Goal: Task Accomplishment & Management: Manage account settings

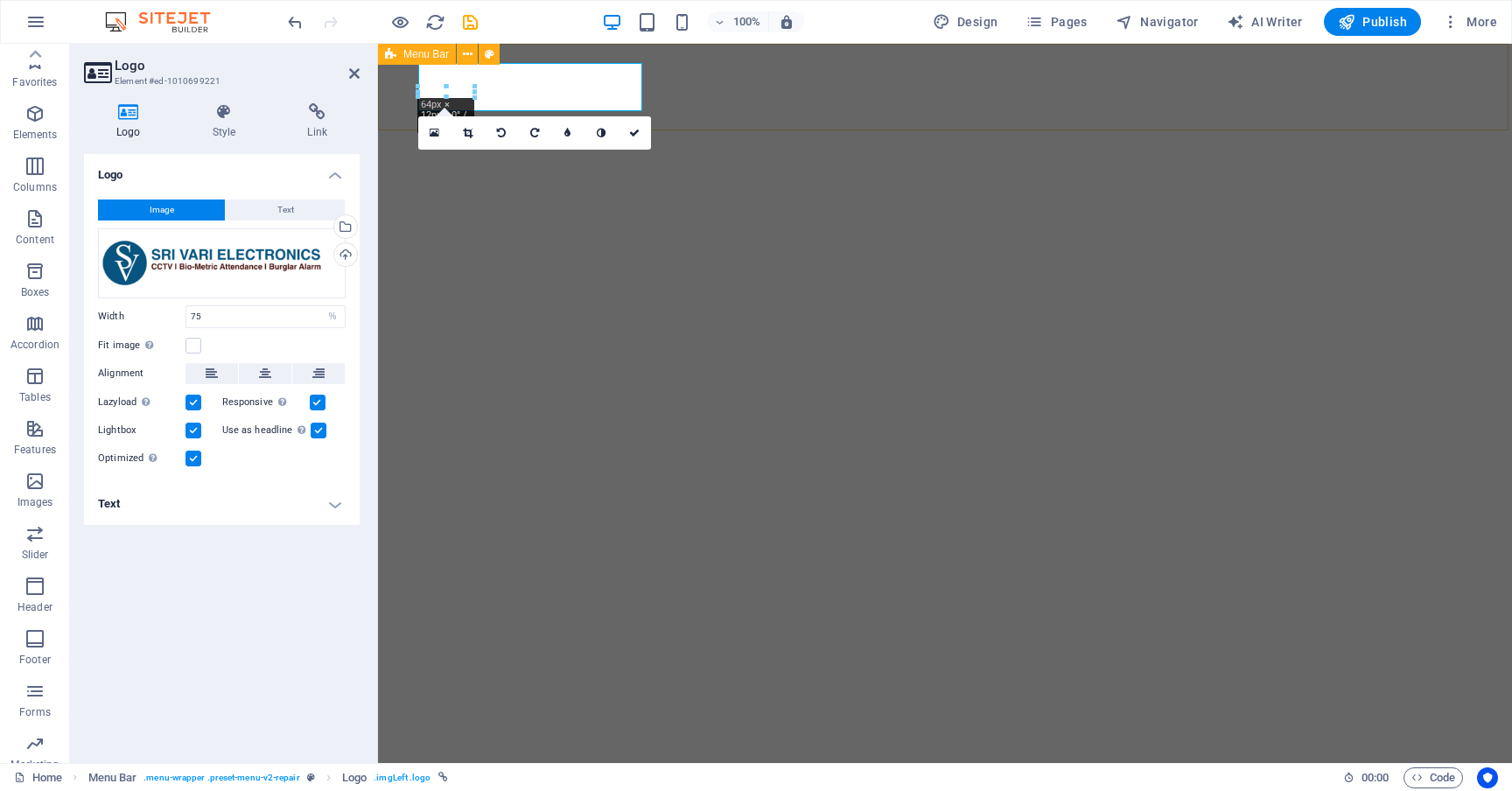
select select "%"
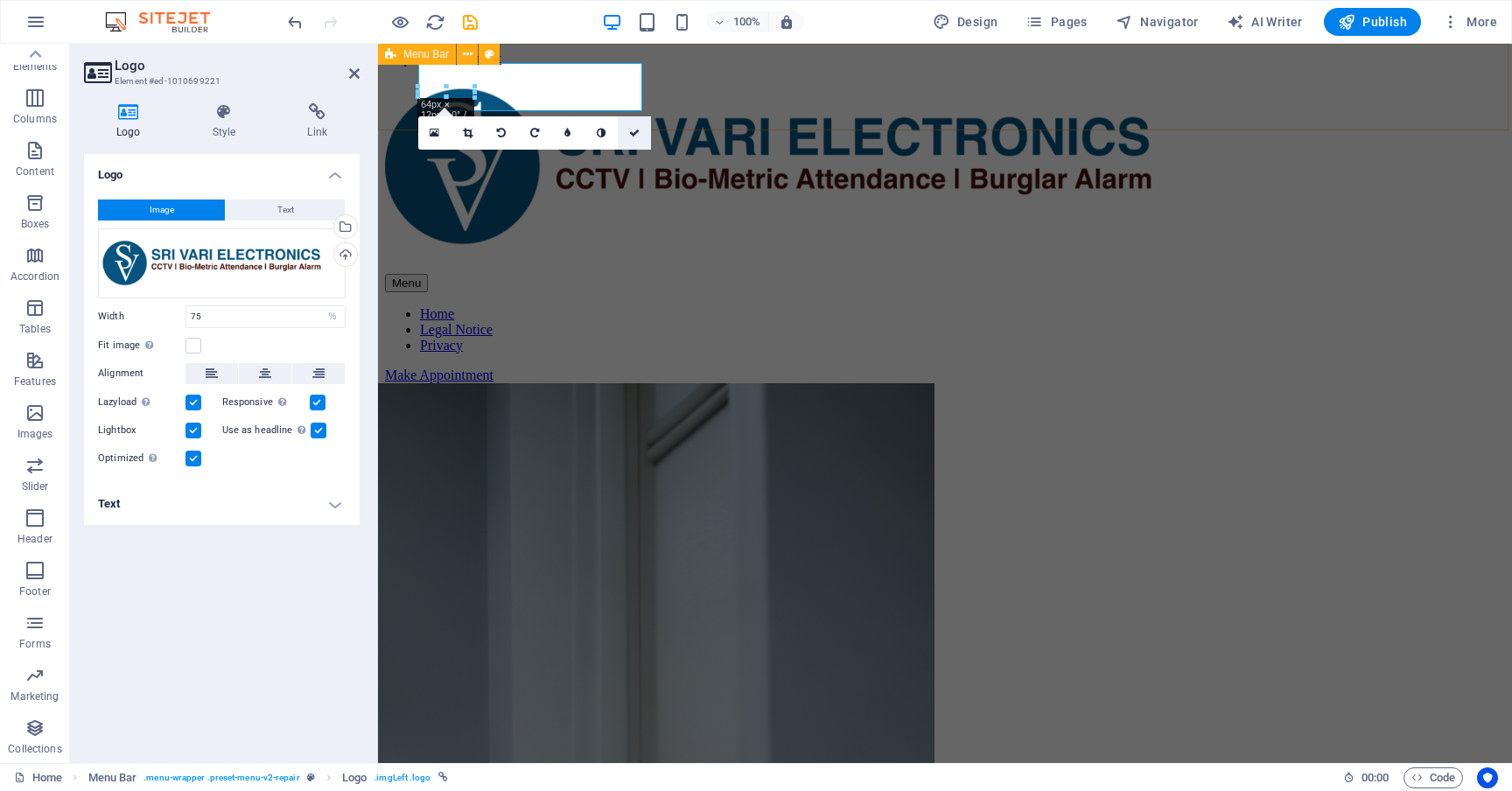
click at [631, 138] on link at bounding box center [633, 132] width 33 height 33
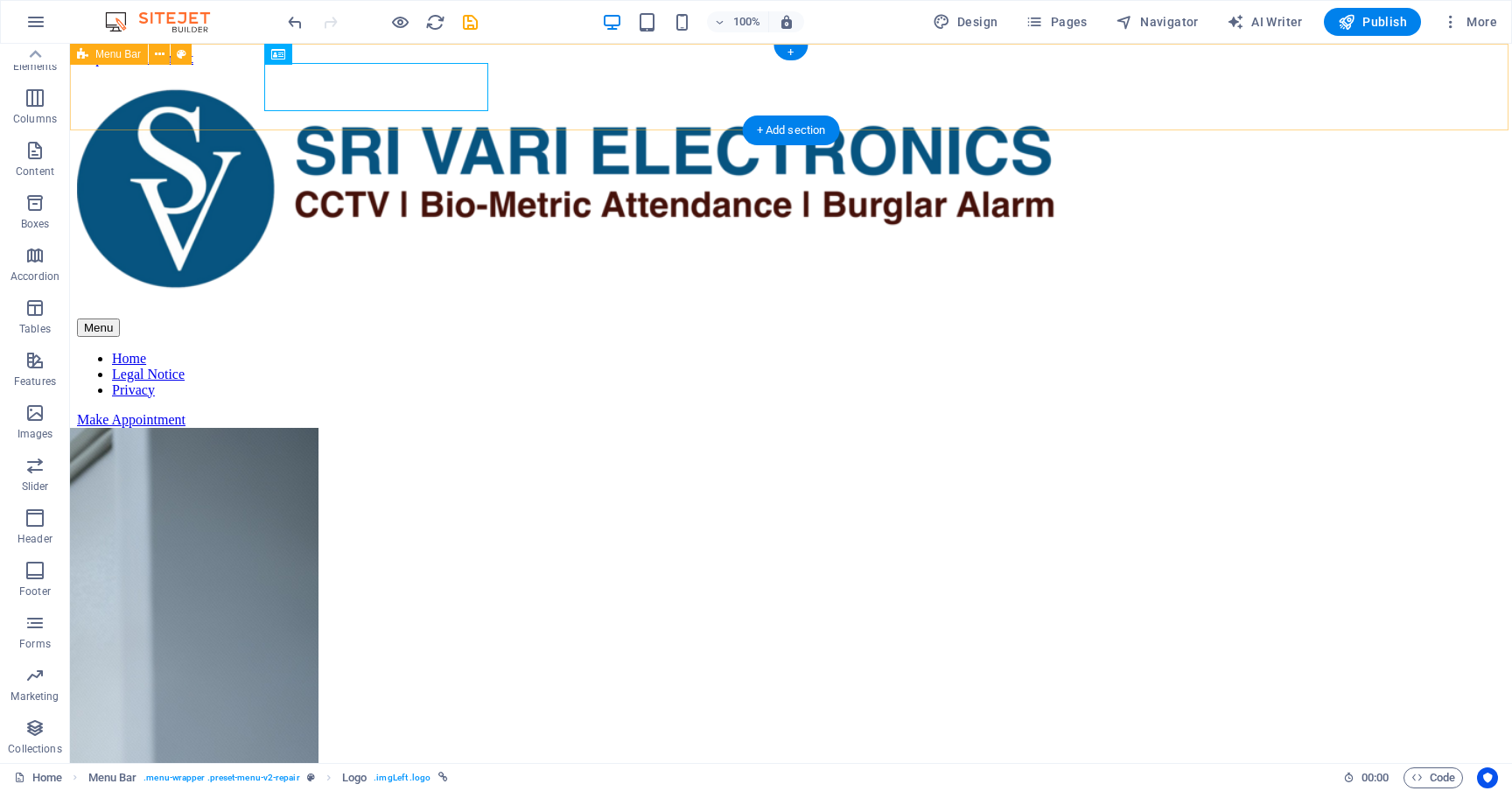
click at [181, 117] on div "Menu Home Legal Notice Privacy Make Appointment" at bounding box center [791, 255] width 1428 height 342
click at [384, 89] on img at bounding box center [613, 188] width 1071 height 207
select select "%"
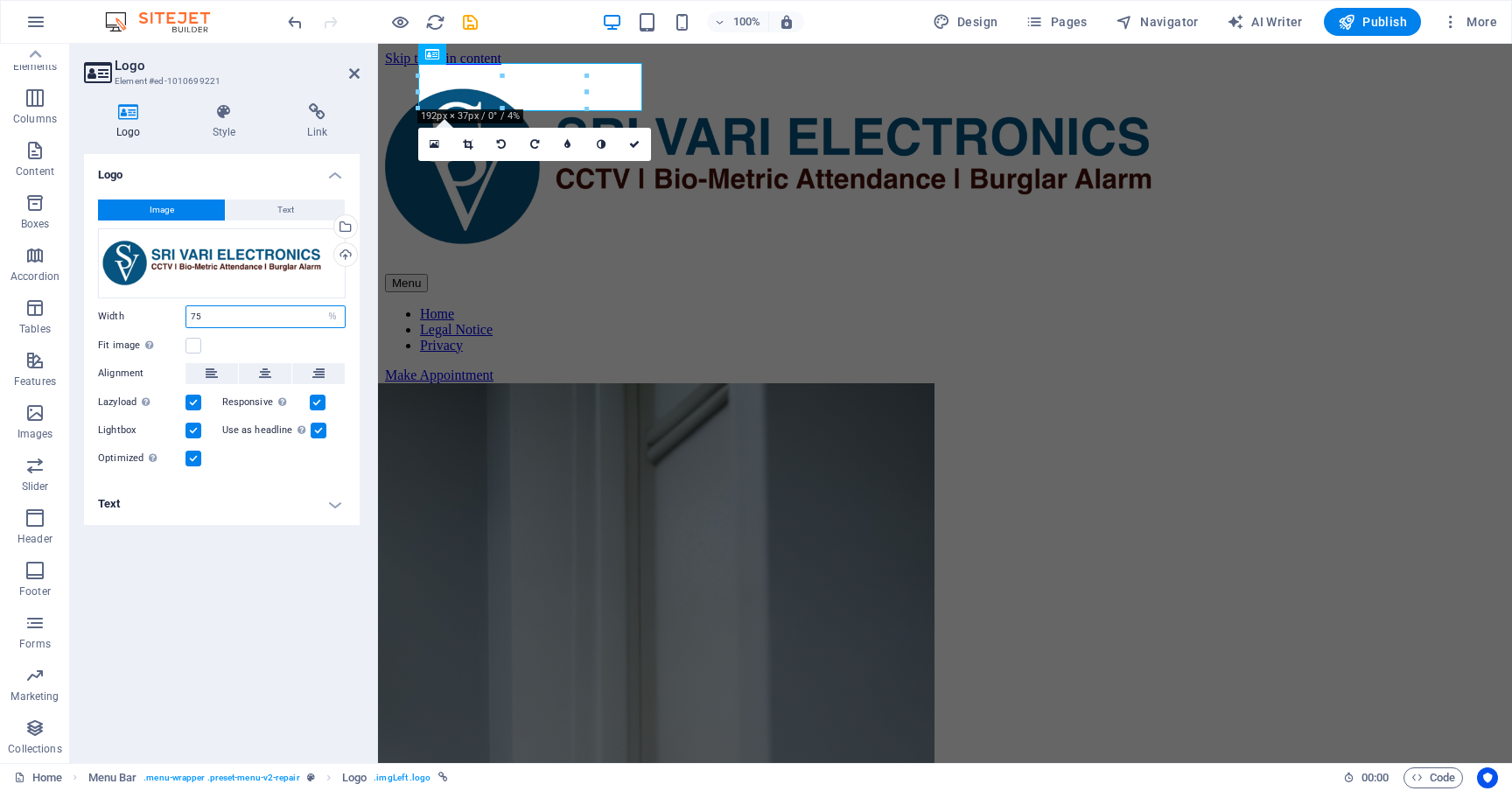
click at [216, 318] on input "75" at bounding box center [265, 316] width 158 height 21
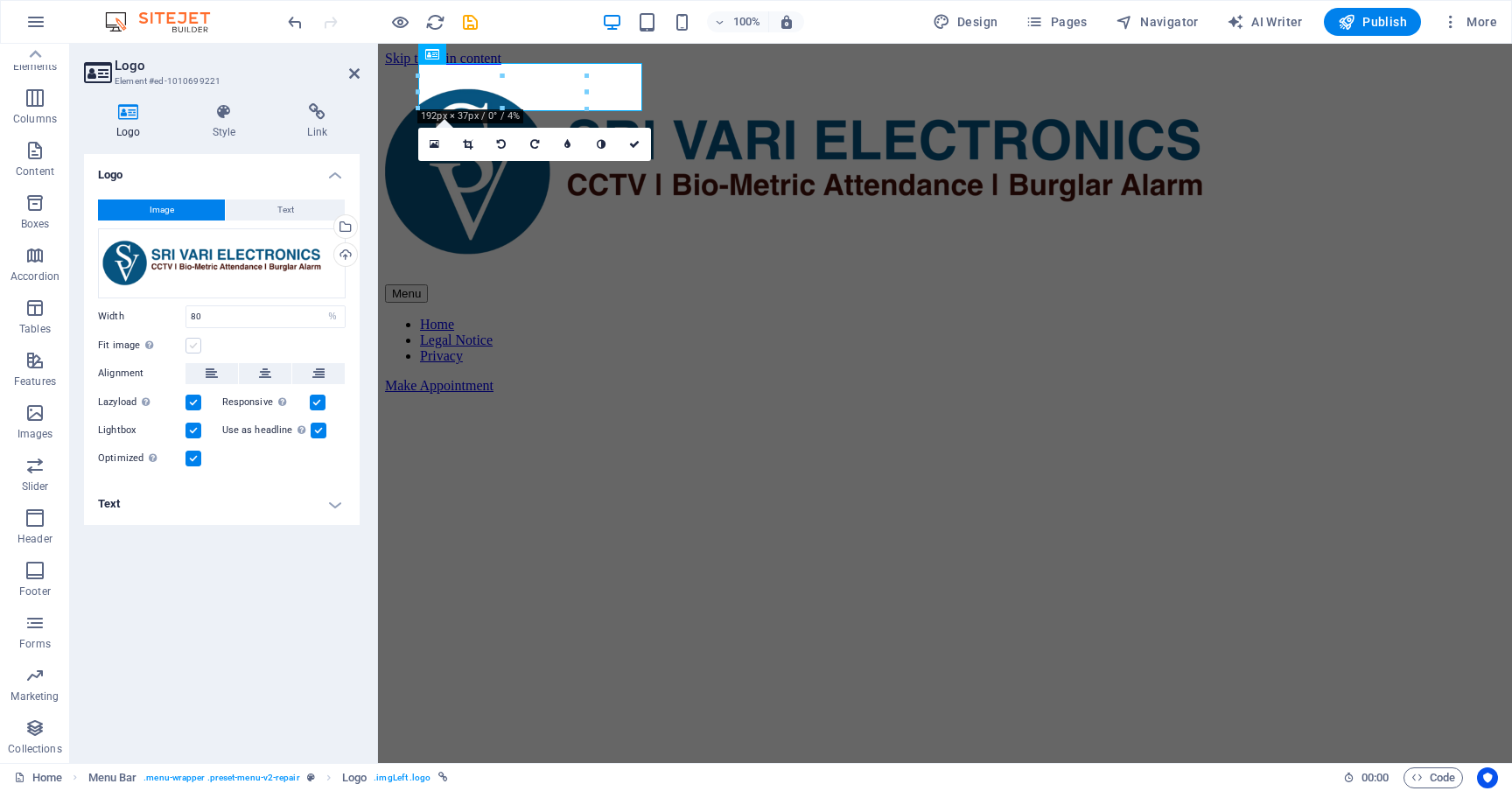
click at [200, 346] on label at bounding box center [194, 345] width 16 height 16
click at [0, 0] on input "Fit image Automatically fit image to a fixed width and height" at bounding box center [0, 0] width 0 height 0
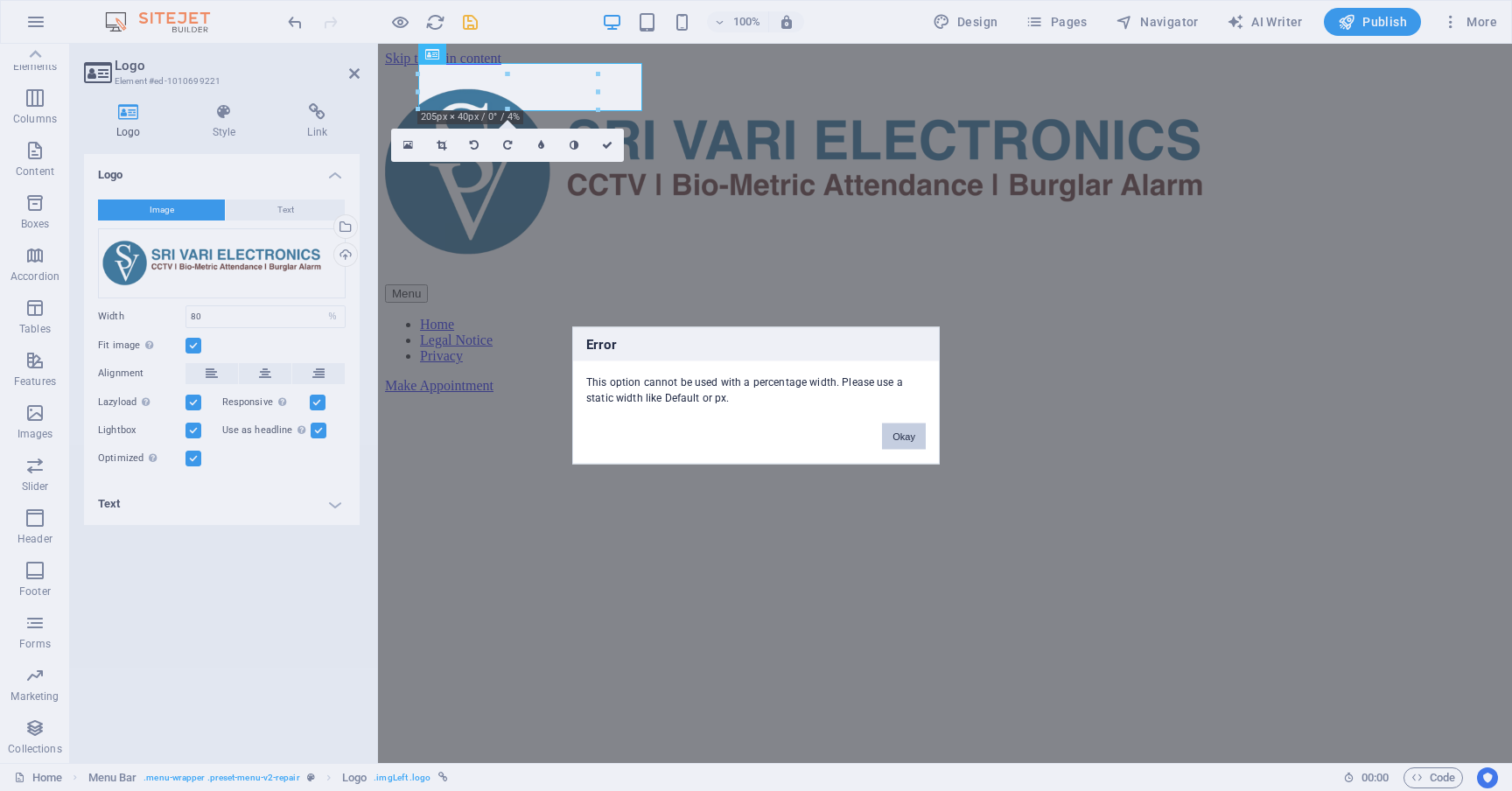
click at [916, 438] on button "Okay" at bounding box center [903, 436] width 44 height 26
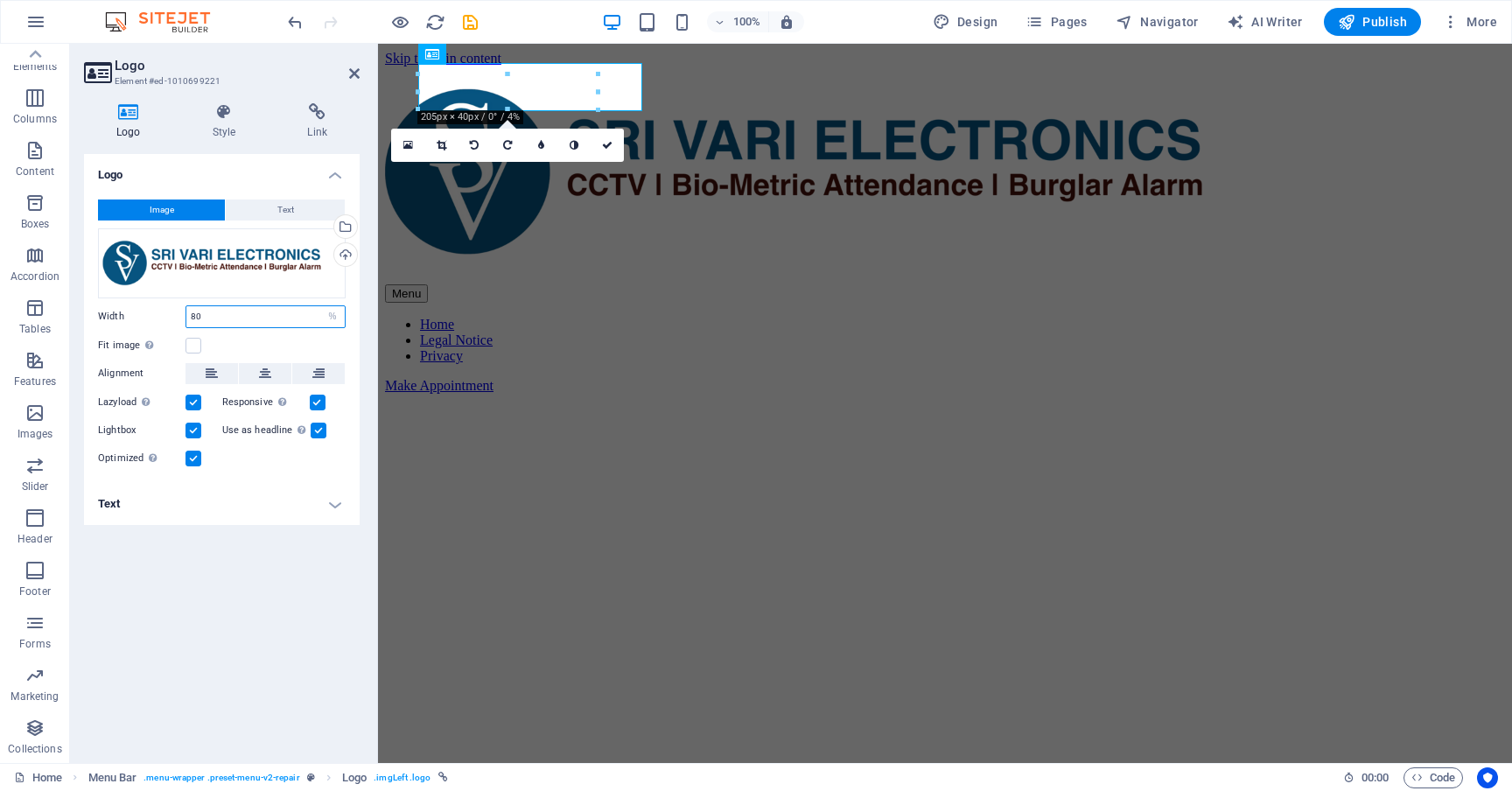
click at [246, 320] on input "80" at bounding box center [265, 316] width 158 height 21
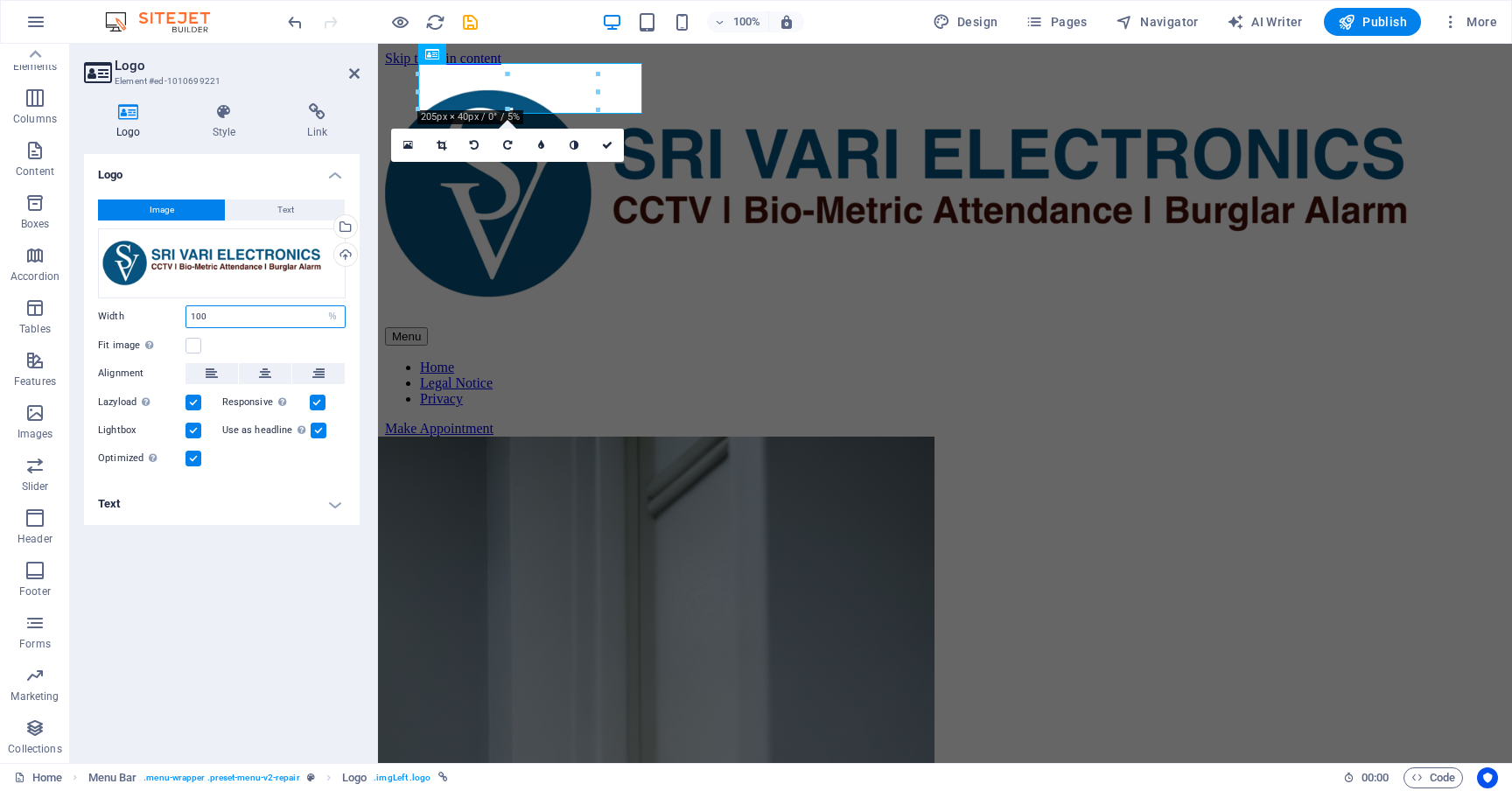
type input "100"
click at [608, 144] on icon at bounding box center [607, 145] width 11 height 11
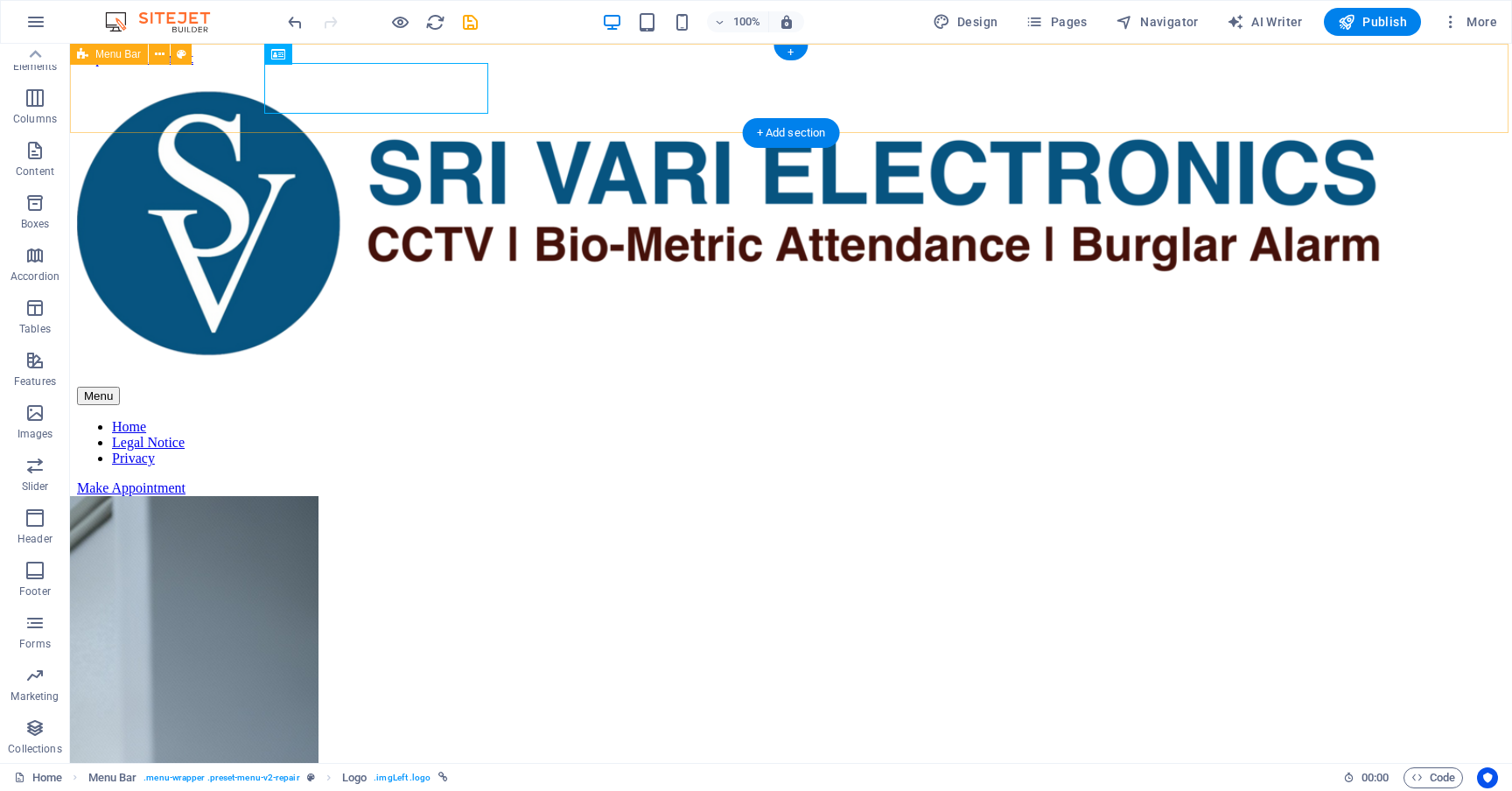
click at [222, 86] on div "Menu Home Legal Notice Privacy Make Appointment" at bounding box center [791, 290] width 1428 height 411
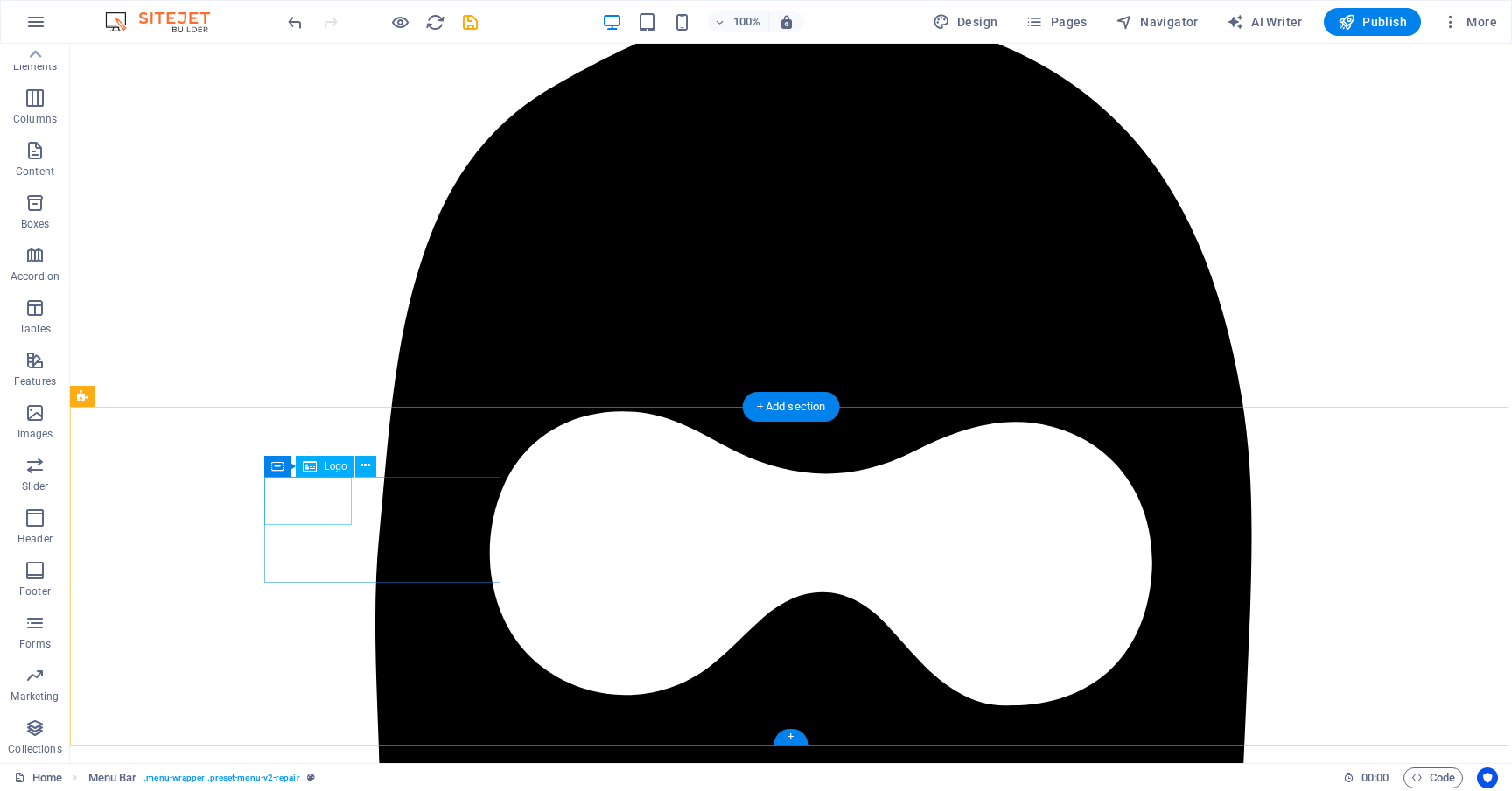
scroll to position [6132, 0]
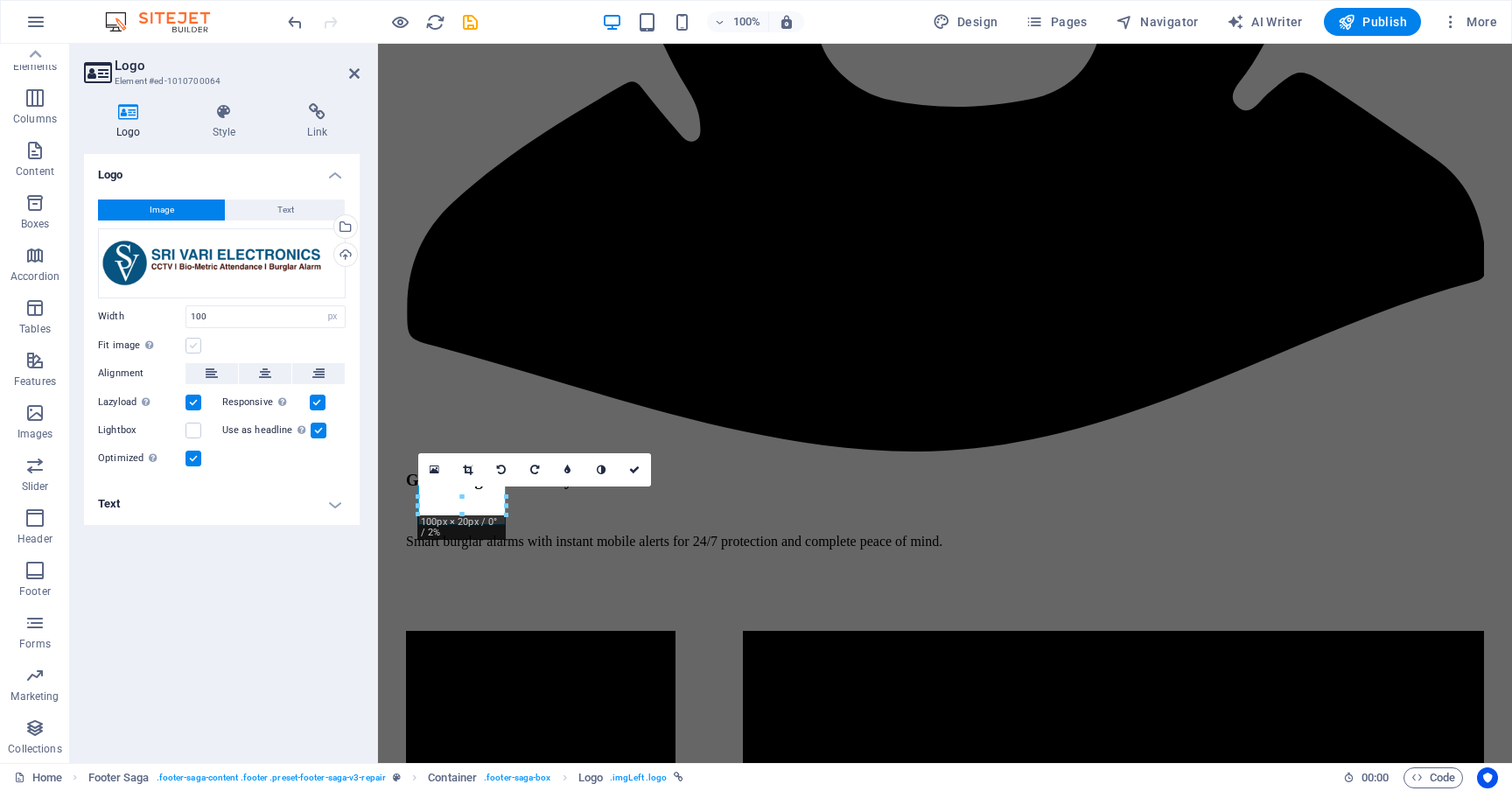
click at [197, 342] on label at bounding box center [194, 345] width 16 height 16
click at [0, 0] on input "Fit image Automatically fit image to a fixed width and height" at bounding box center [0, 0] width 0 height 0
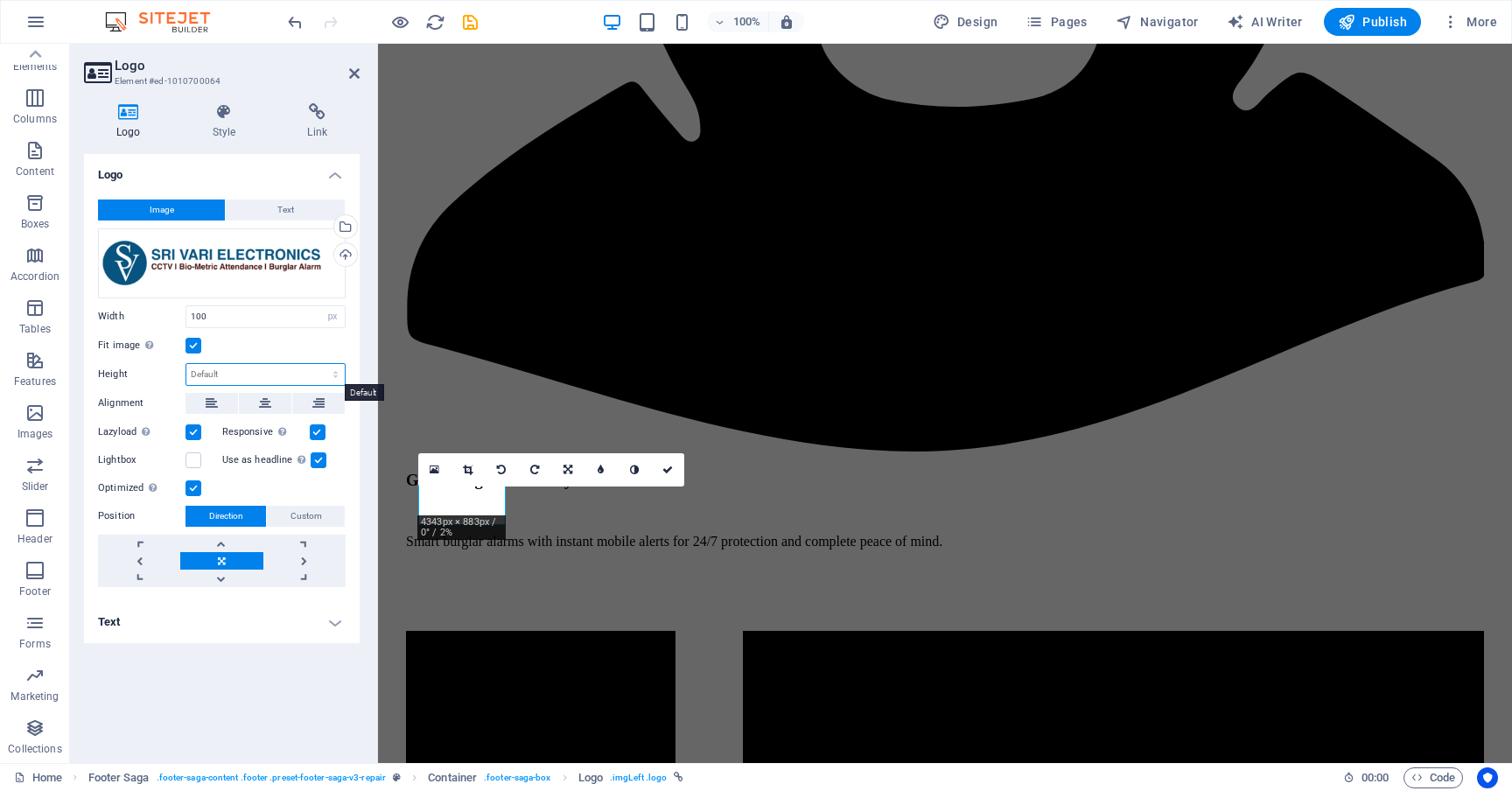
click at [232, 374] on select "Default auto px" at bounding box center [265, 374] width 158 height 21
click at [331, 315] on select "Default auto px rem % em vh vw" at bounding box center [333, 316] width 25 height 21
select select "%"
type input "37"
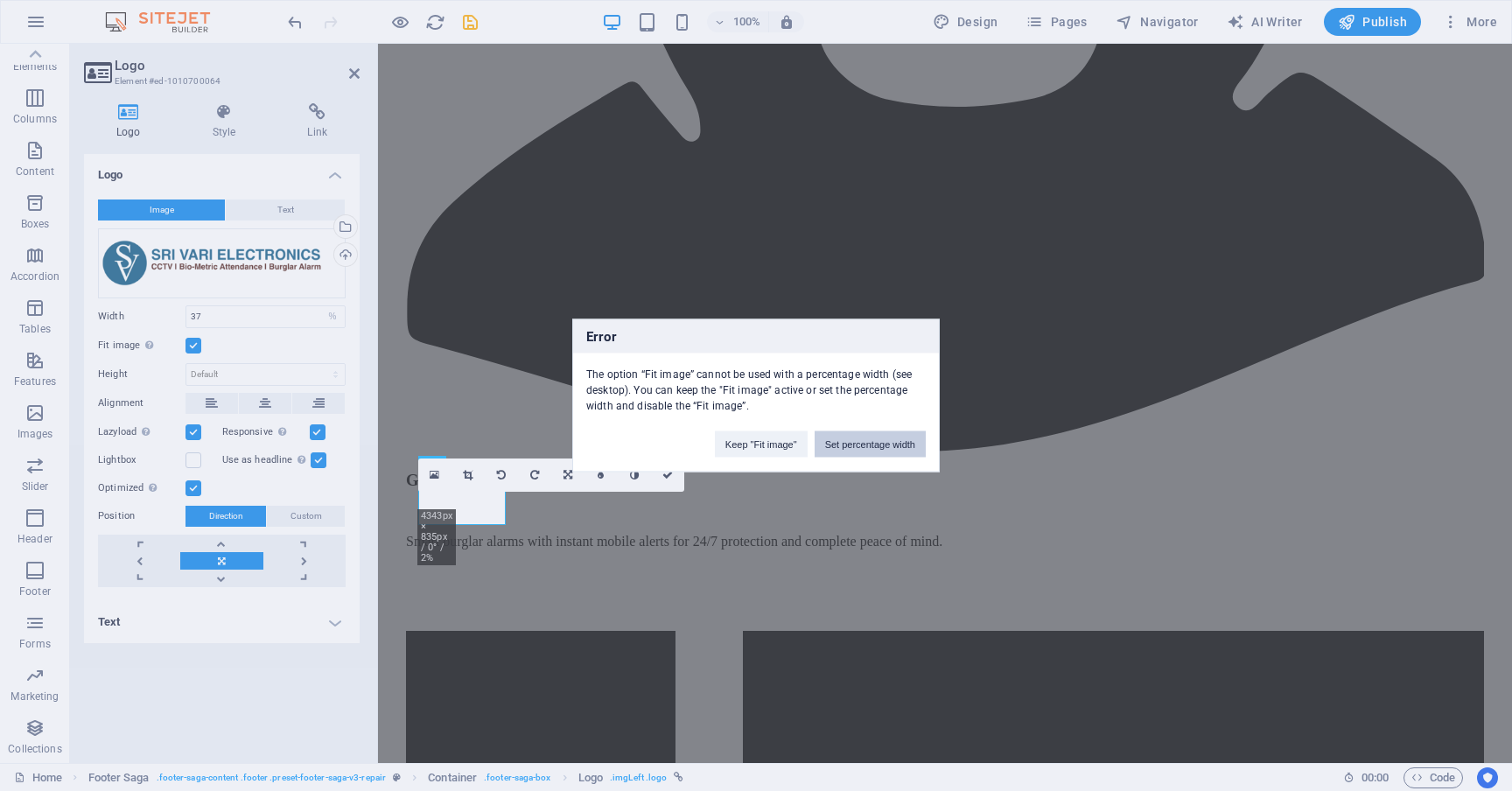
click at [828, 446] on button "Set percentage width" at bounding box center [870, 444] width 111 height 26
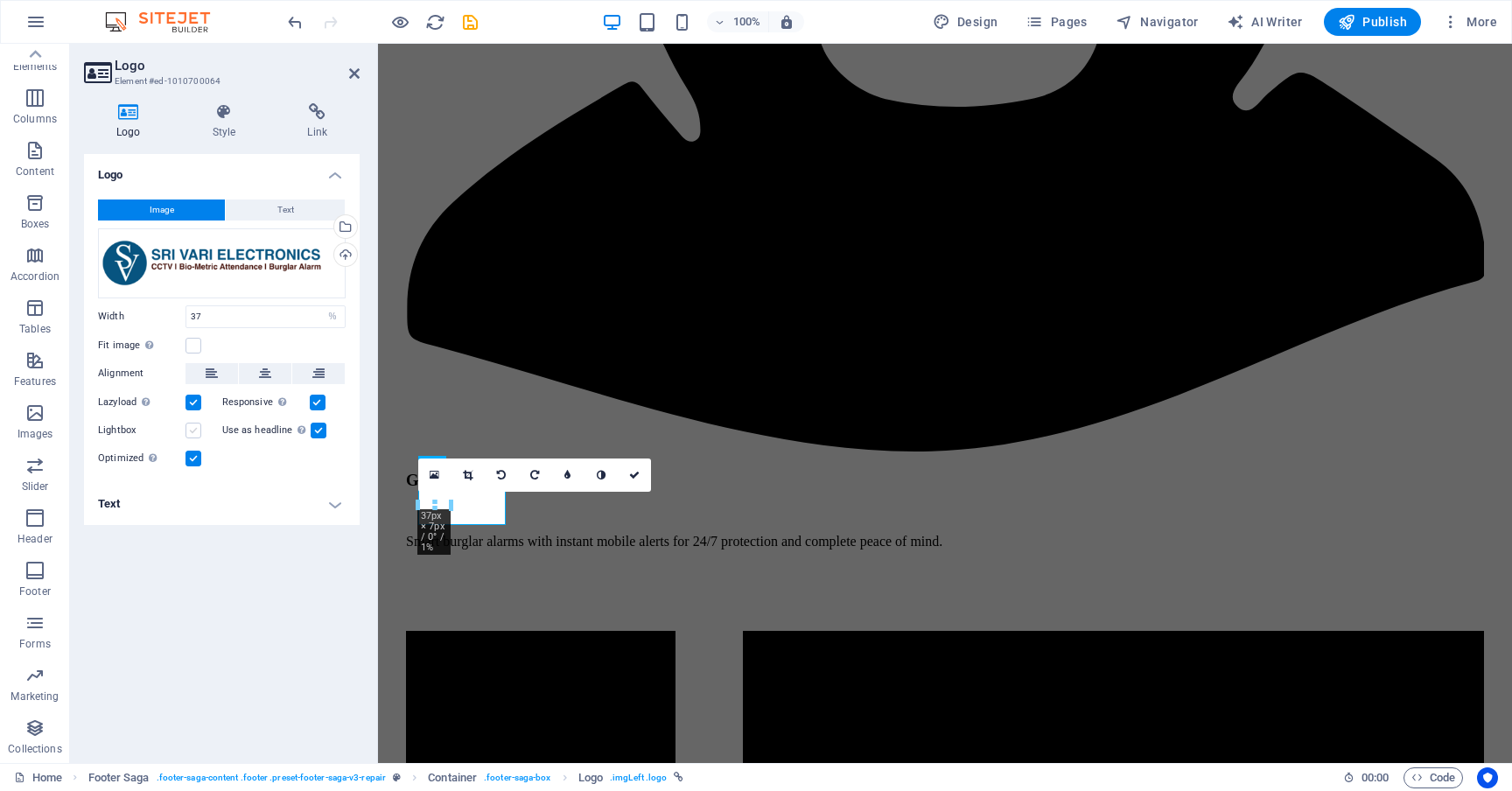
click at [195, 430] on label at bounding box center [194, 431] width 16 height 16
click at [0, 0] on input "Lightbox" at bounding box center [0, 0] width 0 height 0
click at [626, 472] on link at bounding box center [633, 474] width 33 height 33
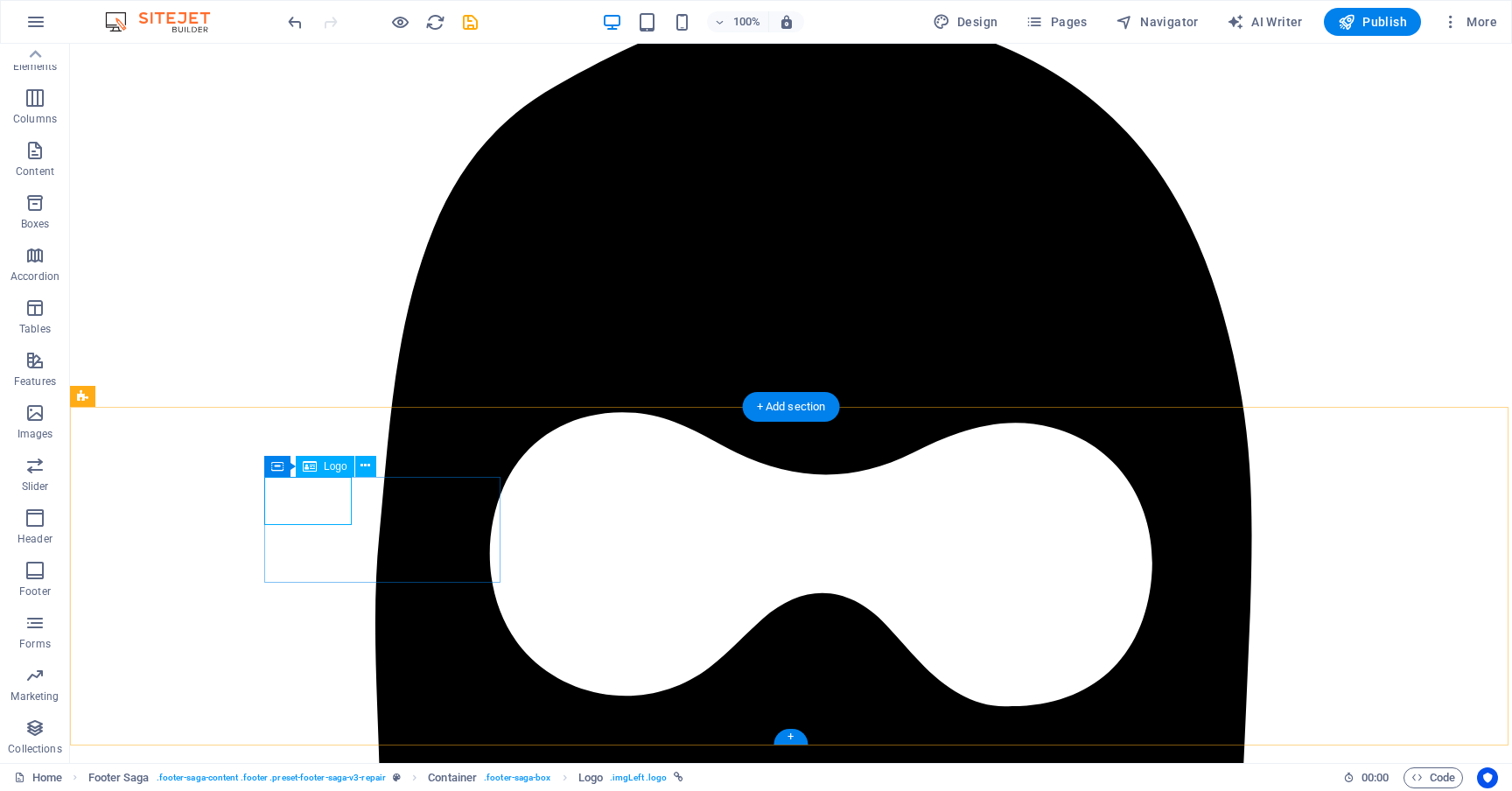
select select "%"
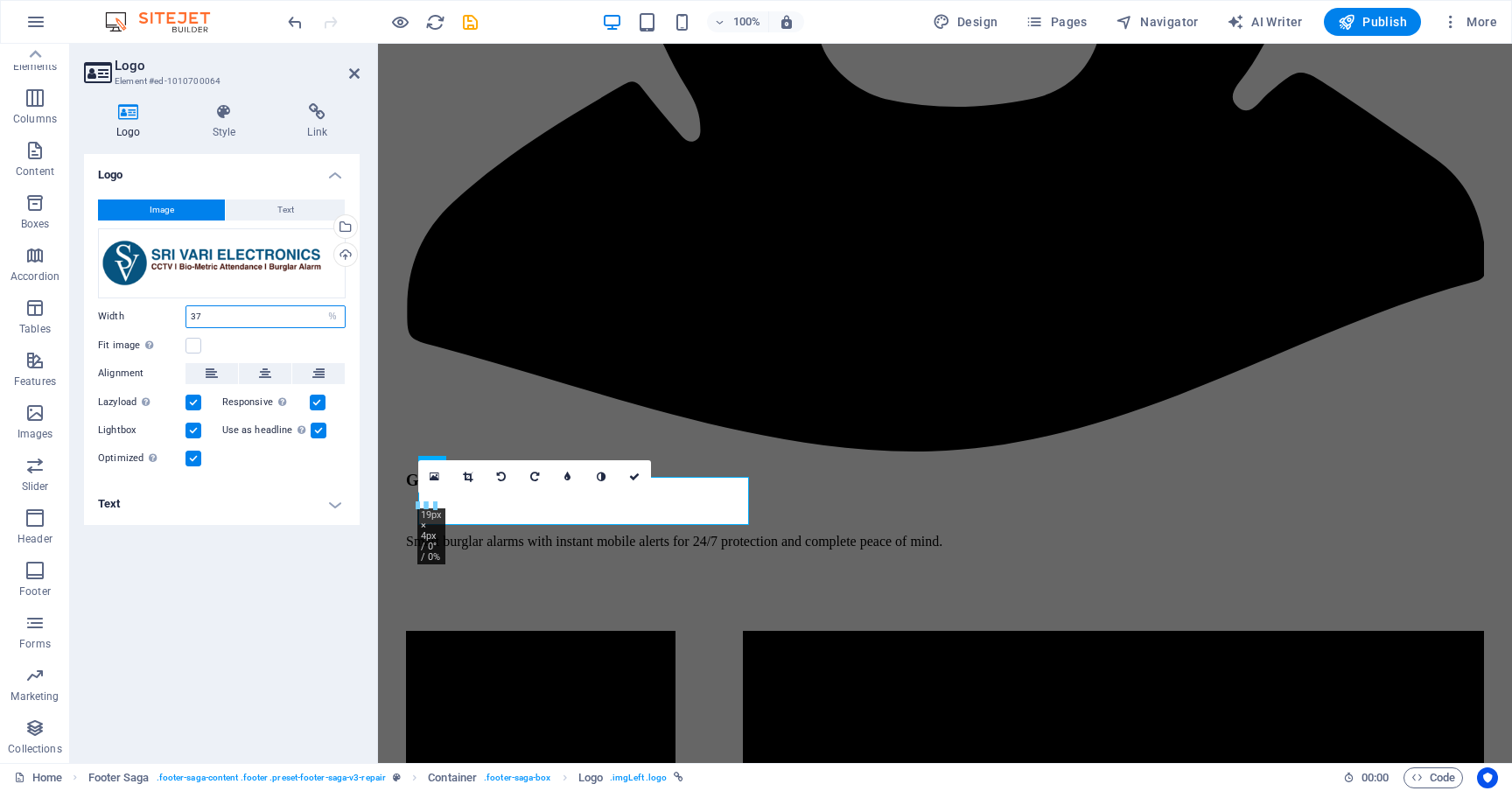
click at [281, 313] on input "37" at bounding box center [265, 316] width 158 height 21
type input "100"
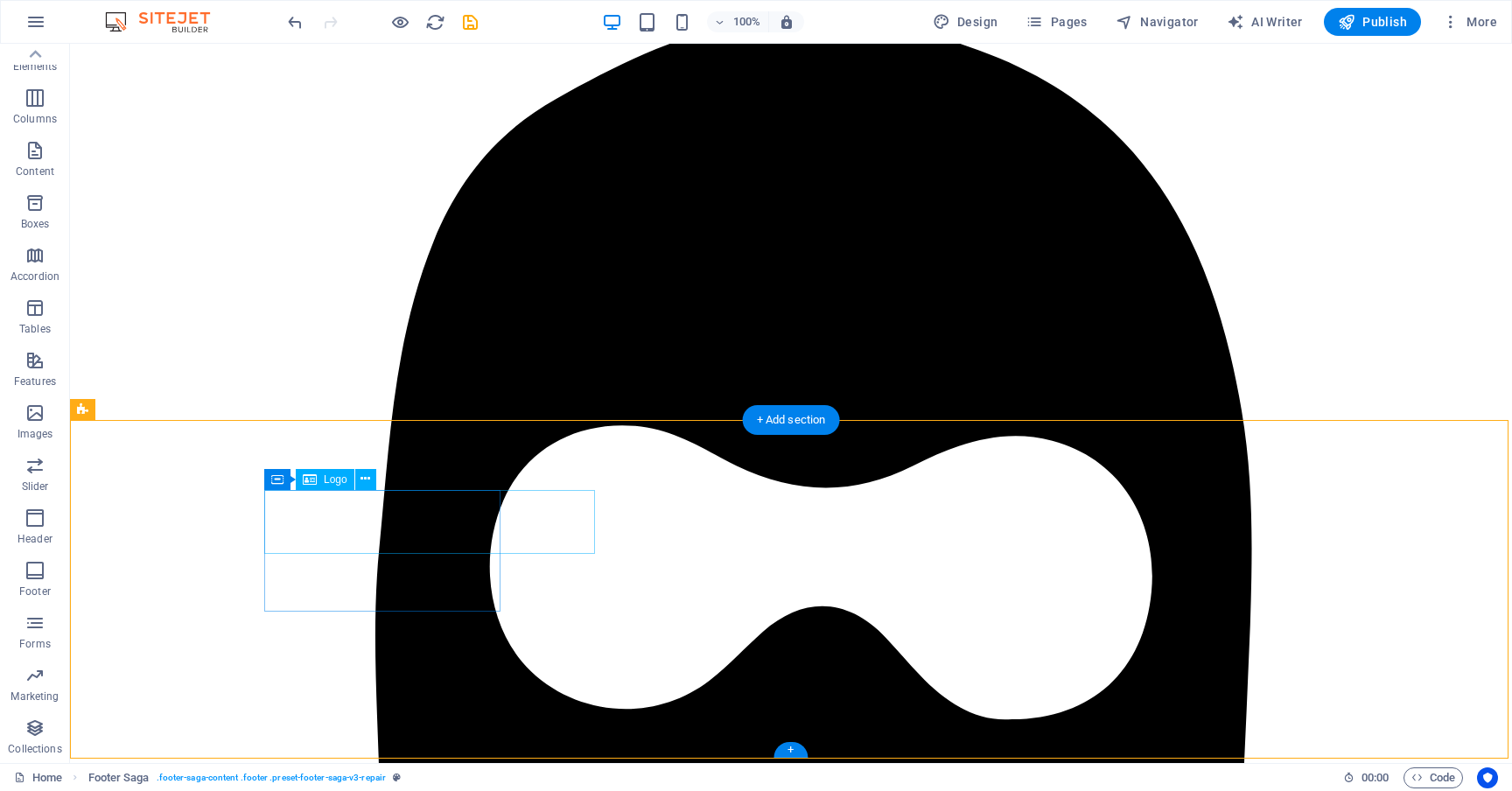
select select "%"
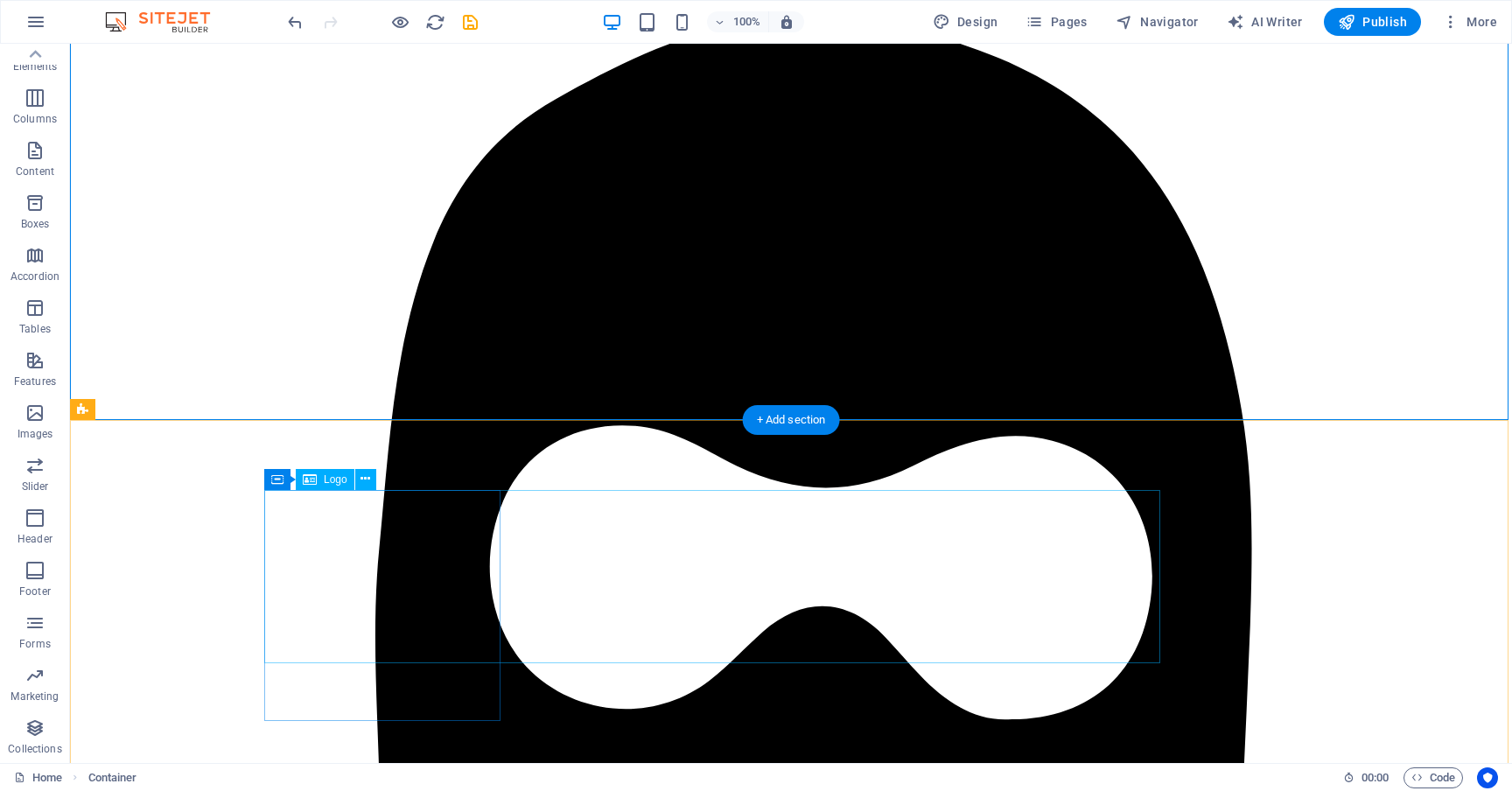
select select "%"
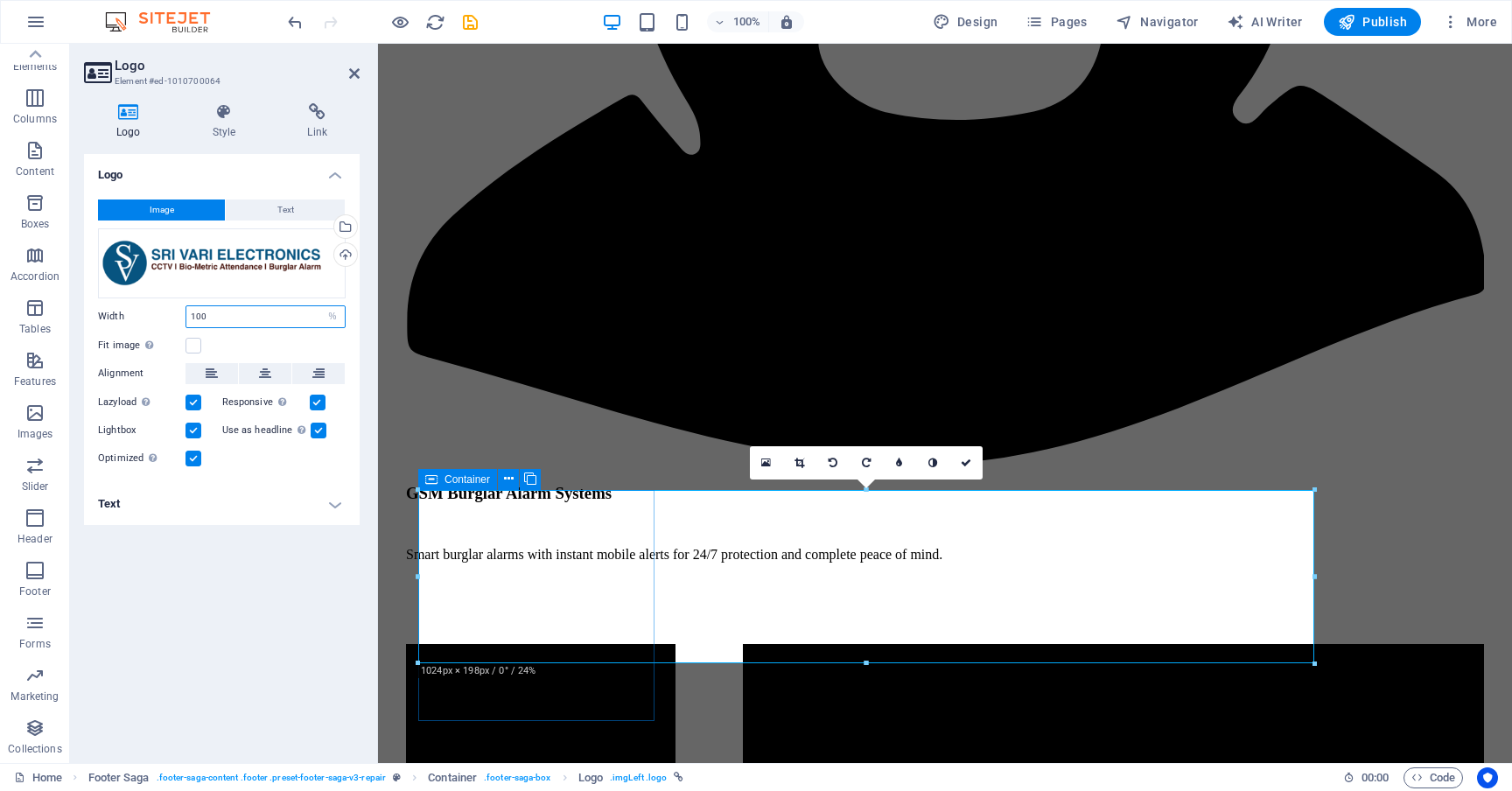
click at [236, 311] on input "100" at bounding box center [265, 316] width 158 height 21
type input "50"
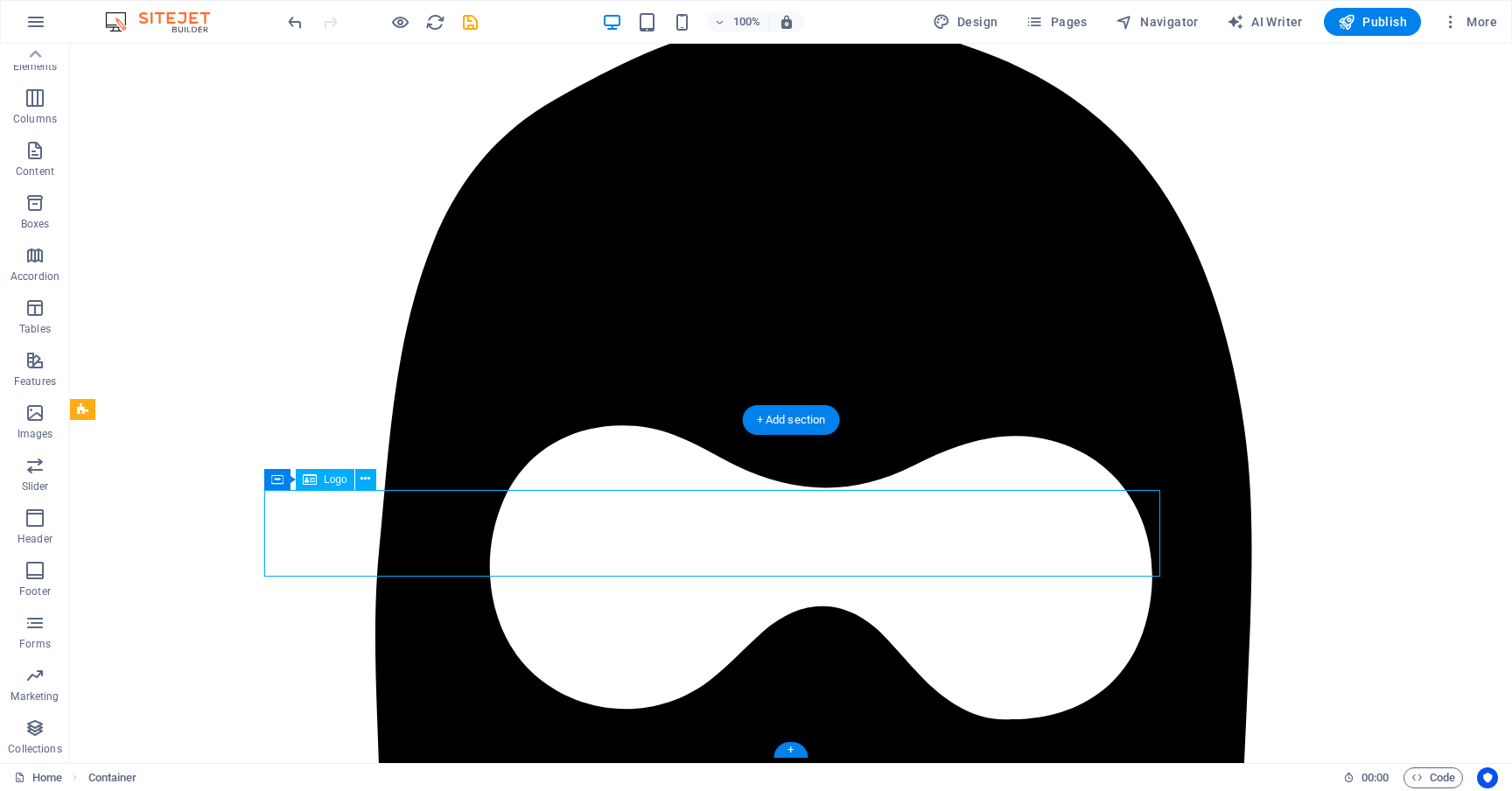
select select "%"
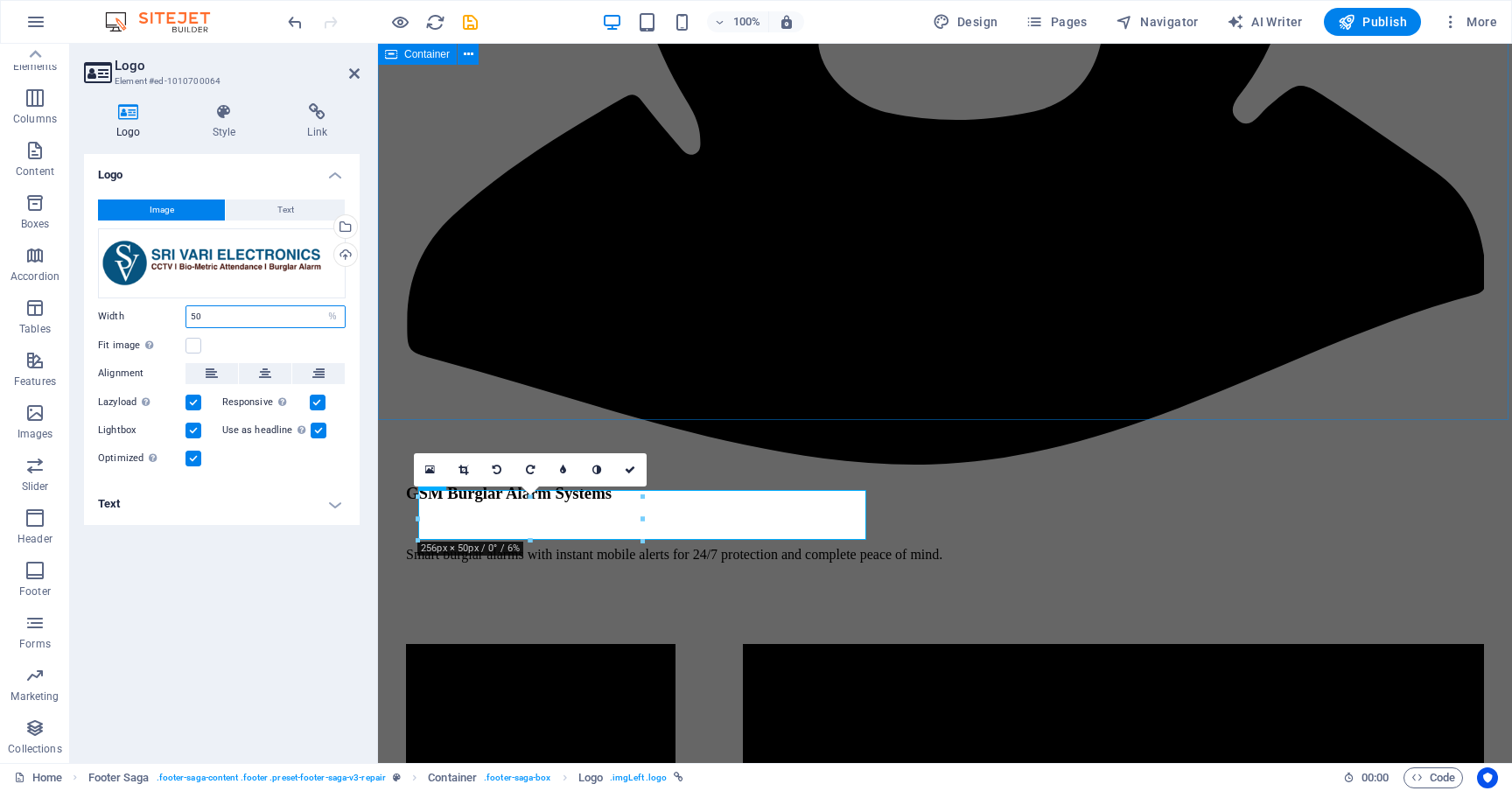
click at [212, 315] on input "50" at bounding box center [265, 316] width 158 height 21
type input "40"
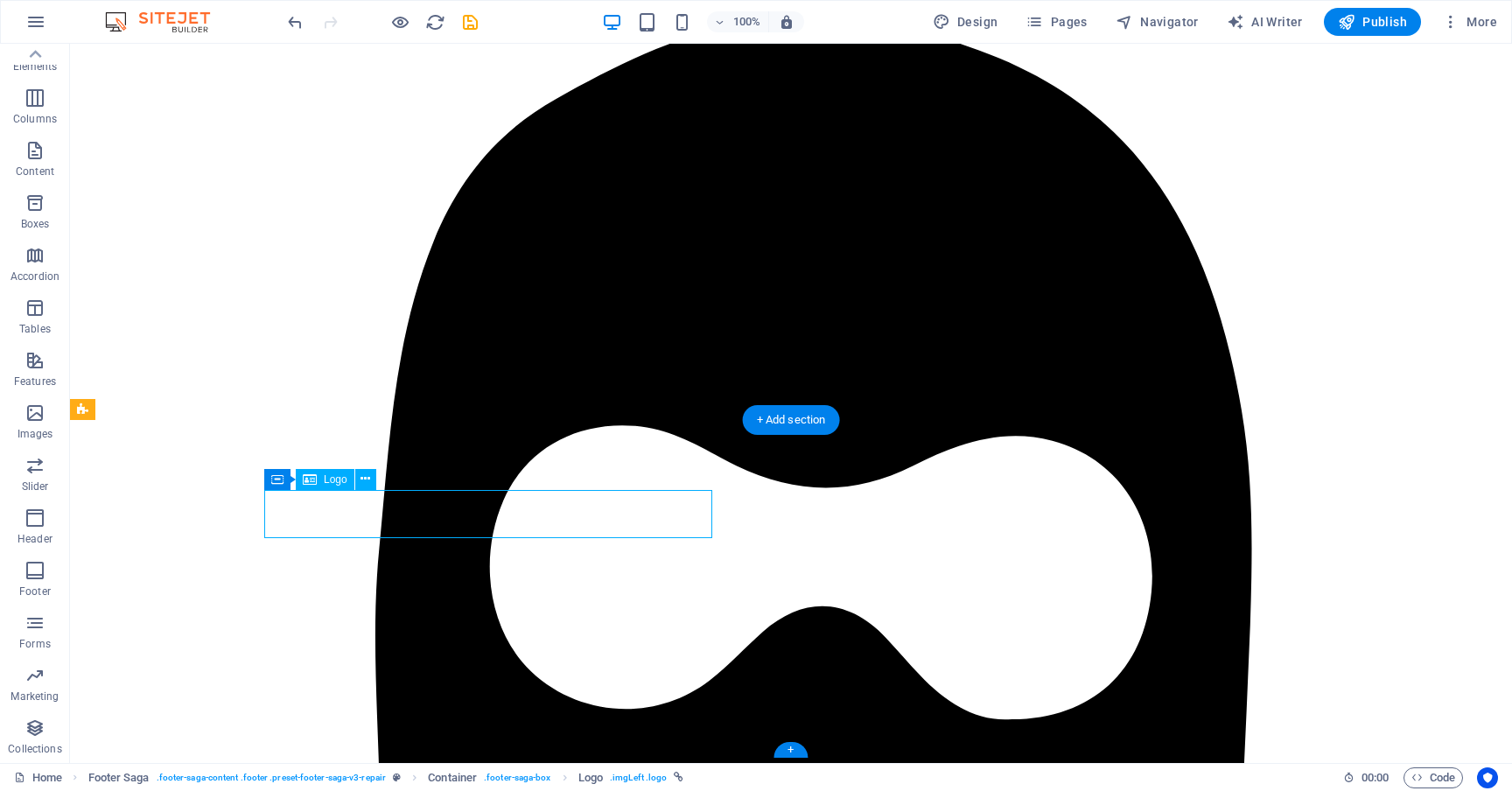
select select "%"
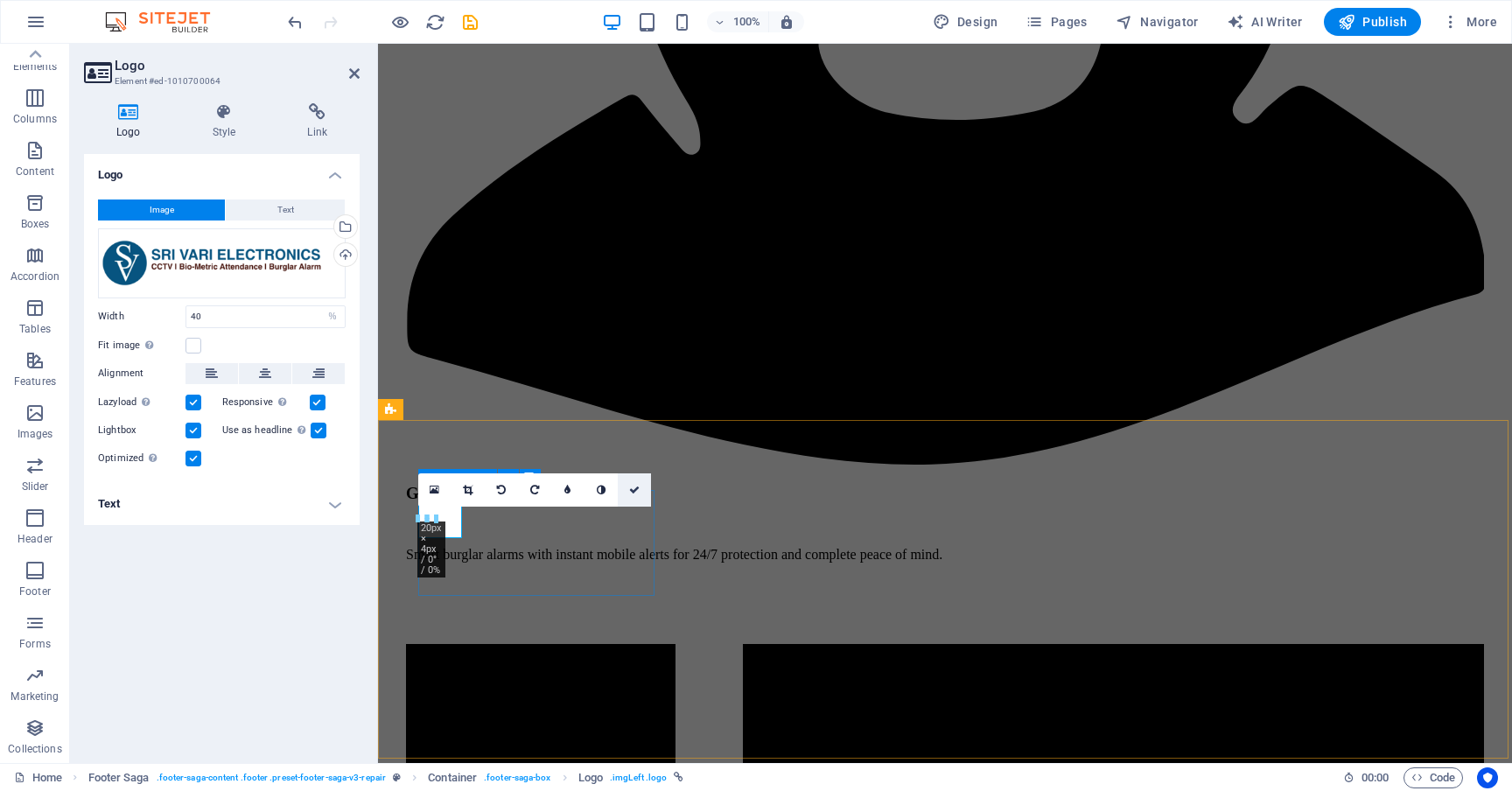
click at [636, 481] on link at bounding box center [633, 489] width 33 height 33
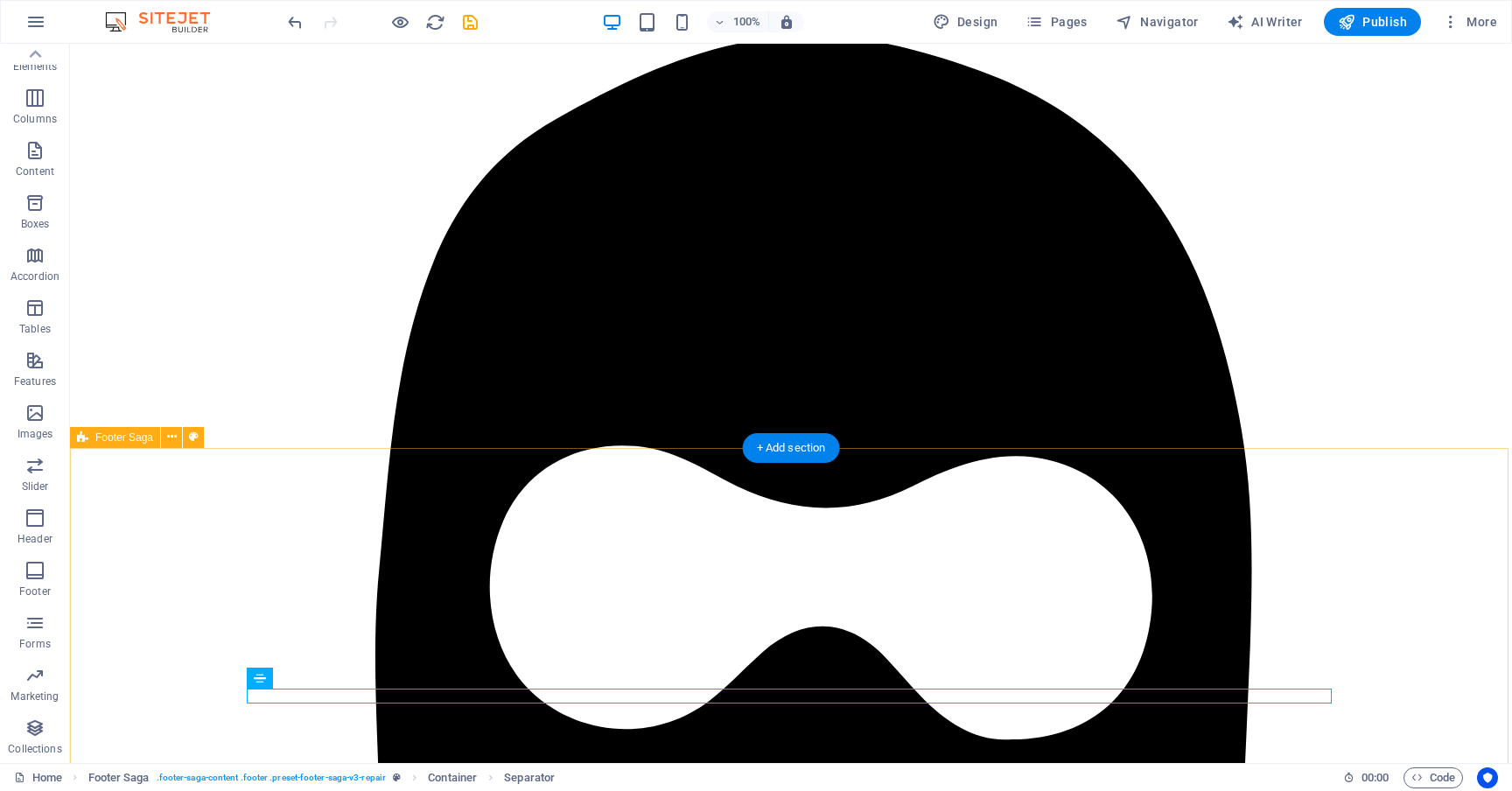
scroll to position [6091, 0]
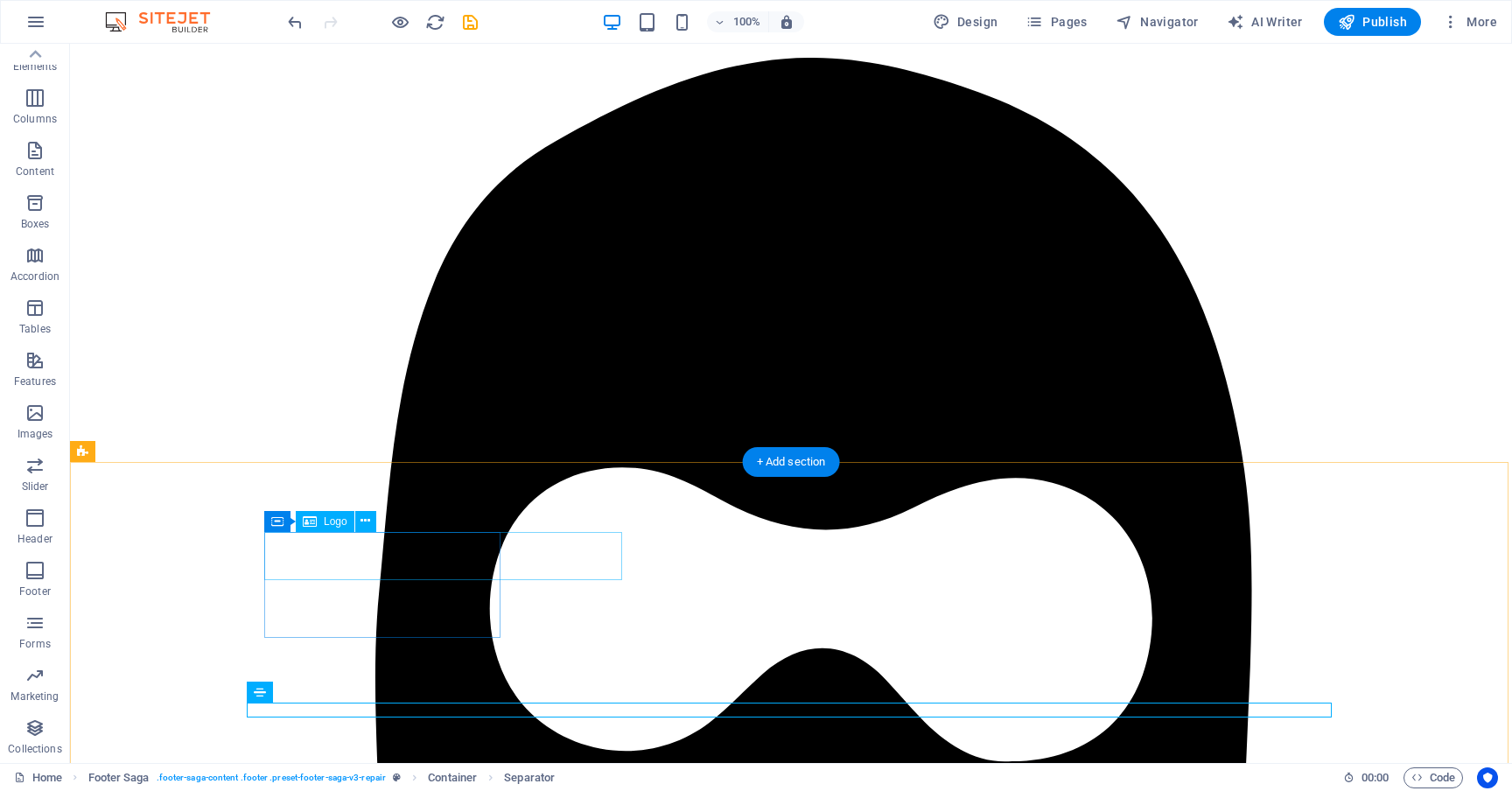
select select "%"
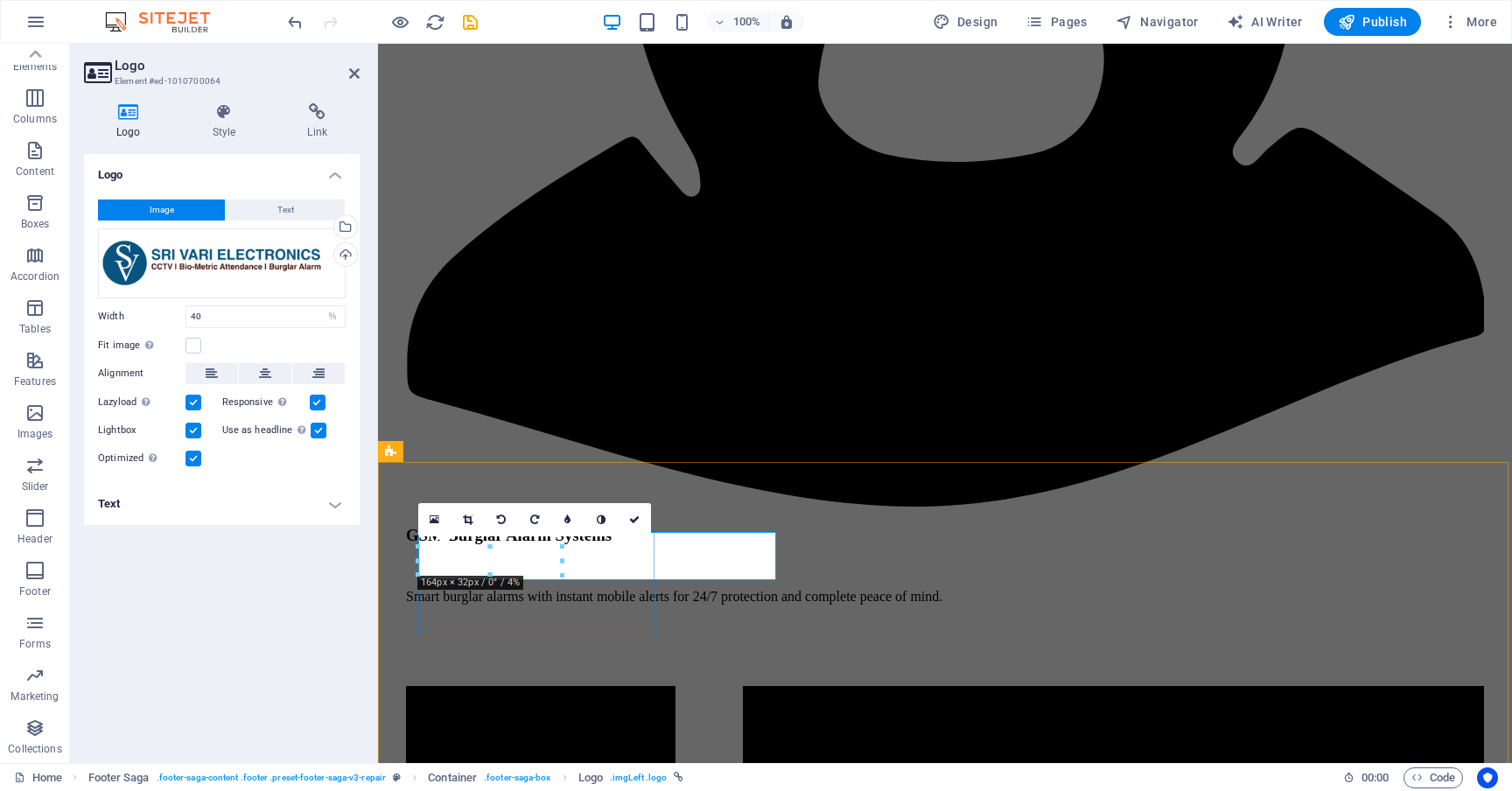
click at [264, 260] on div "Drag files here, click to choose files or select files from Files or our free s…" at bounding box center [221, 263] width 247 height 69
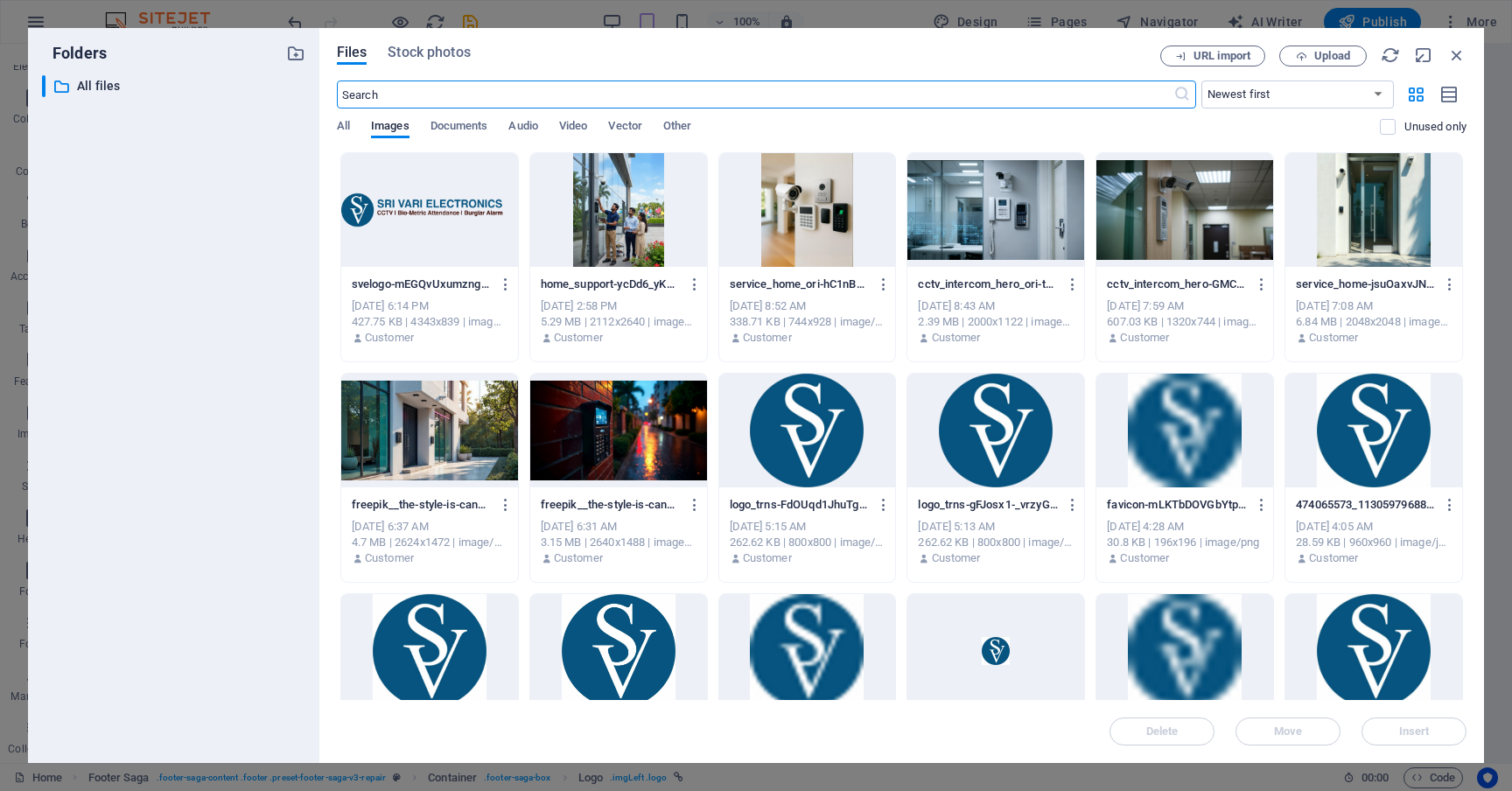
type input "141"
select select "px"
click at [1450, 54] on icon "button" at bounding box center [1455, 55] width 19 height 19
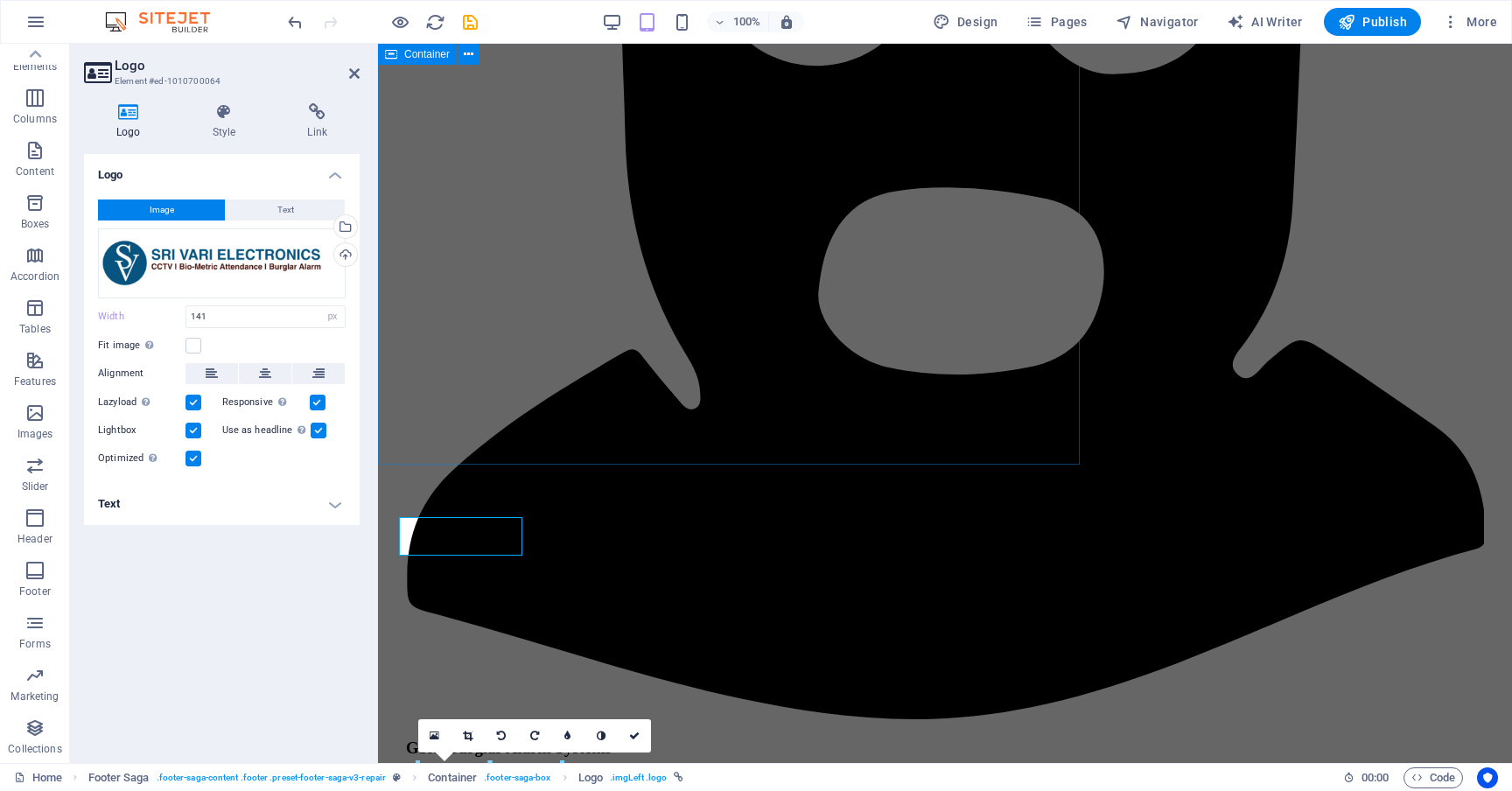
type input "40"
select select "%"
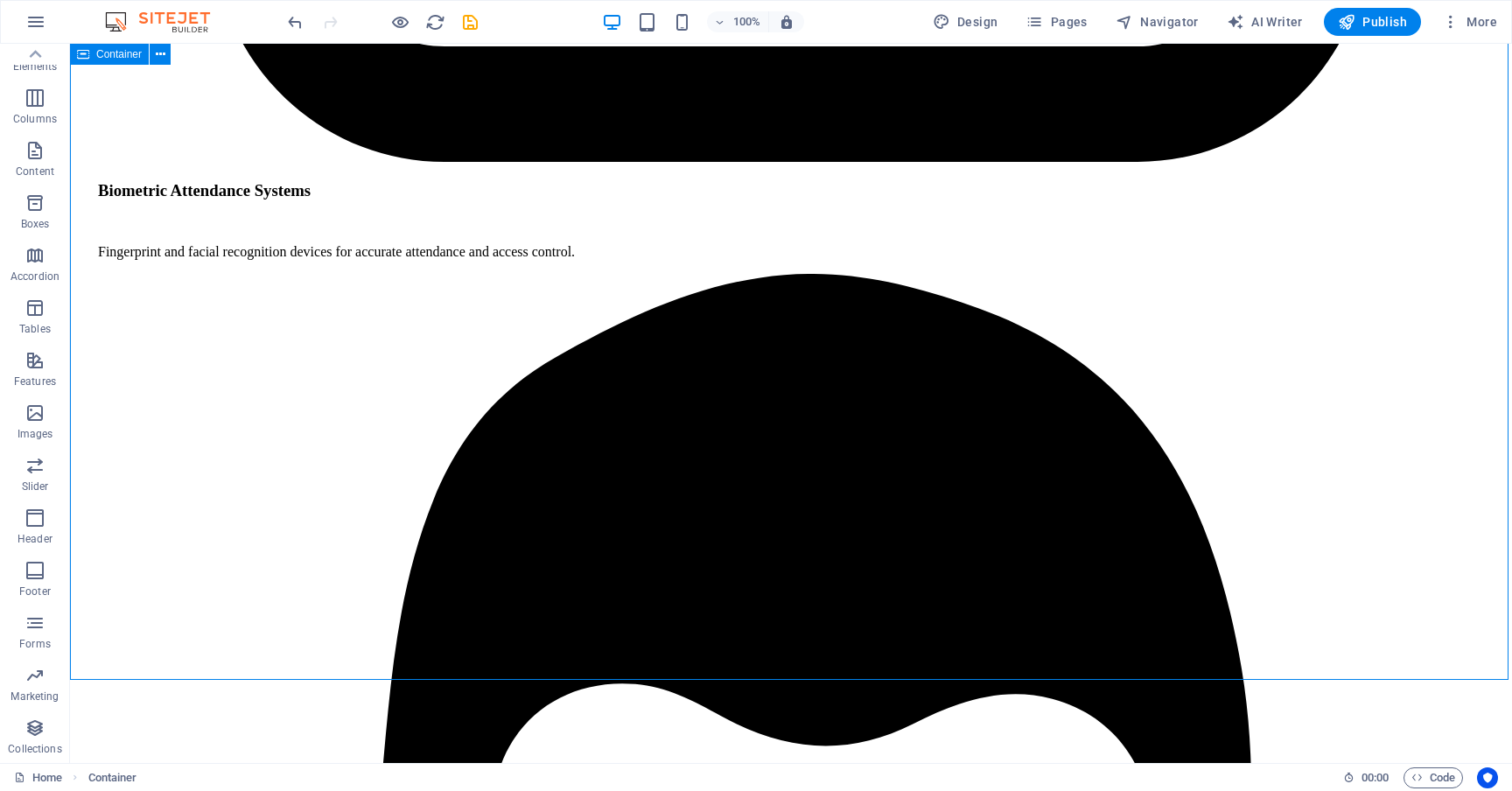
scroll to position [5872, 0]
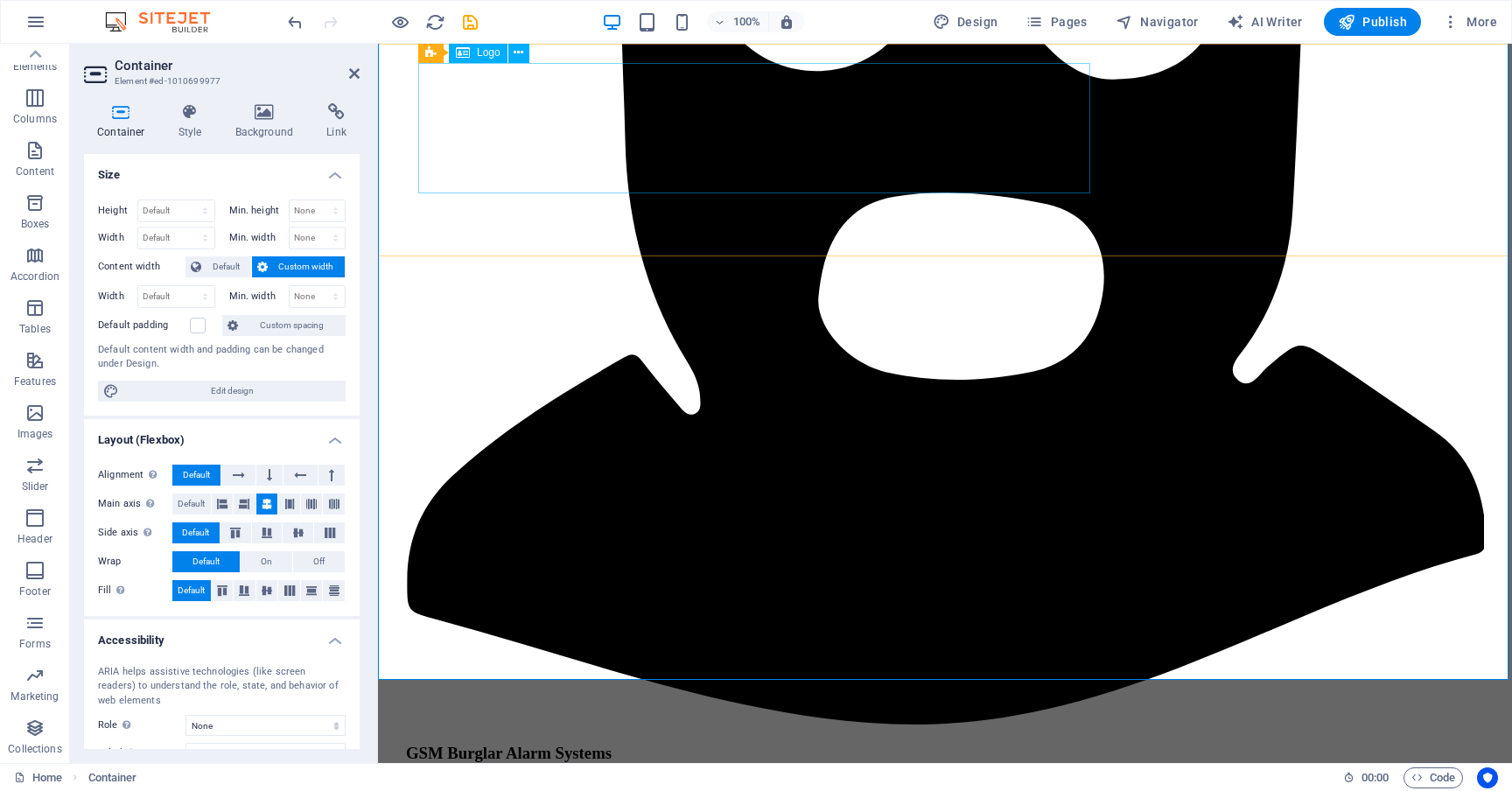
select select "%"
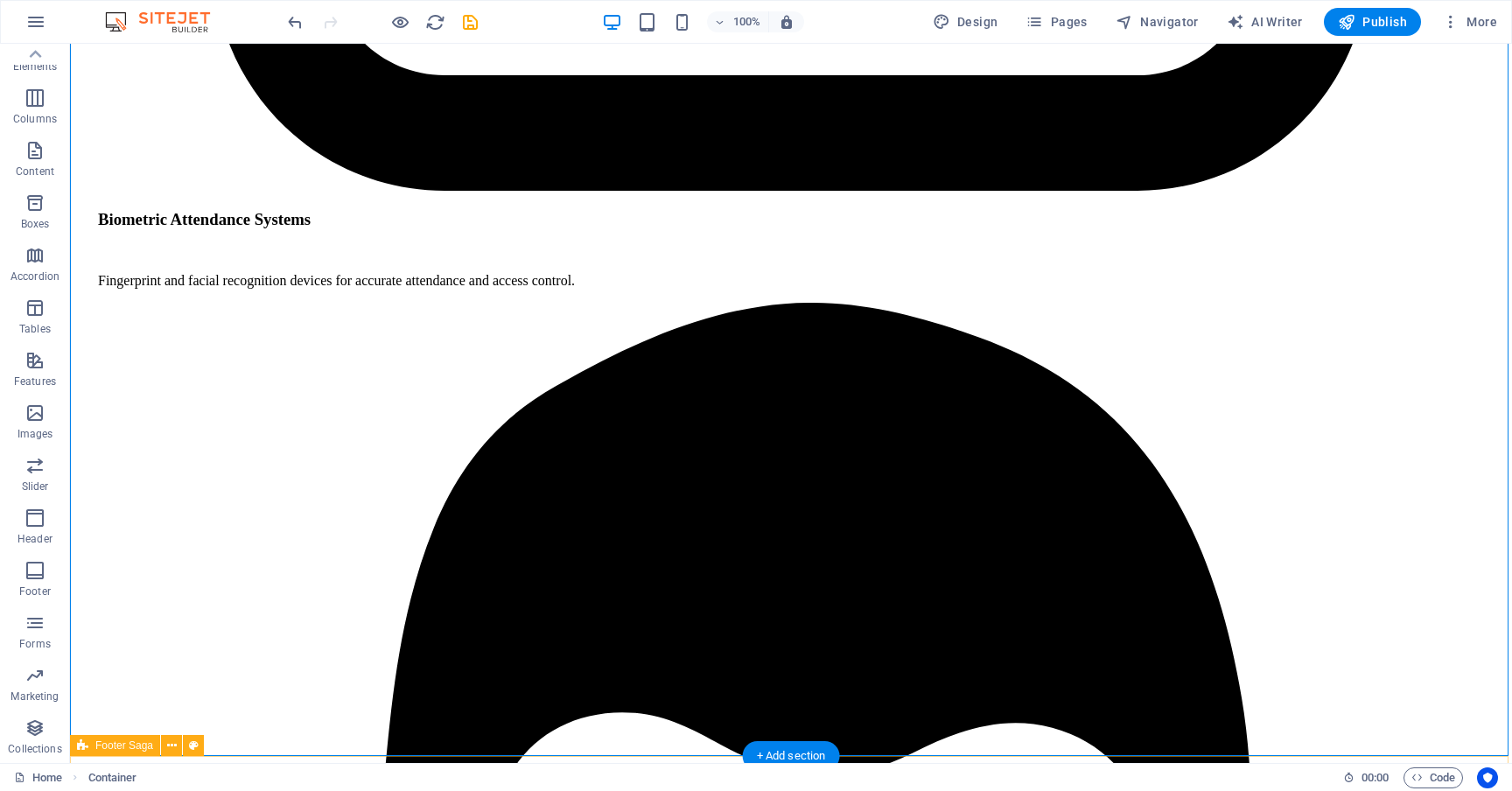
scroll to position [5675, 0]
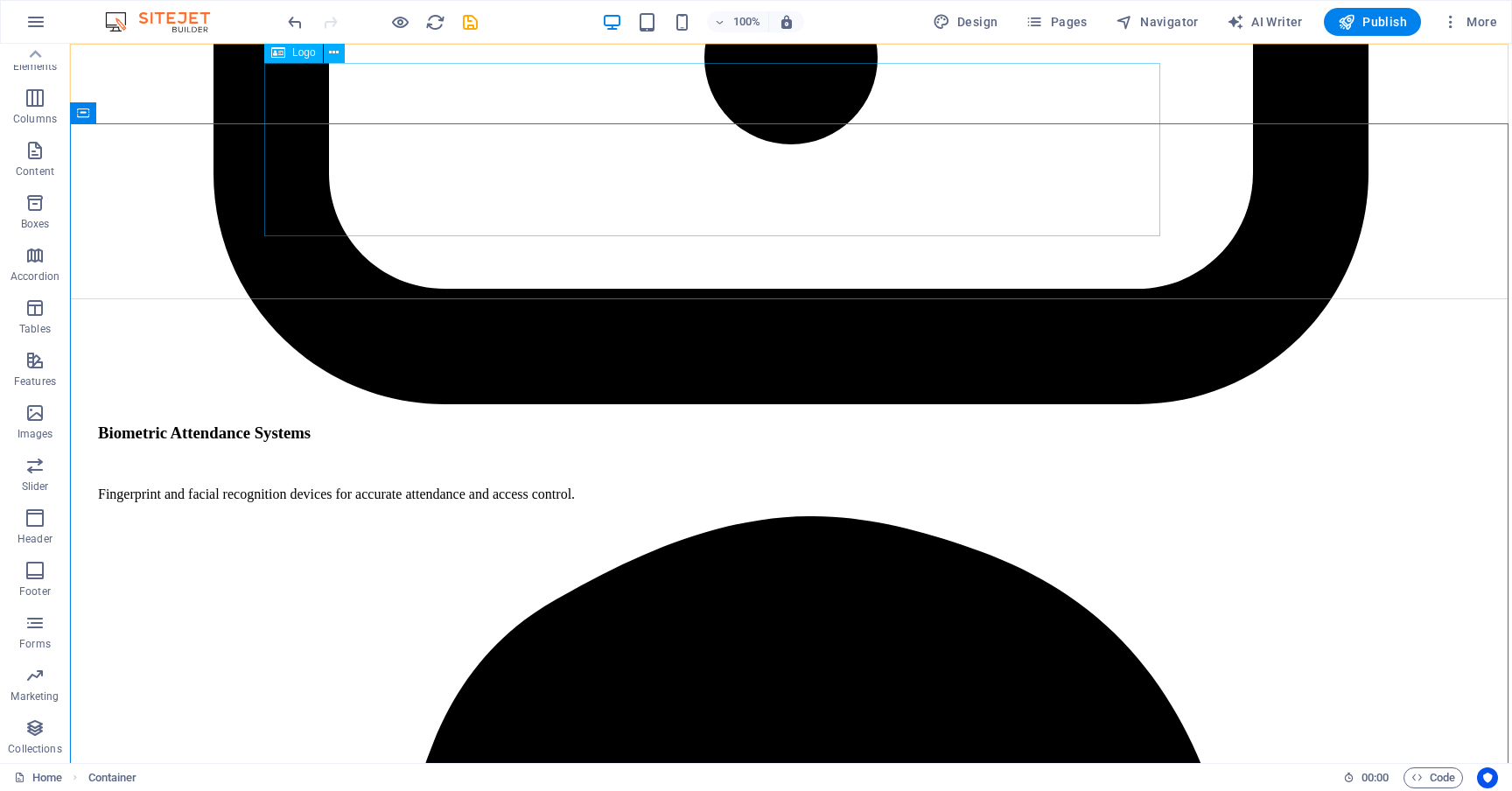
select select "%"
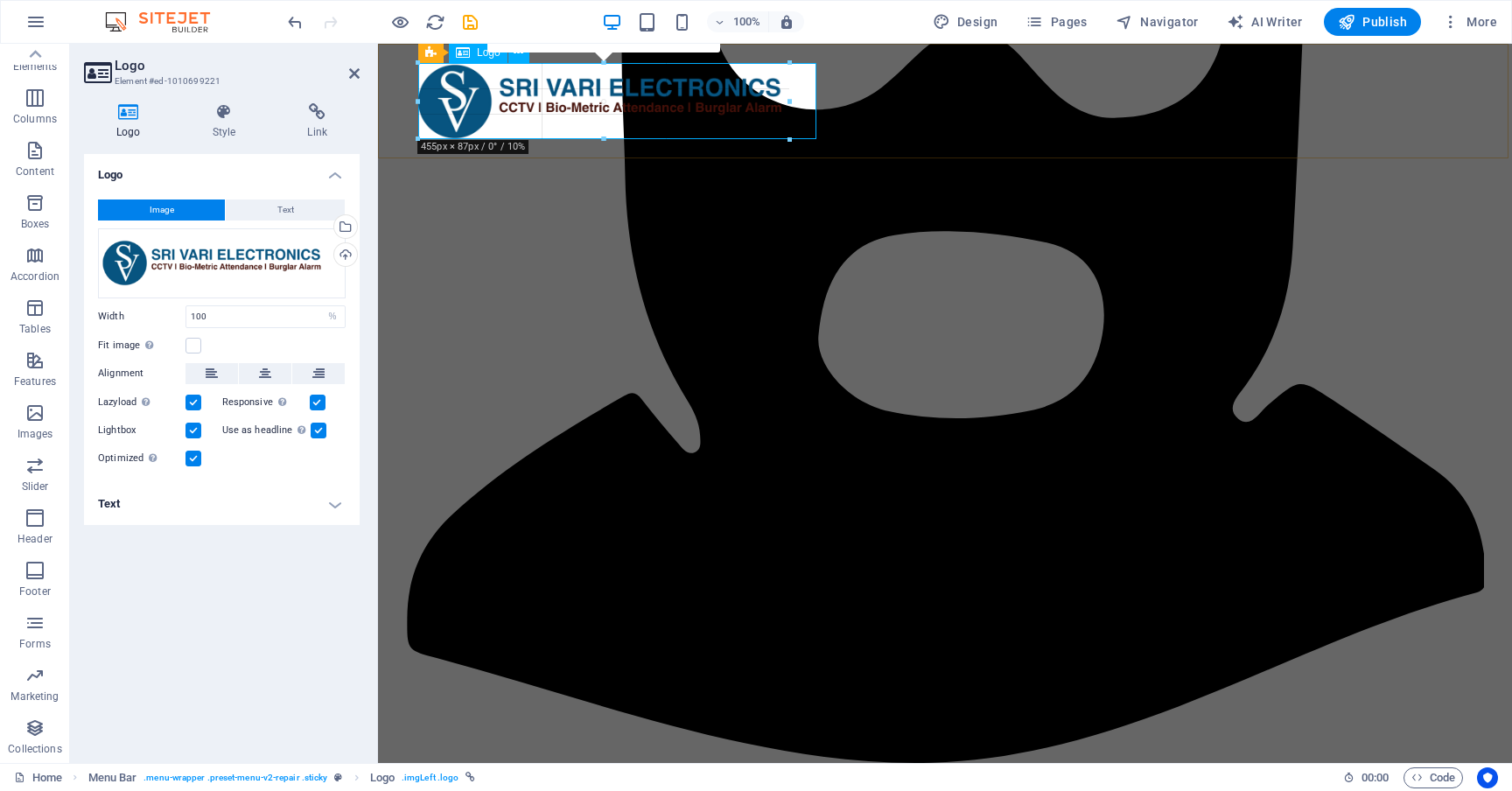
drag, startPoint x: 1309, startPoint y: 233, endPoint x: 841, endPoint y: 131, distance: 479.0
type input "429"
select select "px"
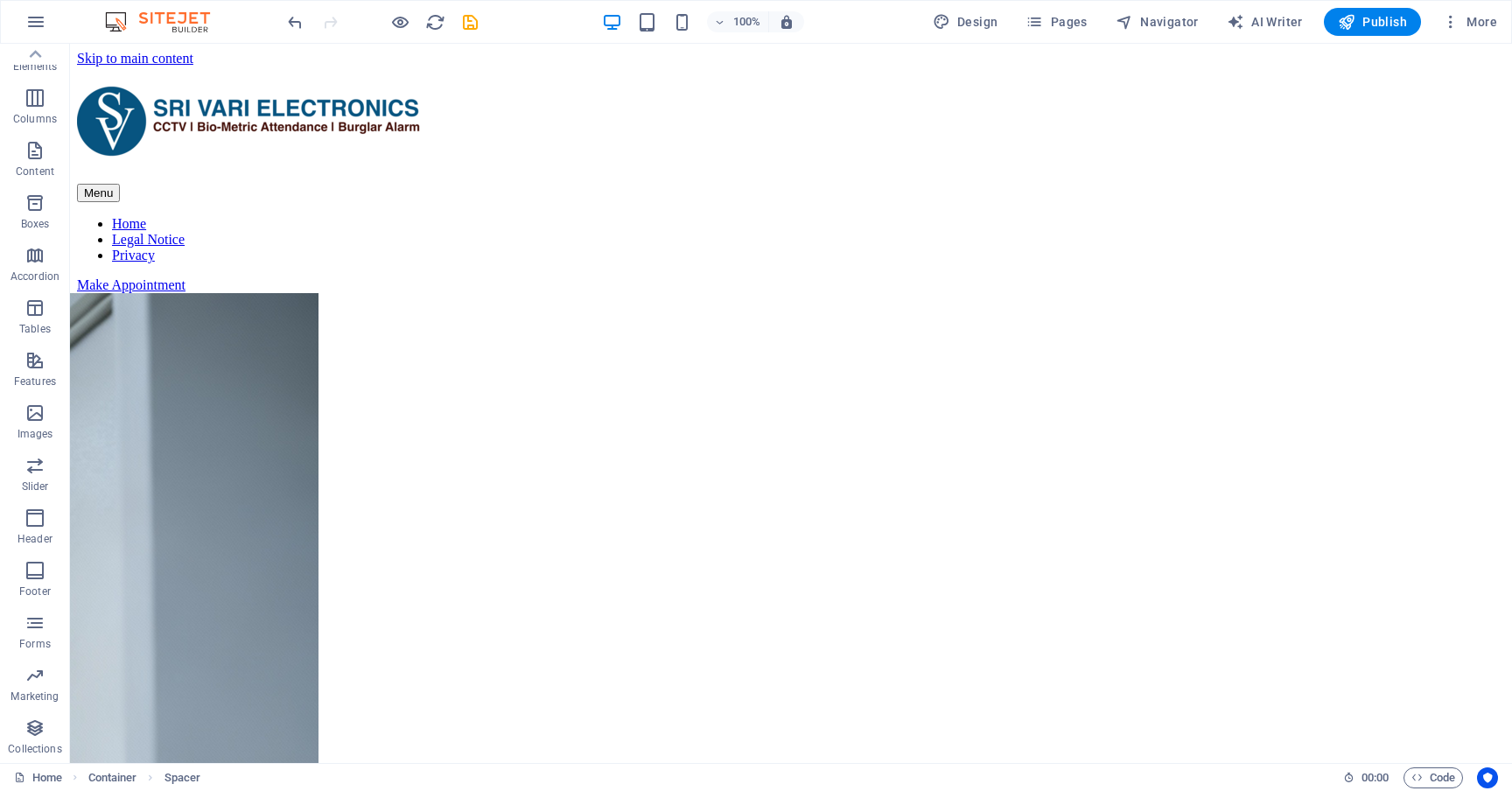
scroll to position [0, 0]
click at [490, 99] on div at bounding box center [791, 124] width 1428 height 79
select select "px"
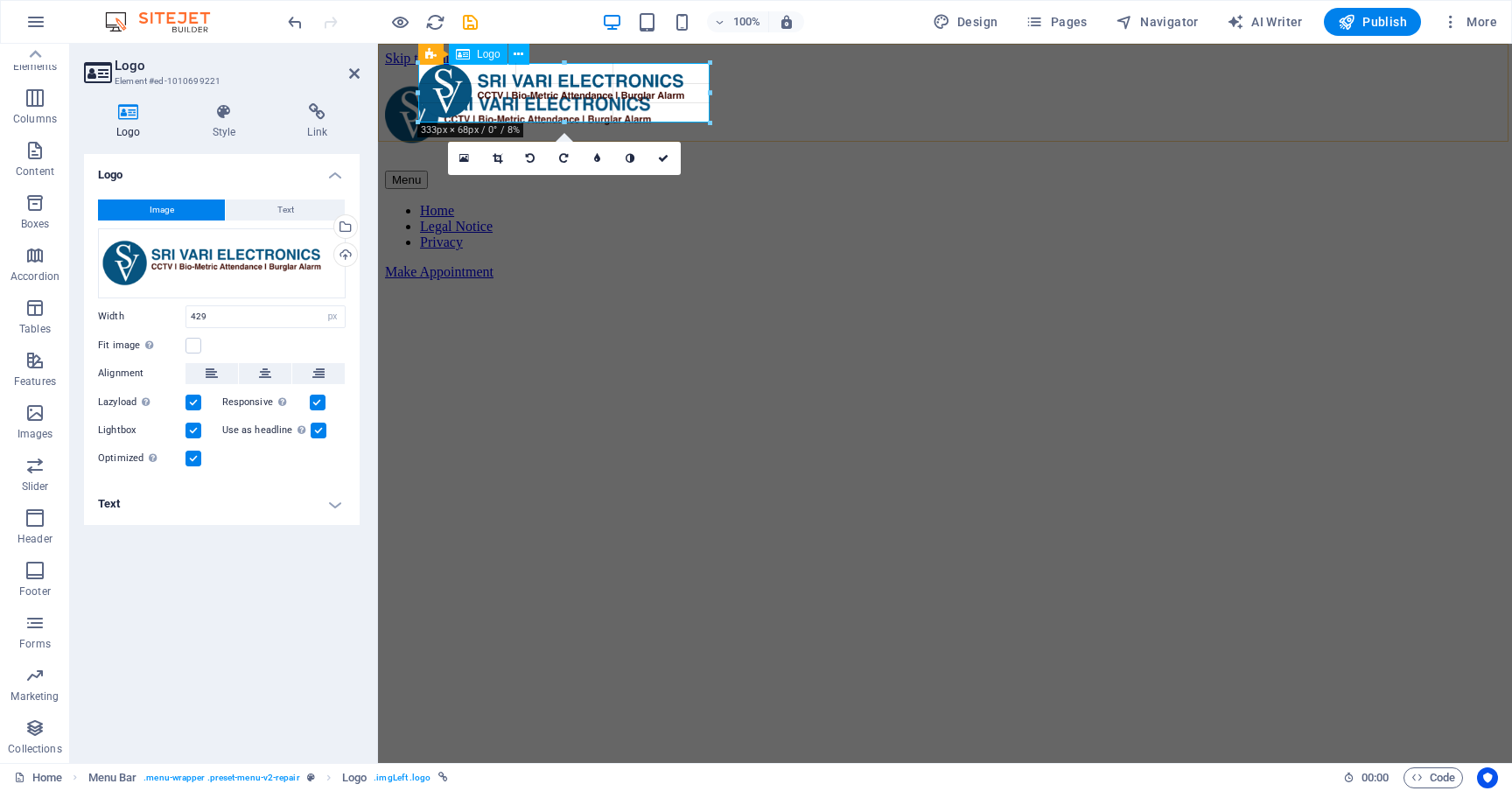
drag, startPoint x: 792, startPoint y: 136, endPoint x: 710, endPoint y: 101, distance: 89.2
type input "333"
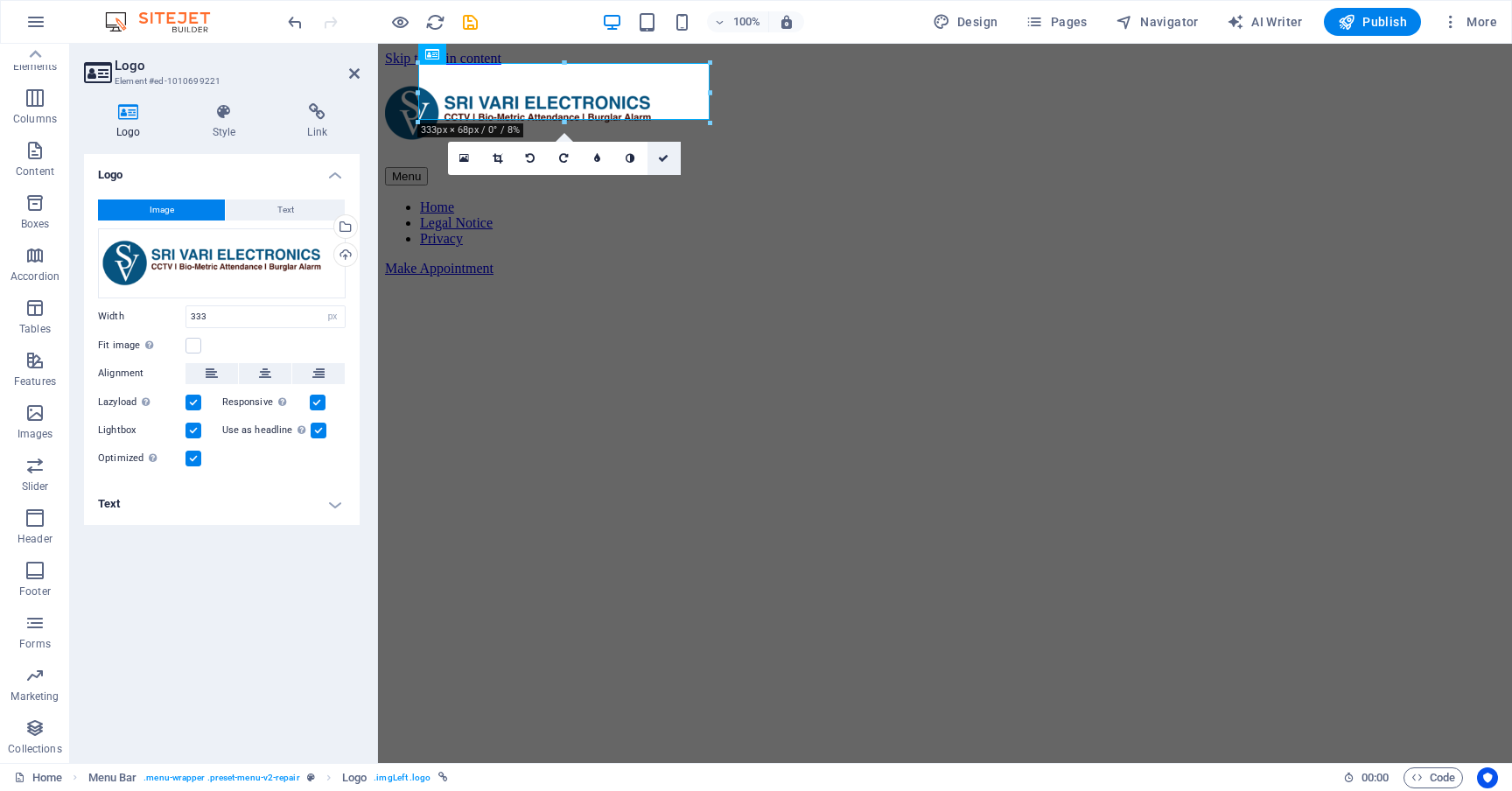
click at [664, 161] on icon at bounding box center [663, 158] width 11 height 11
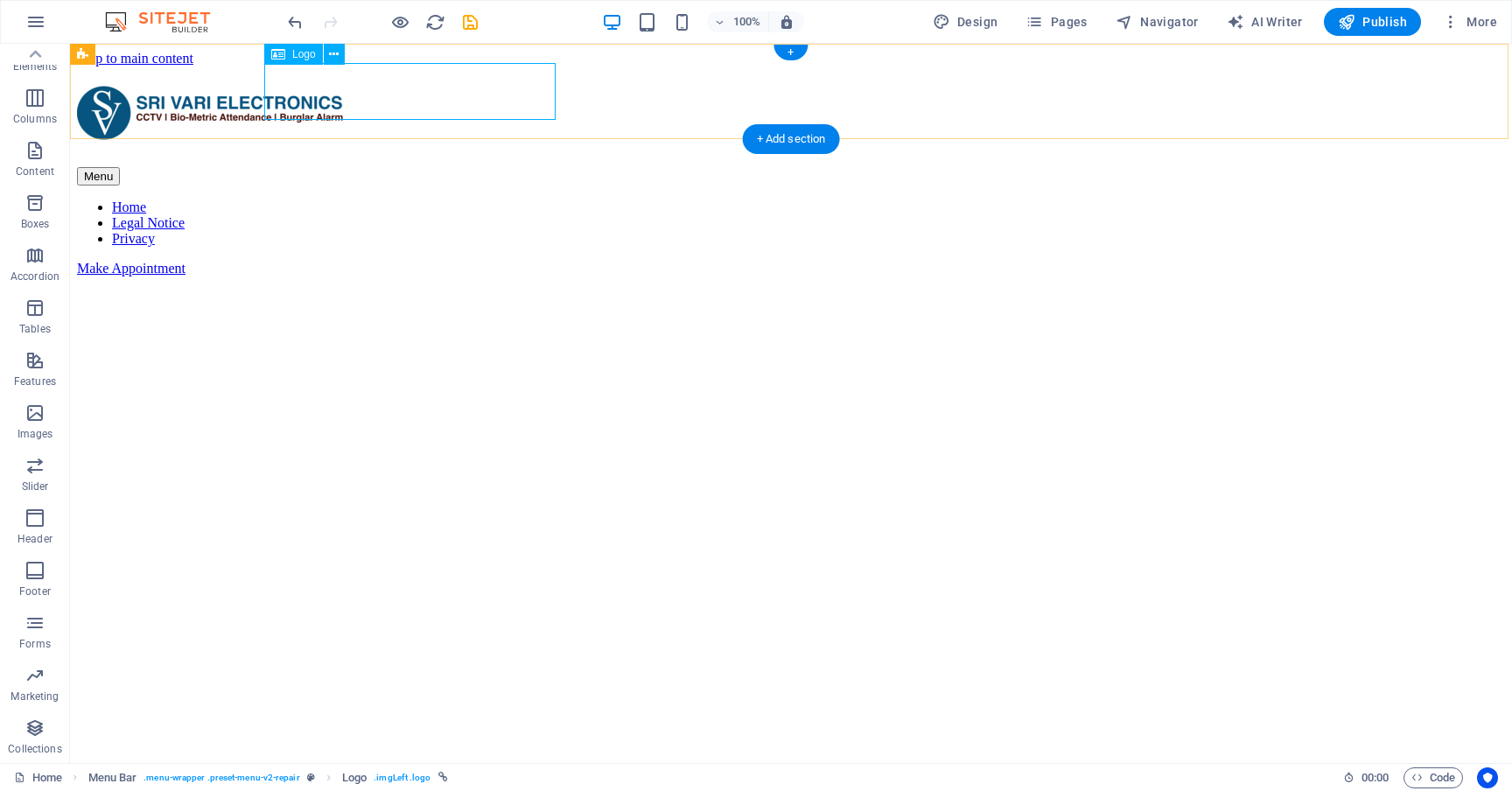
click at [517, 99] on div at bounding box center [791, 115] width 1428 height 63
select select "px"
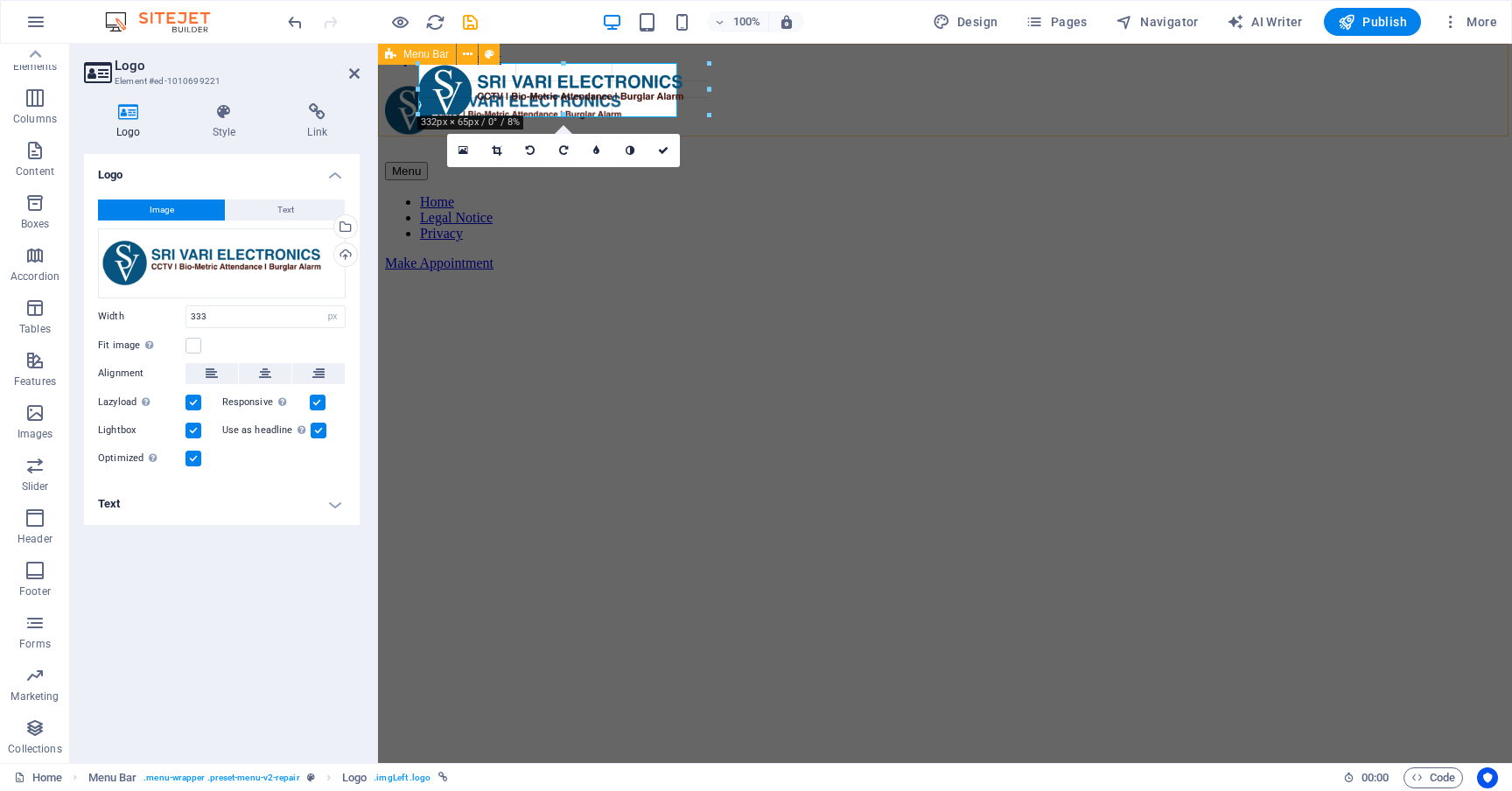
drag, startPoint x: 707, startPoint y: 120, endPoint x: 674, endPoint y: 107, distance: 35.5
type input "296"
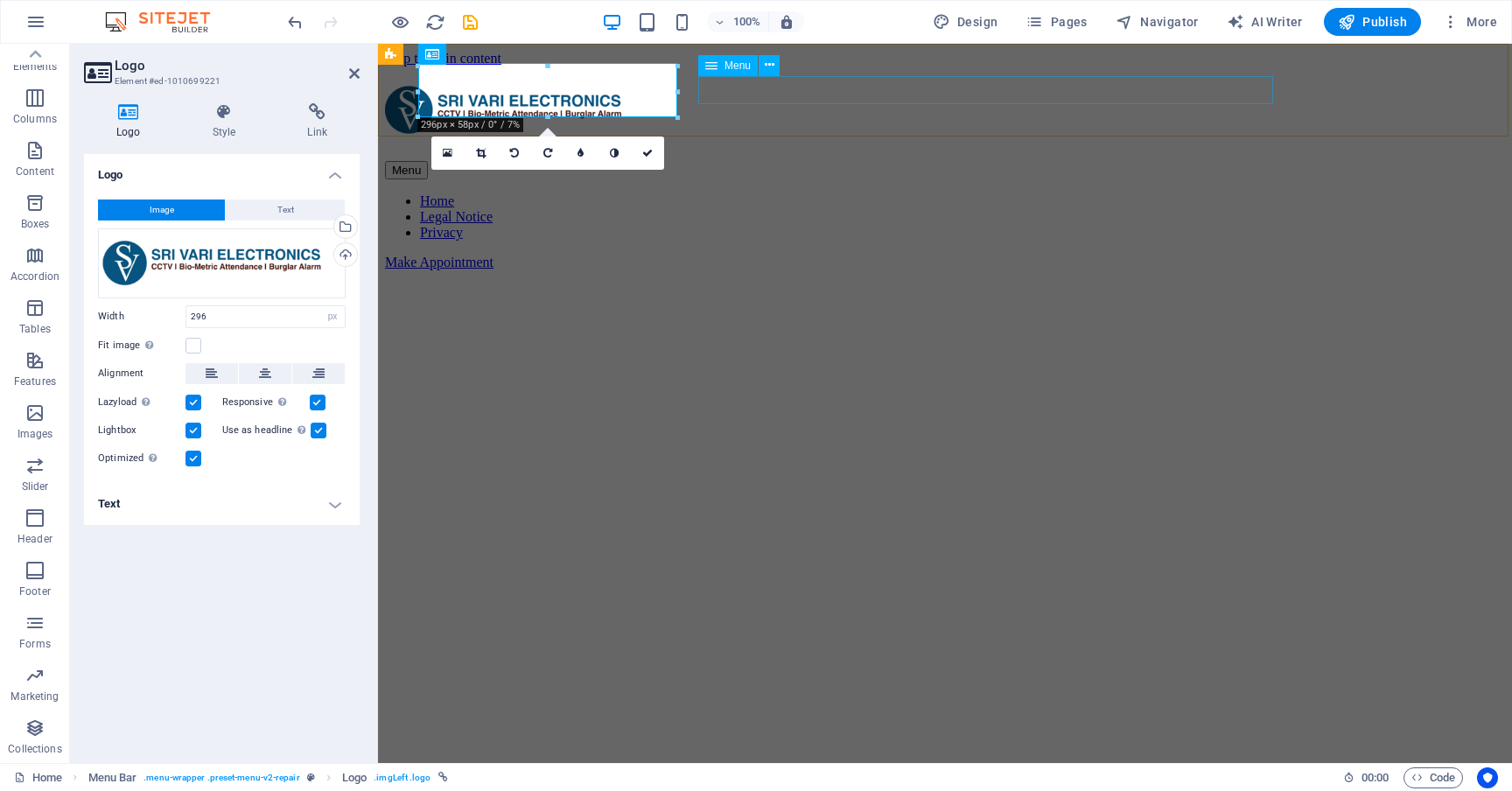
click at [733, 194] on nav "Home Legal Notice Privacy" at bounding box center [945, 217] width 1120 height 48
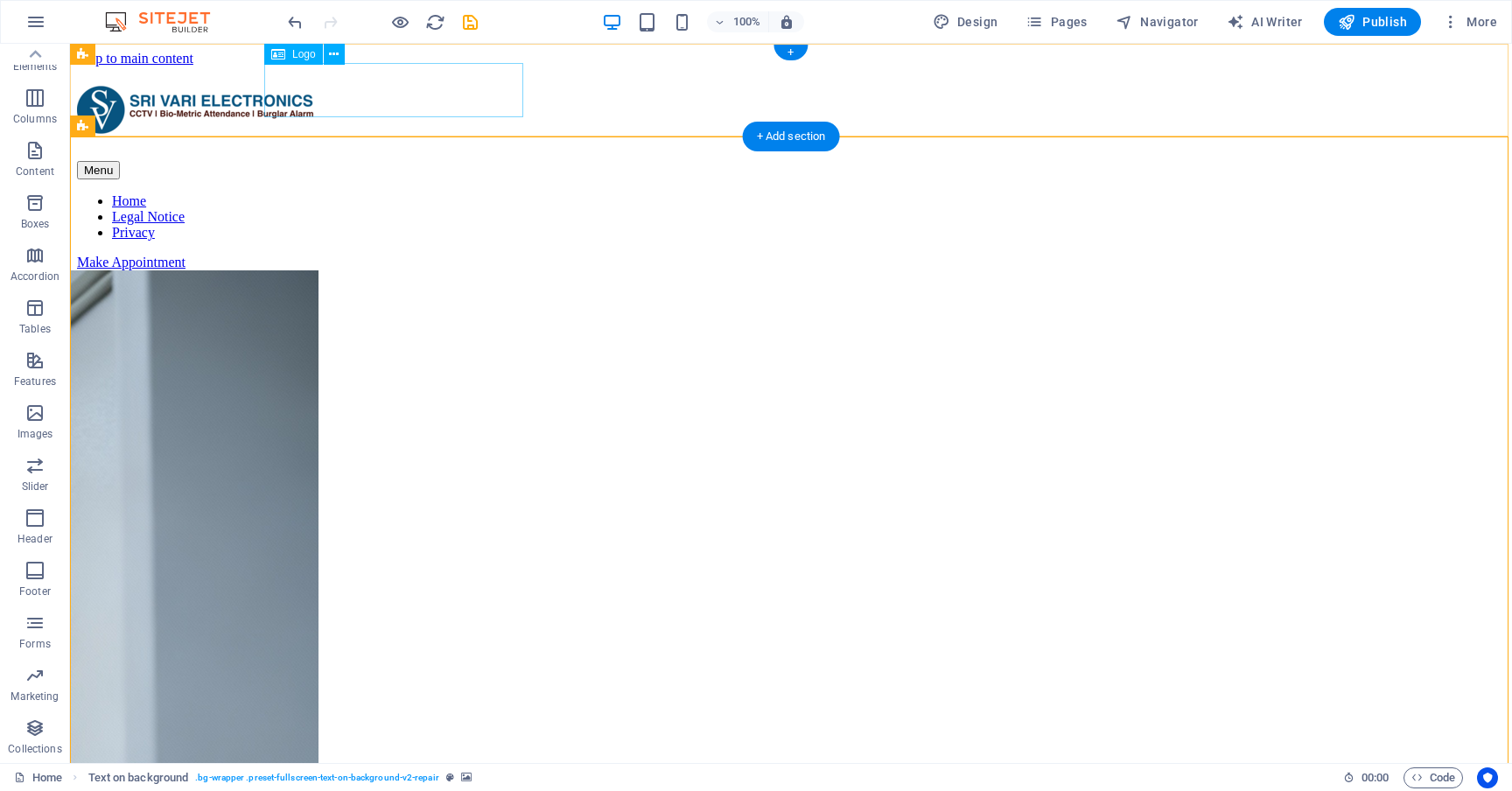
click at [415, 97] on div at bounding box center [791, 112] width 1428 height 57
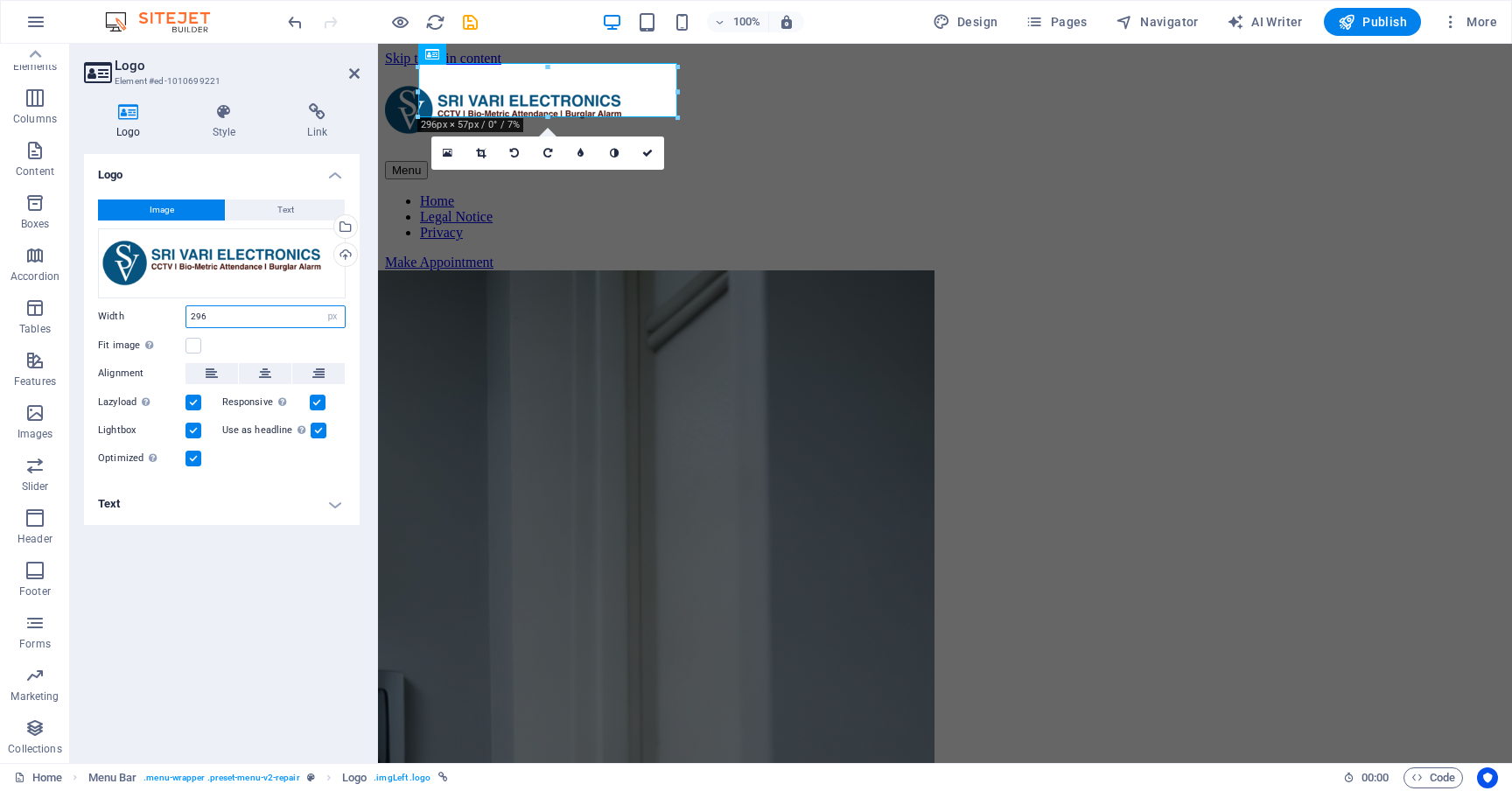
click at [240, 320] on input "296" at bounding box center [265, 316] width 158 height 21
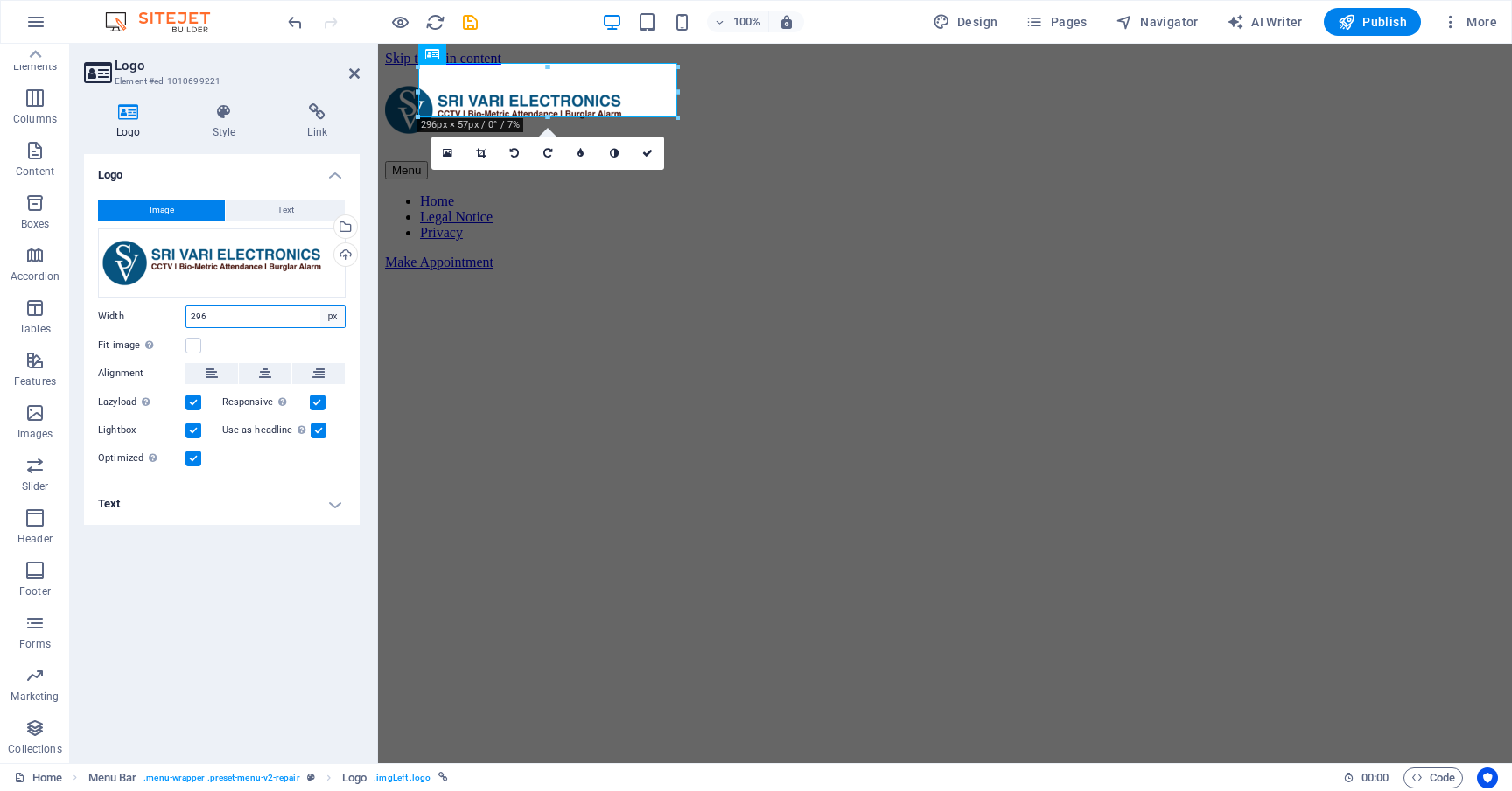
select select "%"
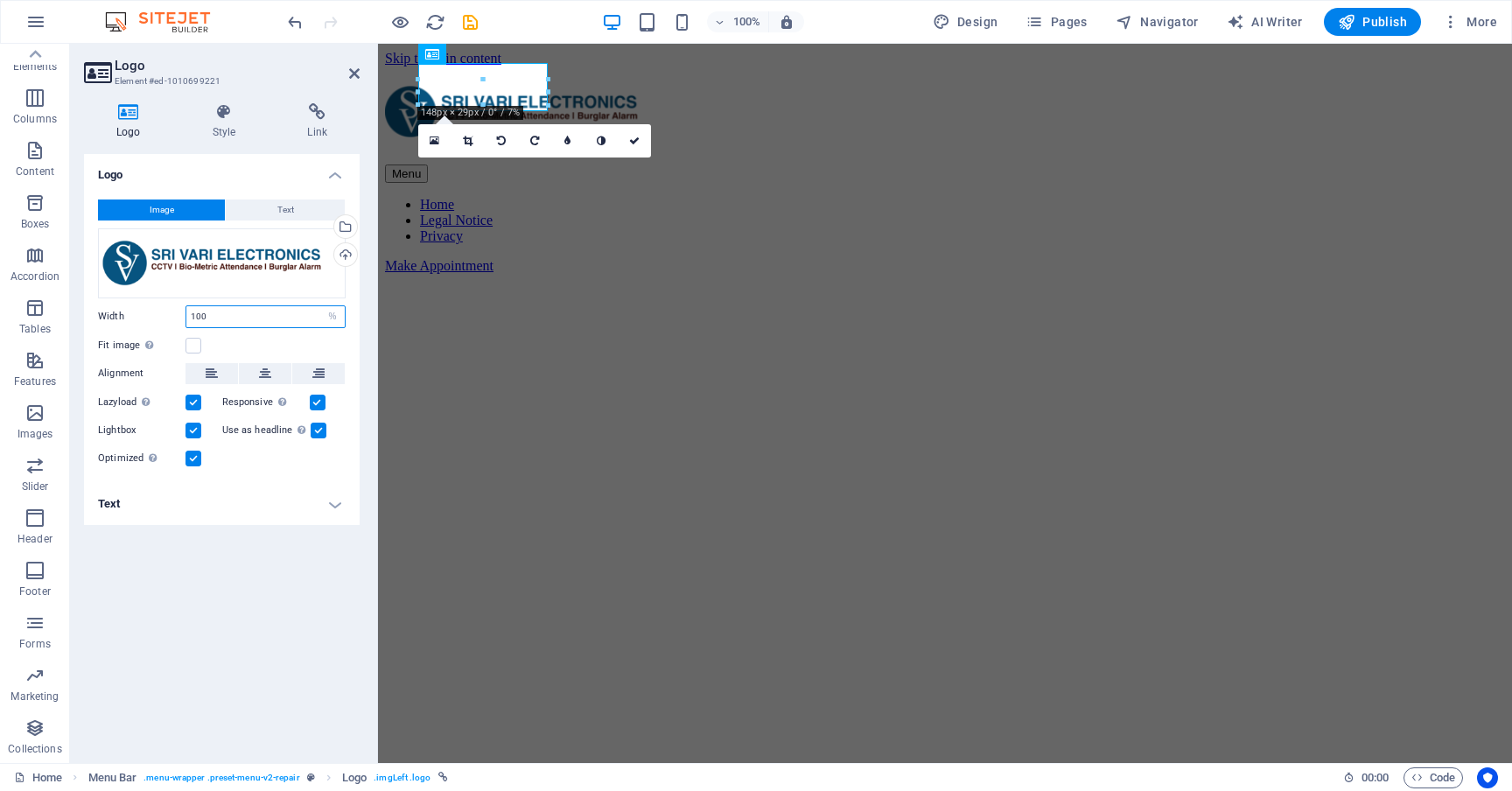
type input "100"
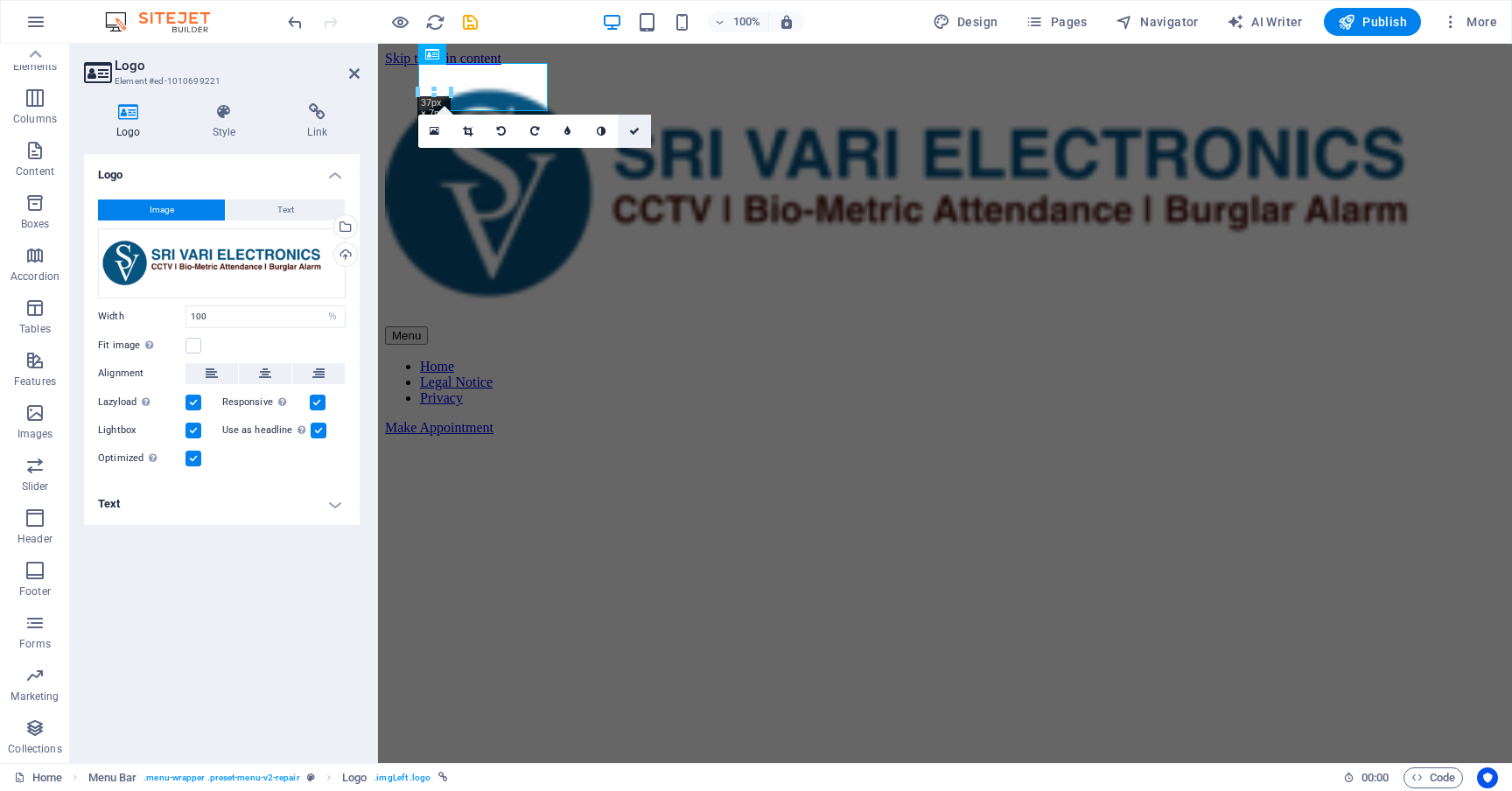
click at [635, 135] on icon at bounding box center [634, 131] width 11 height 11
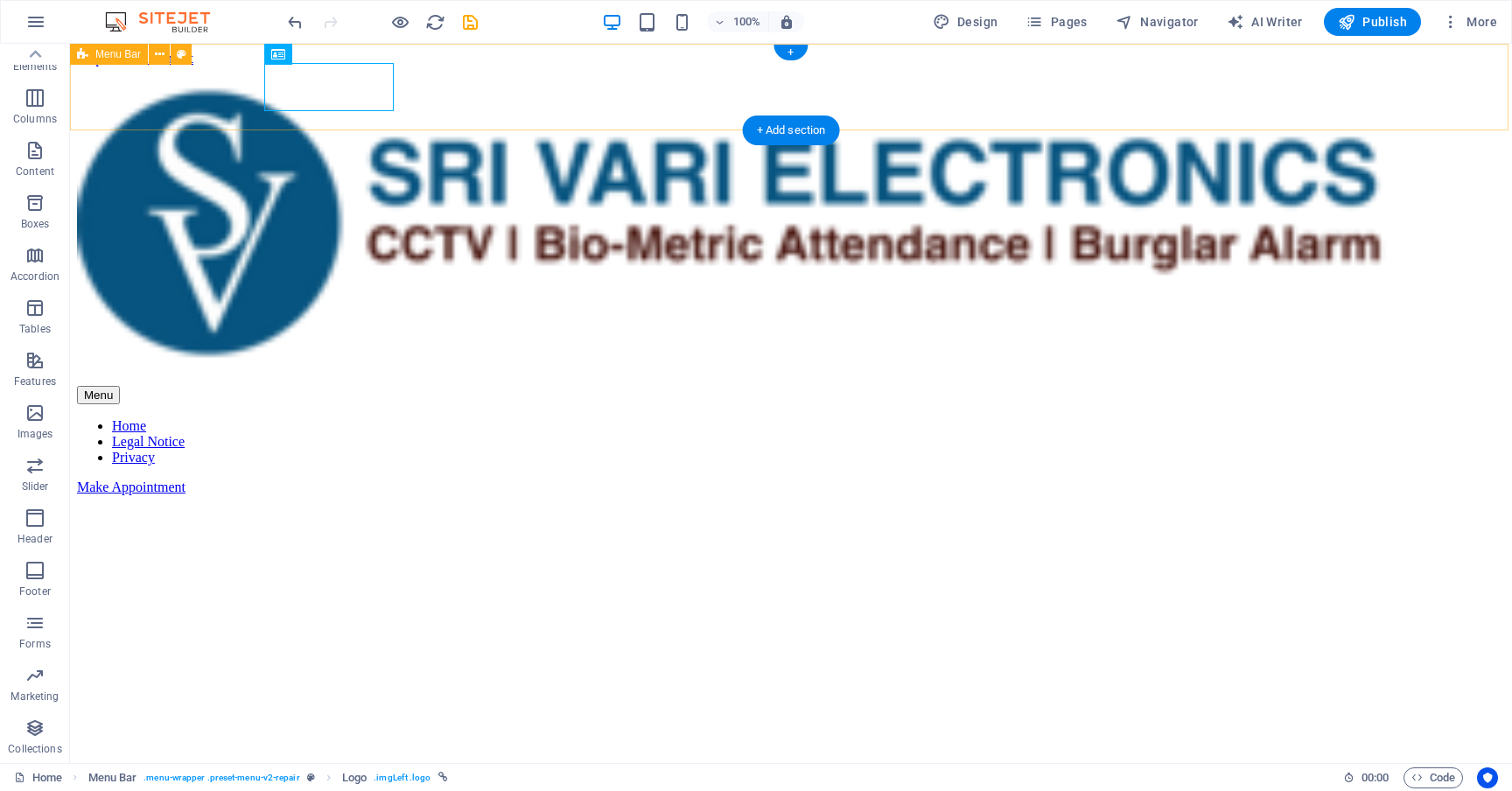
click at [550, 103] on div "Menu Home Legal Notice Privacy Make Appointment" at bounding box center [791, 289] width 1428 height 410
click at [349, 95] on div at bounding box center [791, 225] width 1428 height 282
select select "%"
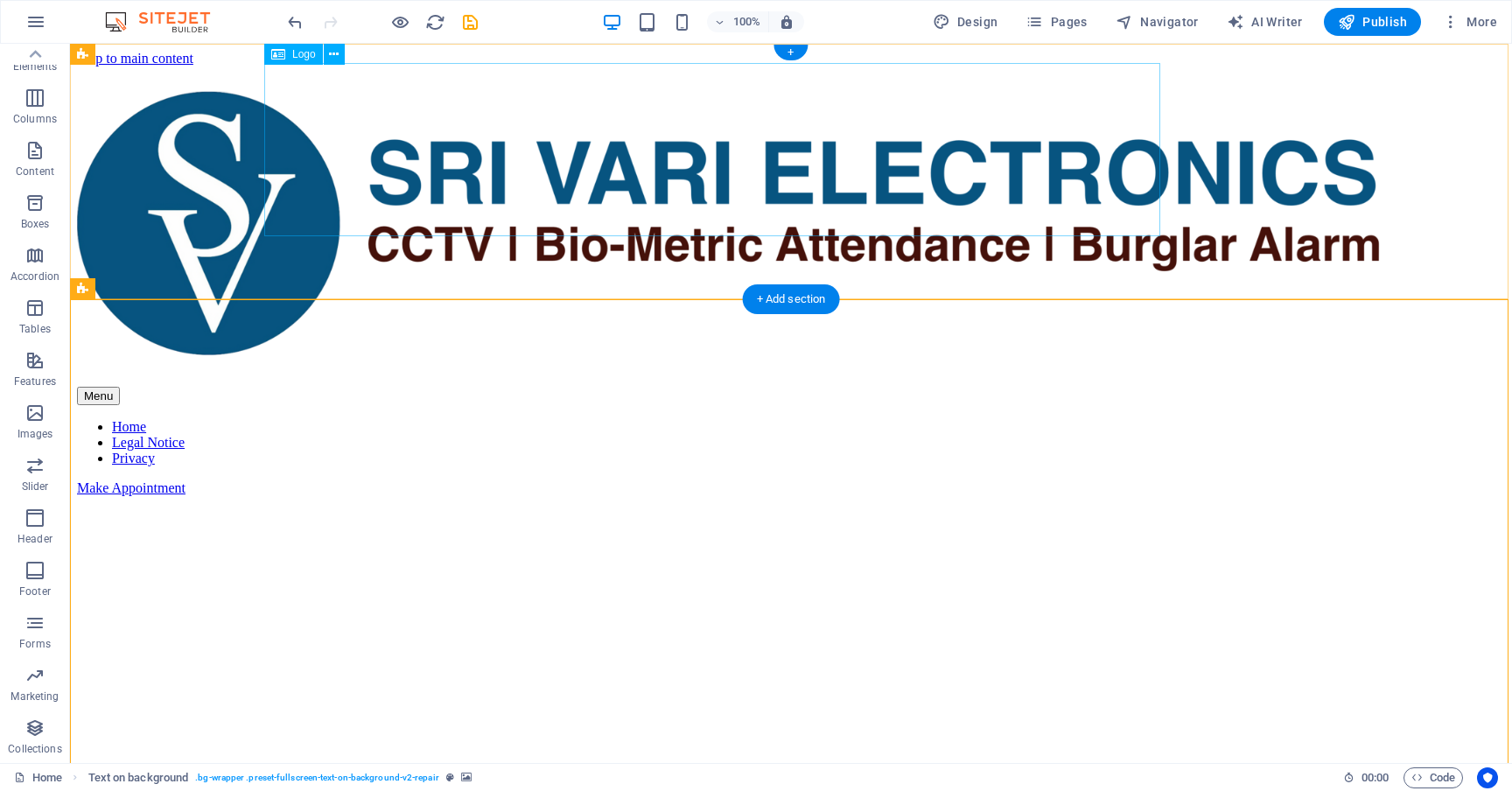
click at [964, 132] on img at bounding box center [791, 222] width 1428 height 276
select select "%"
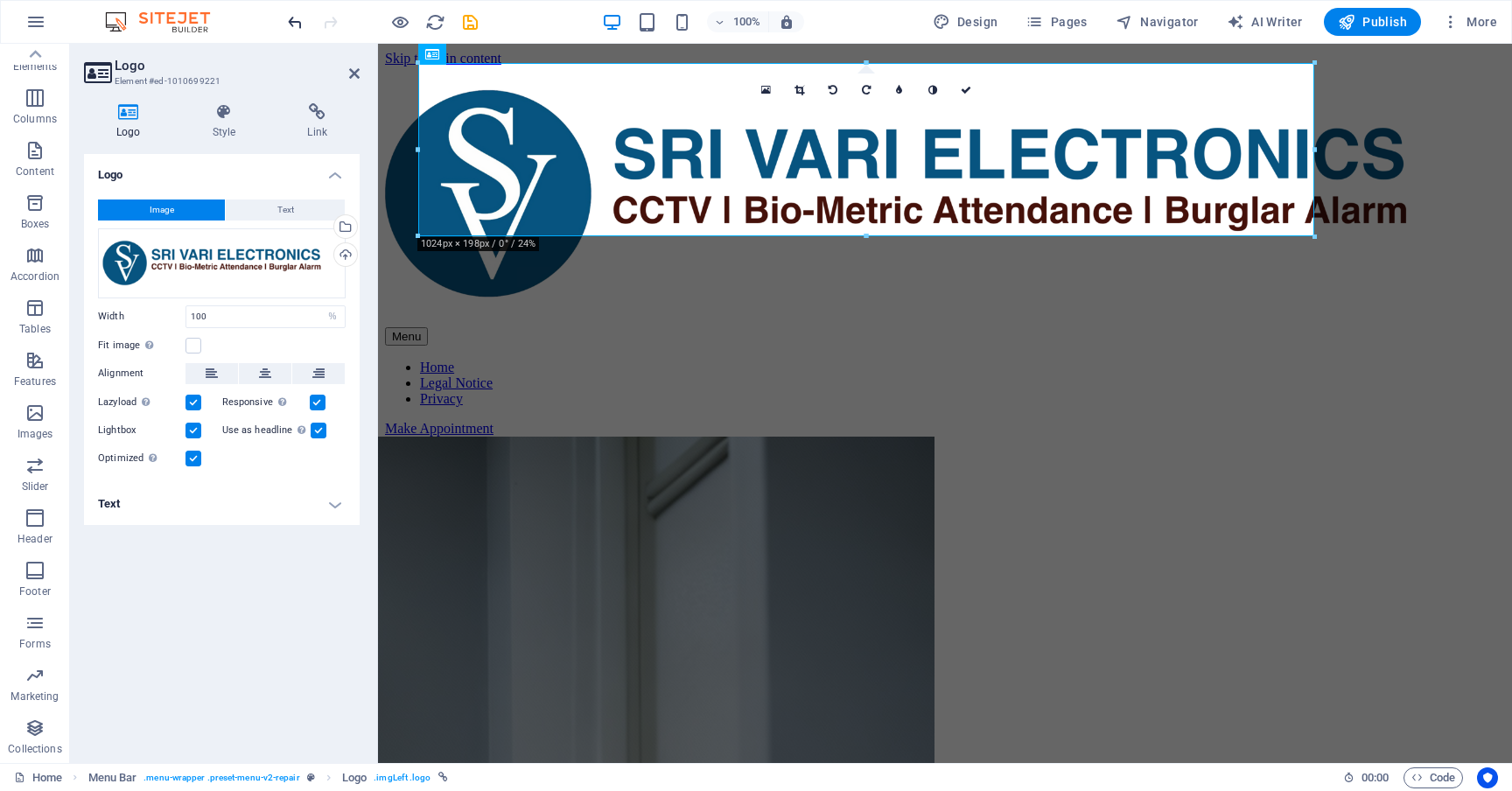
click at [299, 25] on icon "undo" at bounding box center [295, 22] width 20 height 20
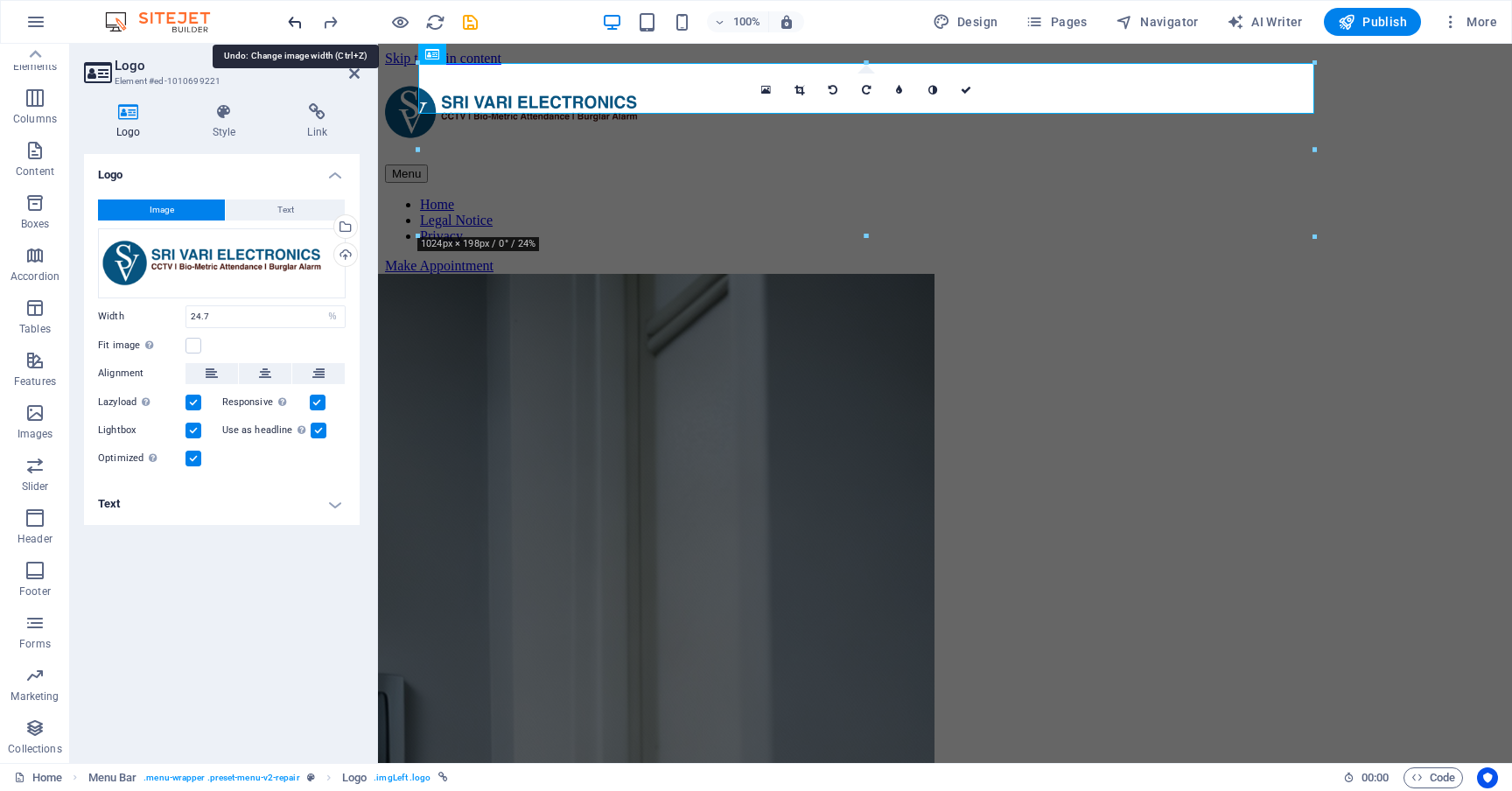
click at [299, 25] on icon "undo" at bounding box center [295, 22] width 20 height 20
type input "296"
select select "px"
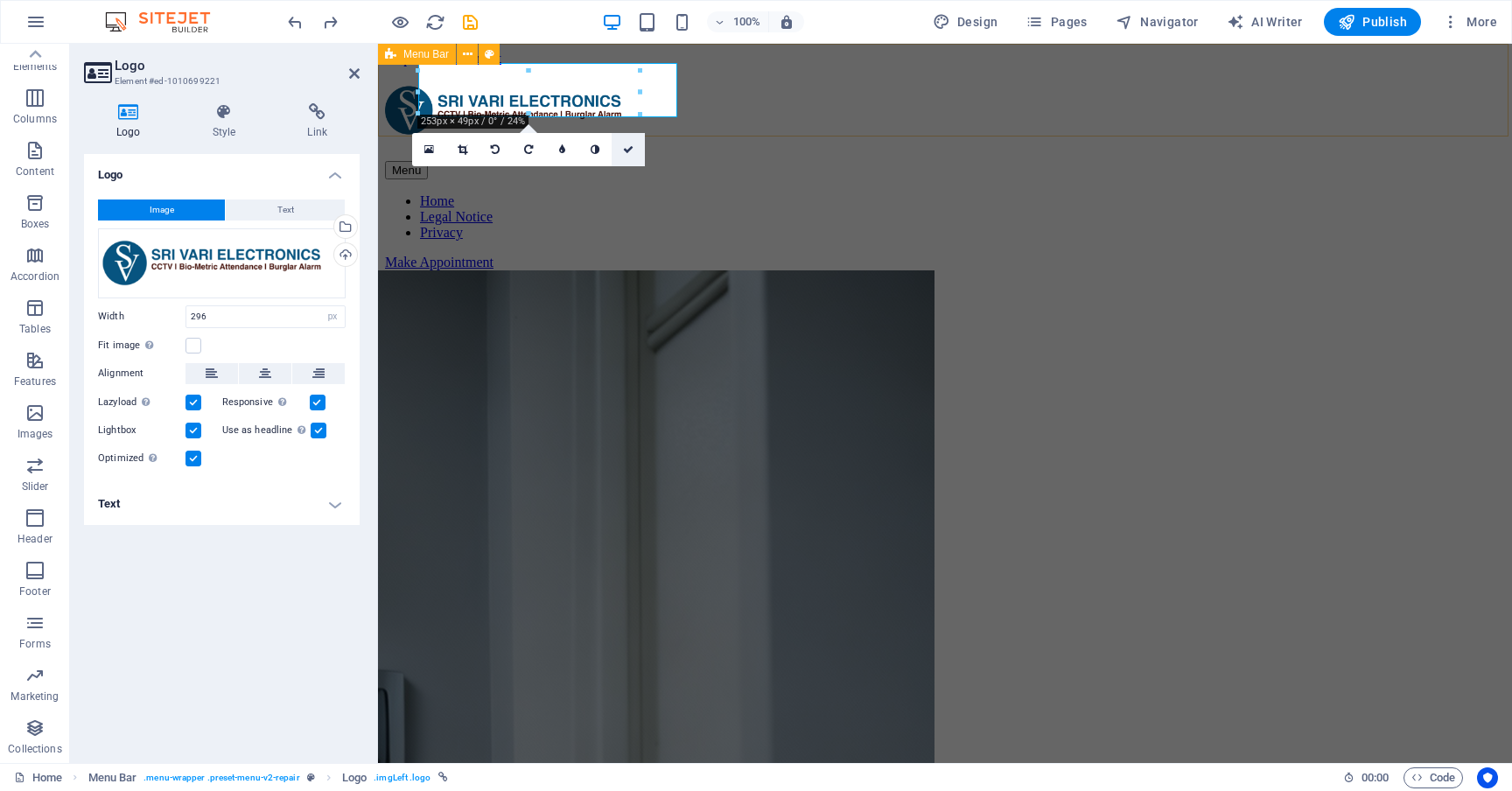
click at [629, 152] on icon at bounding box center [627, 149] width 11 height 11
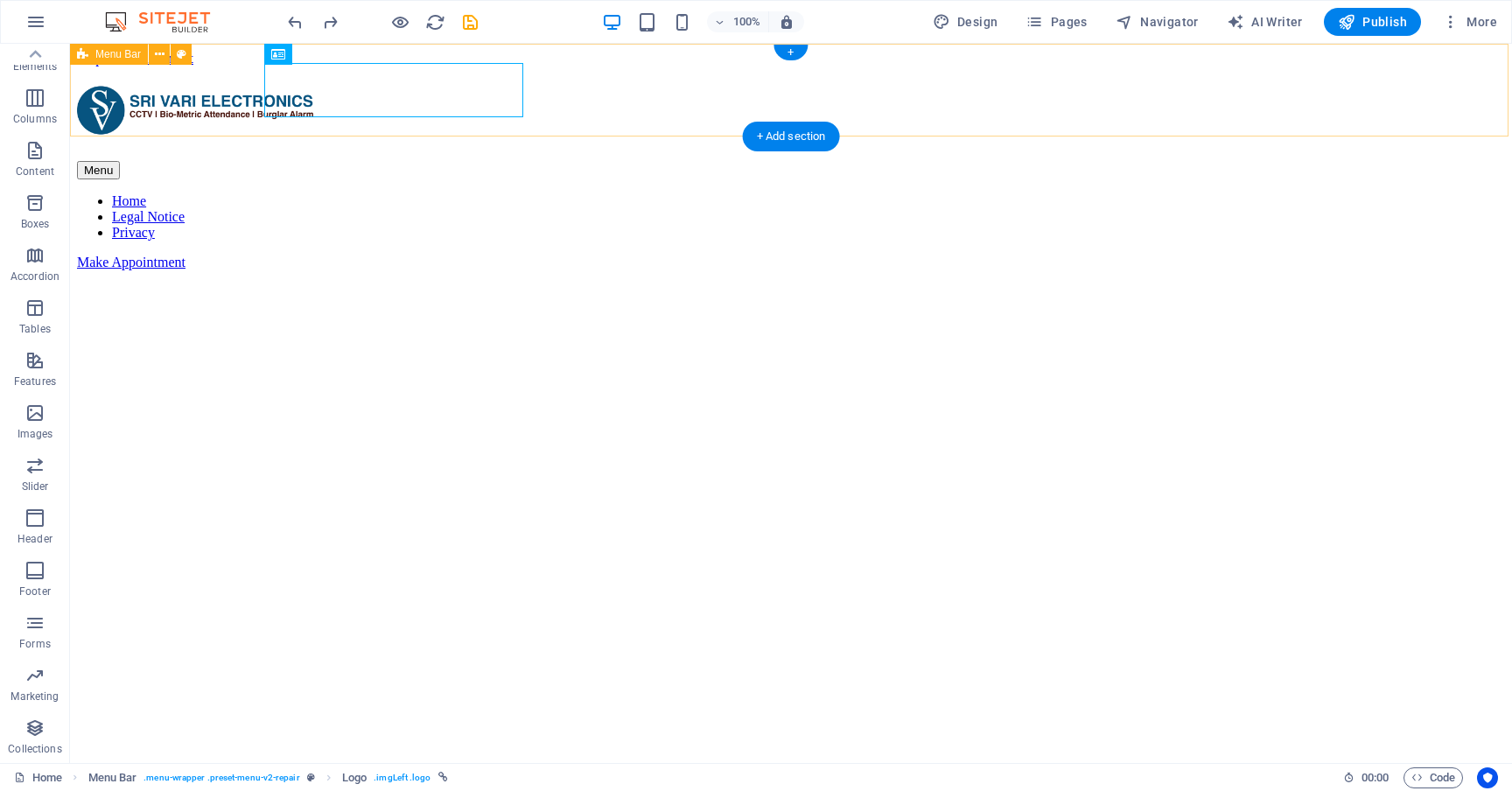
click at [189, 88] on div "Menu Home Legal Notice Privacy Make Appointment" at bounding box center [791, 177] width 1428 height 186
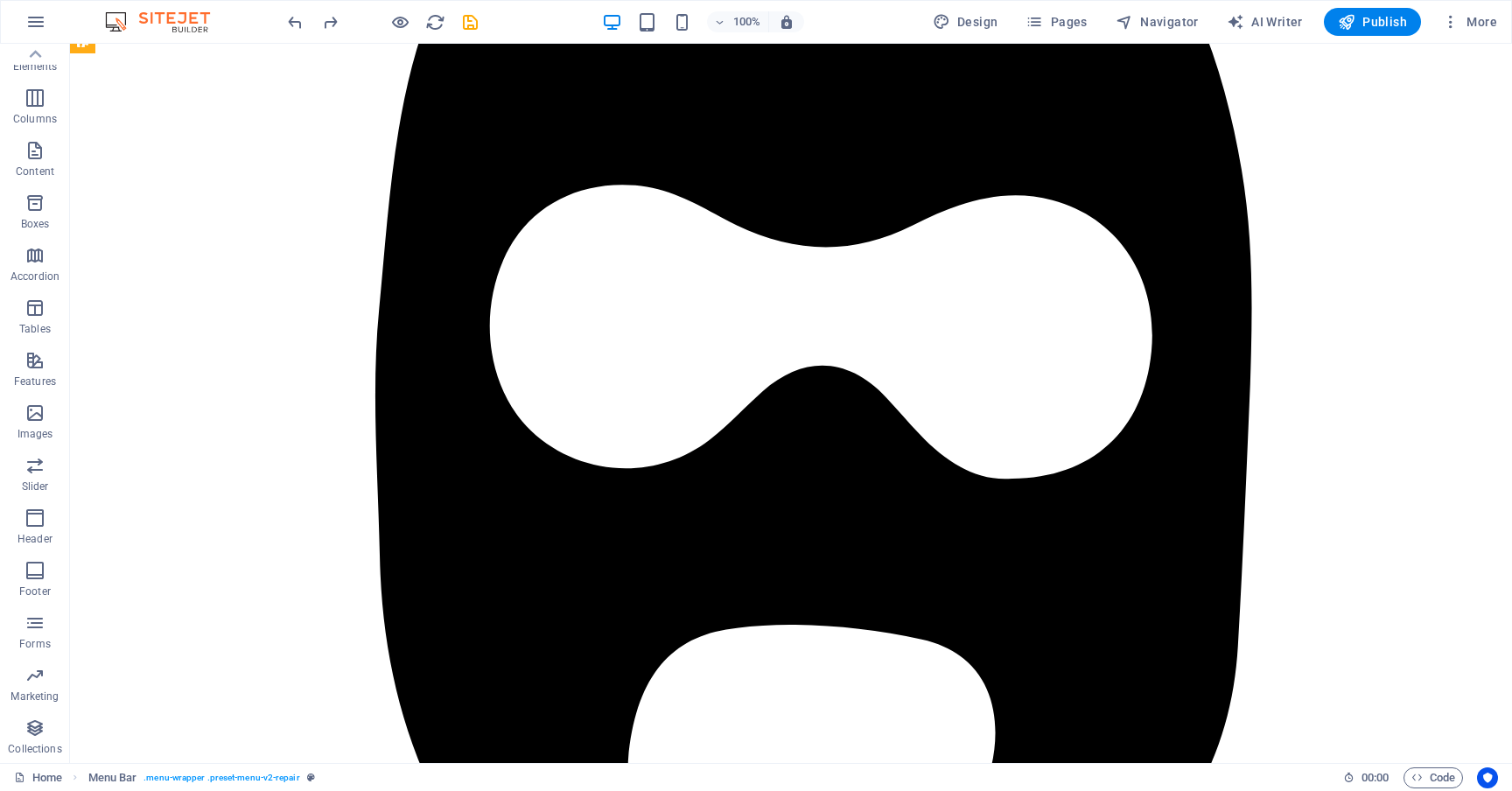
scroll to position [6132, 0]
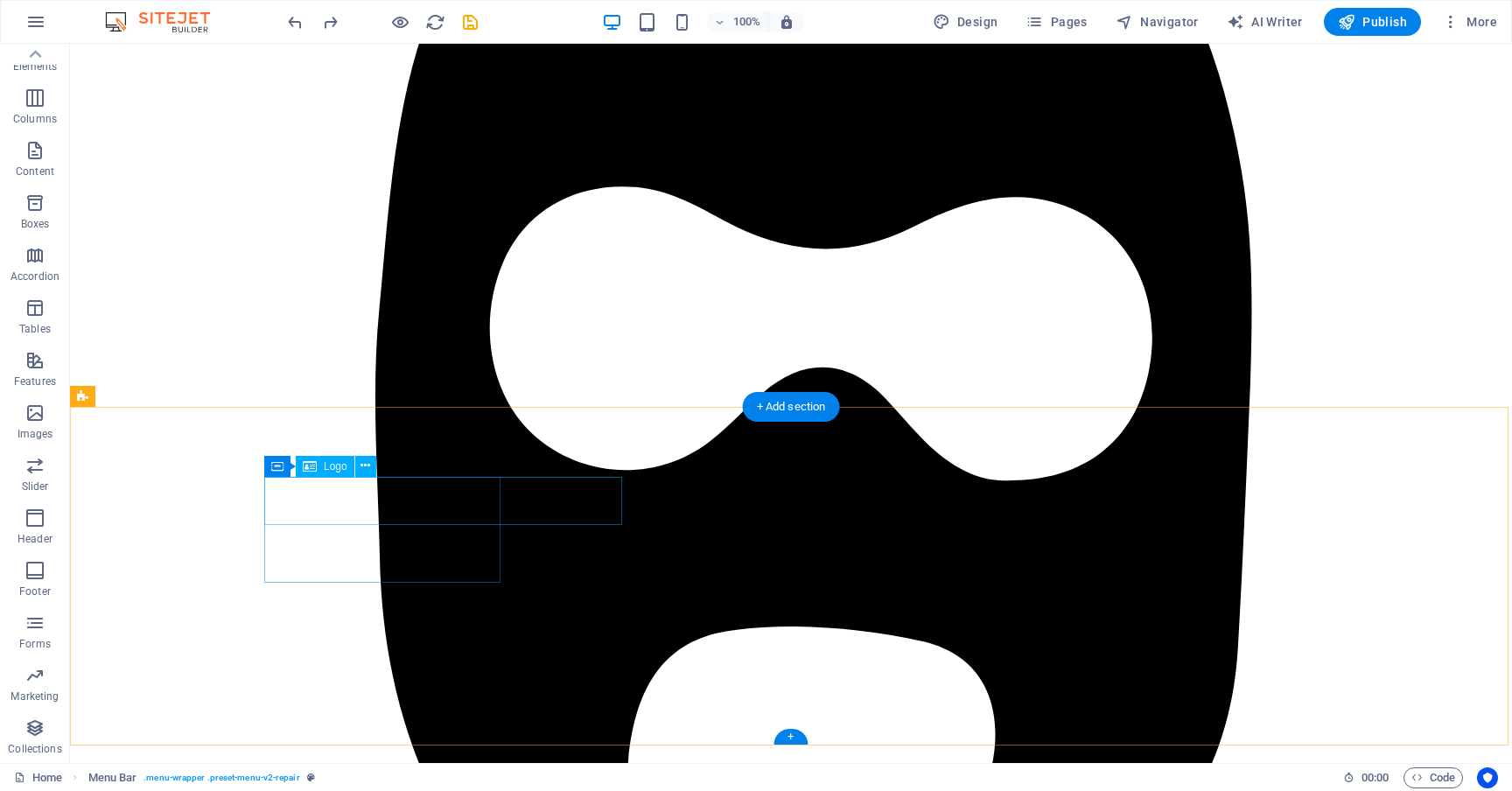
select select "%"
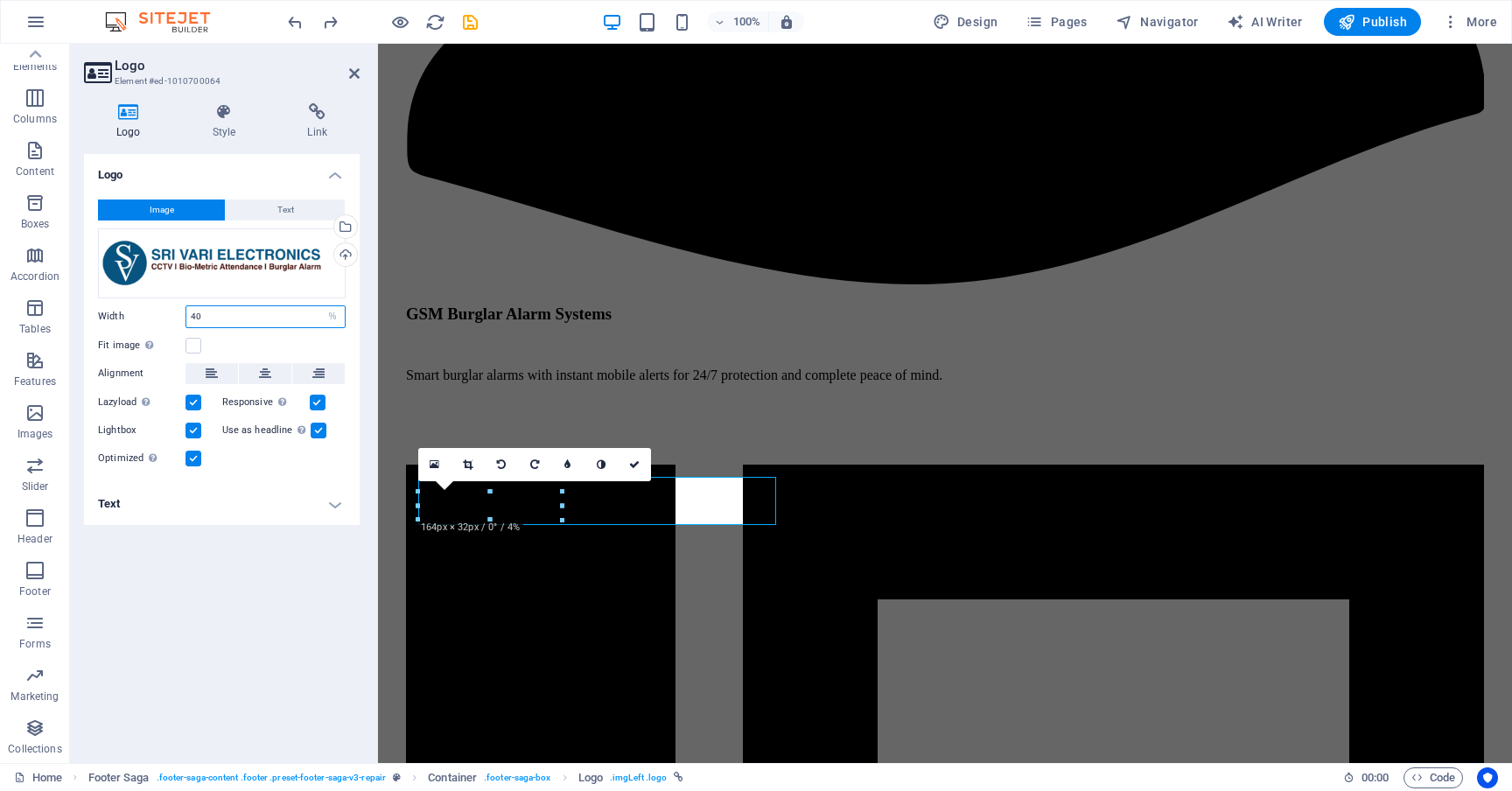
click at [215, 316] on input "40" at bounding box center [265, 316] width 158 height 21
type input "100"
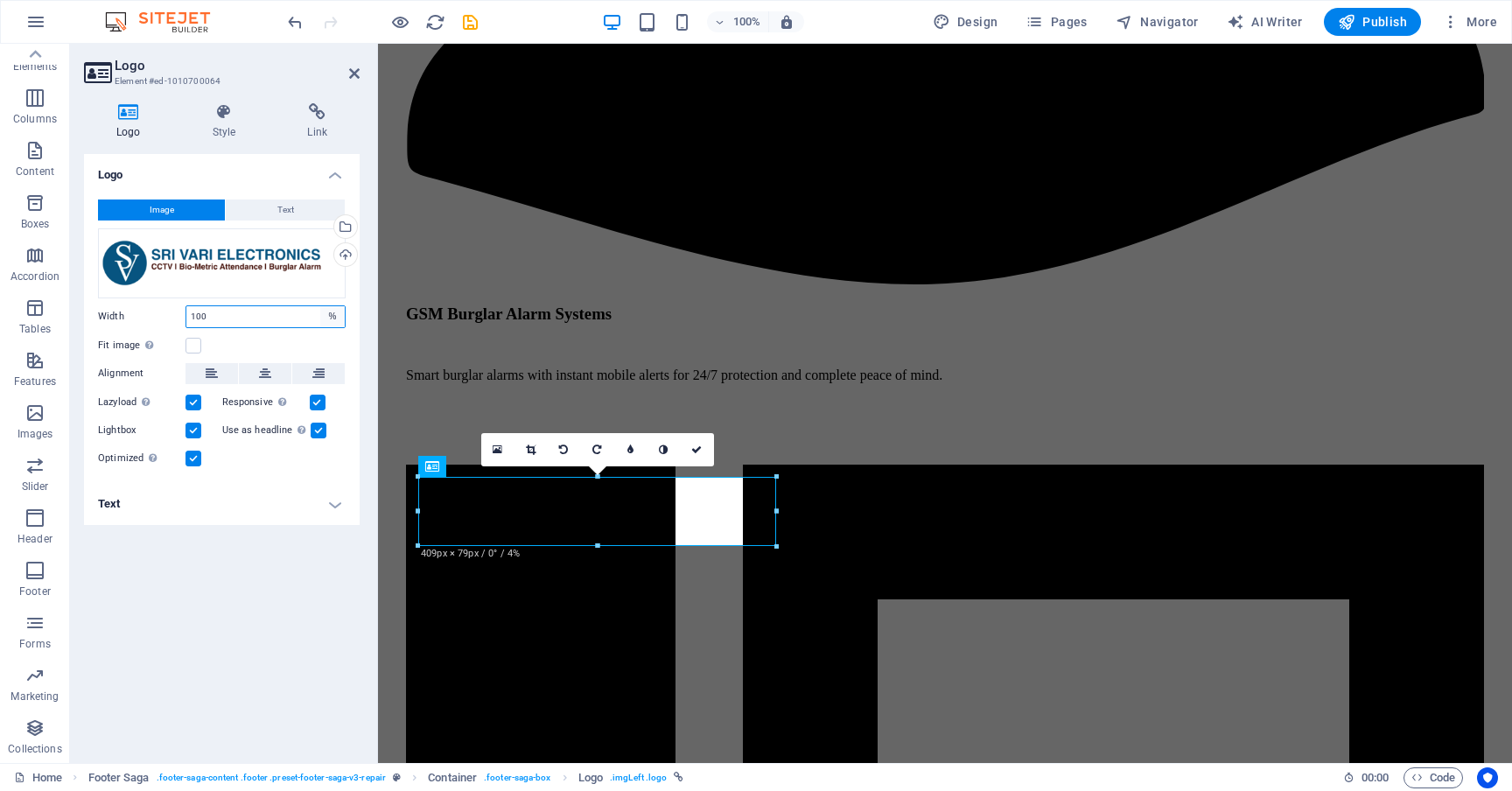
select select "px"
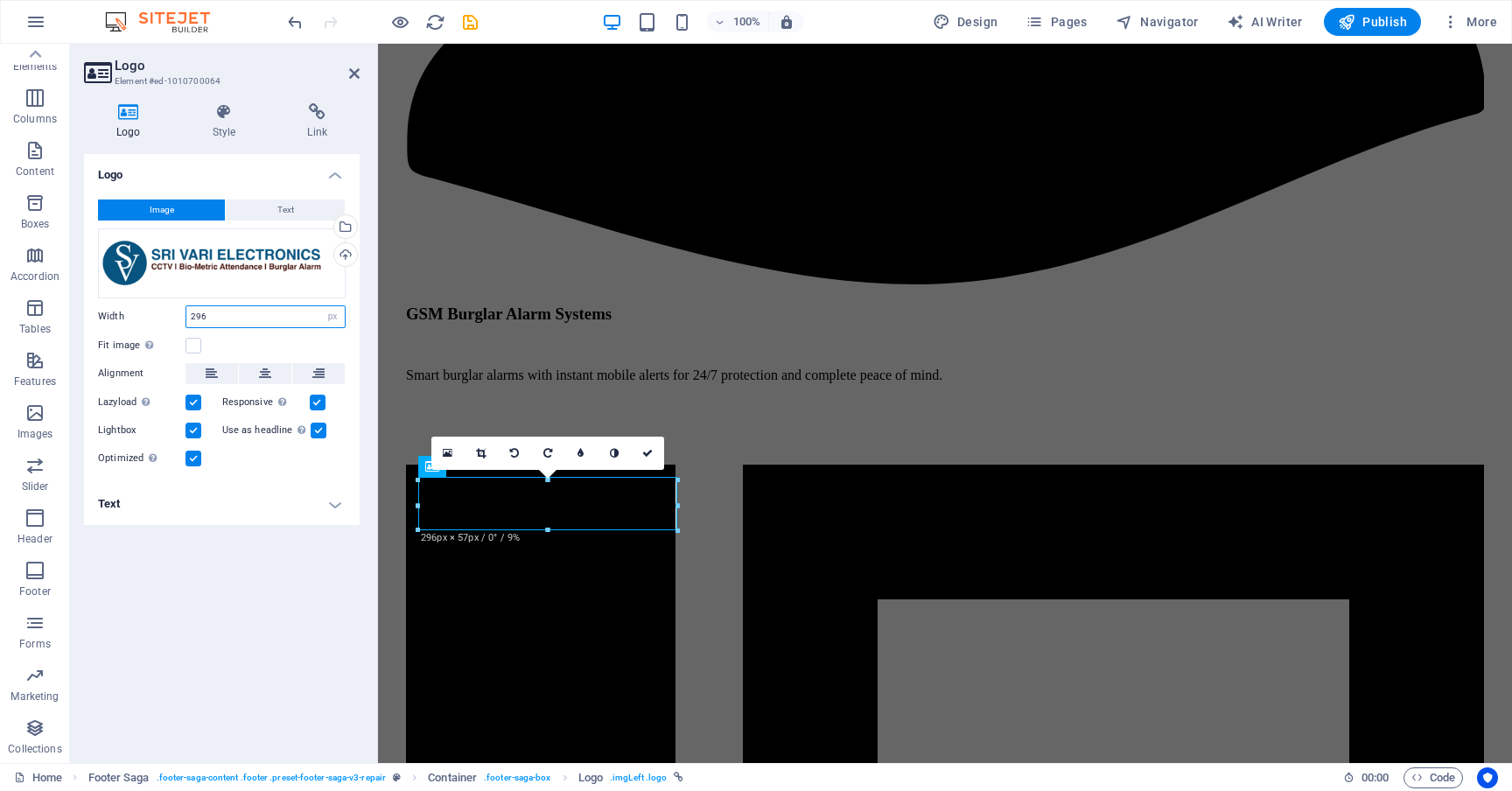
click at [238, 313] on input "296" at bounding box center [265, 316] width 158 height 21
click at [256, 321] on input "290" at bounding box center [265, 316] width 158 height 21
type input "280"
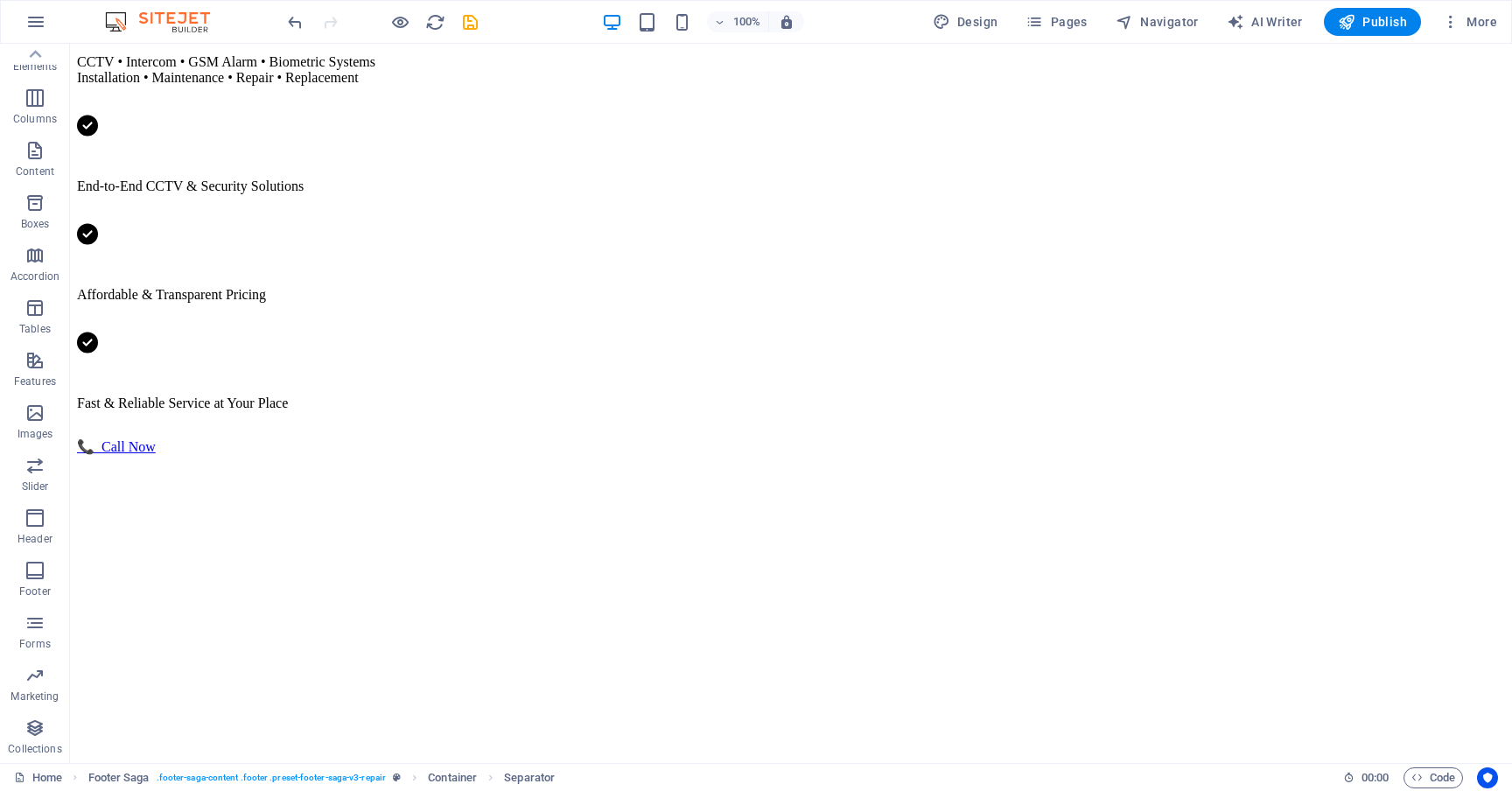
scroll to position [1311, 0]
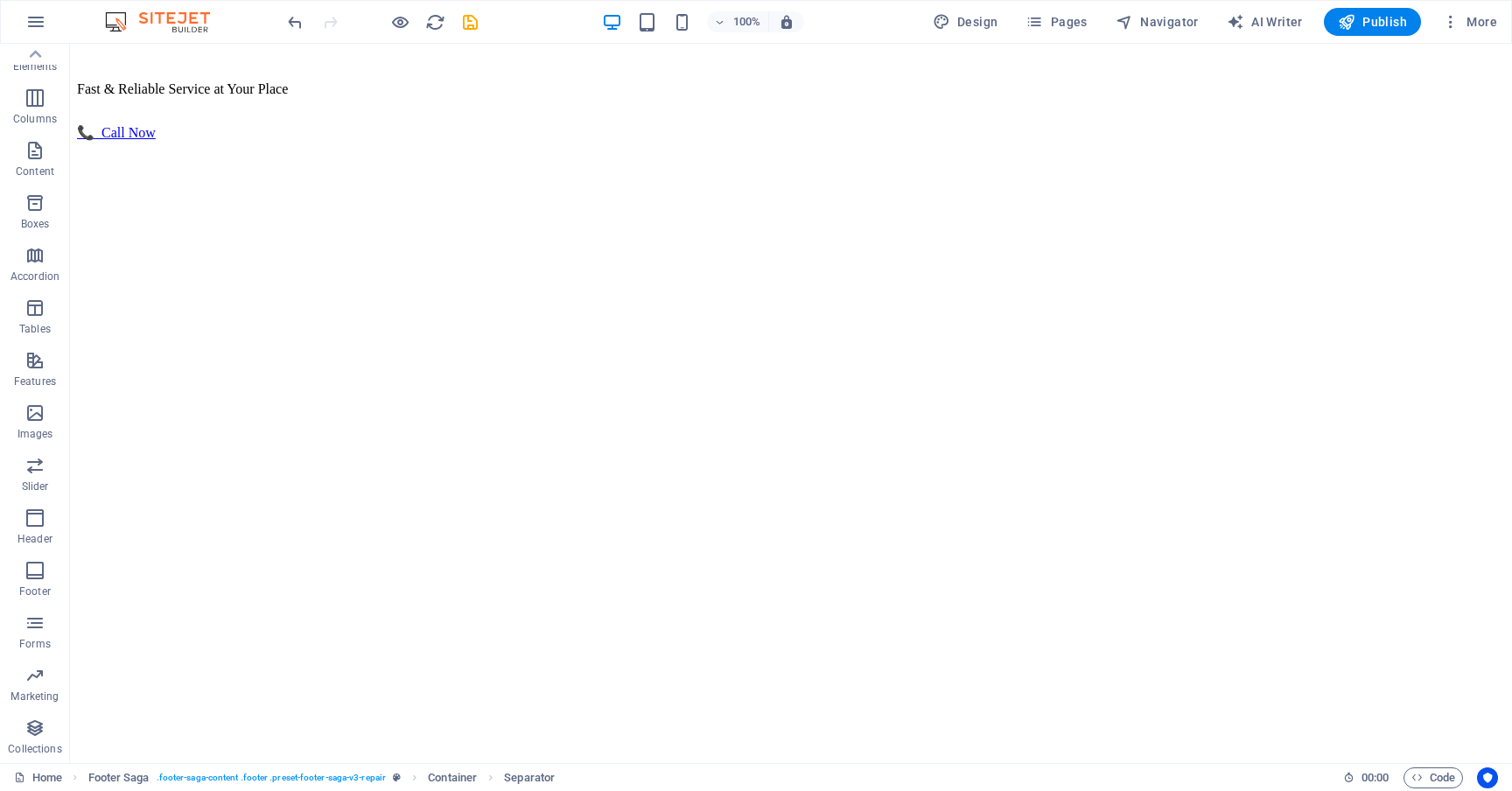
click at [468, 23] on icon "save" at bounding box center [471, 22] width 20 height 20
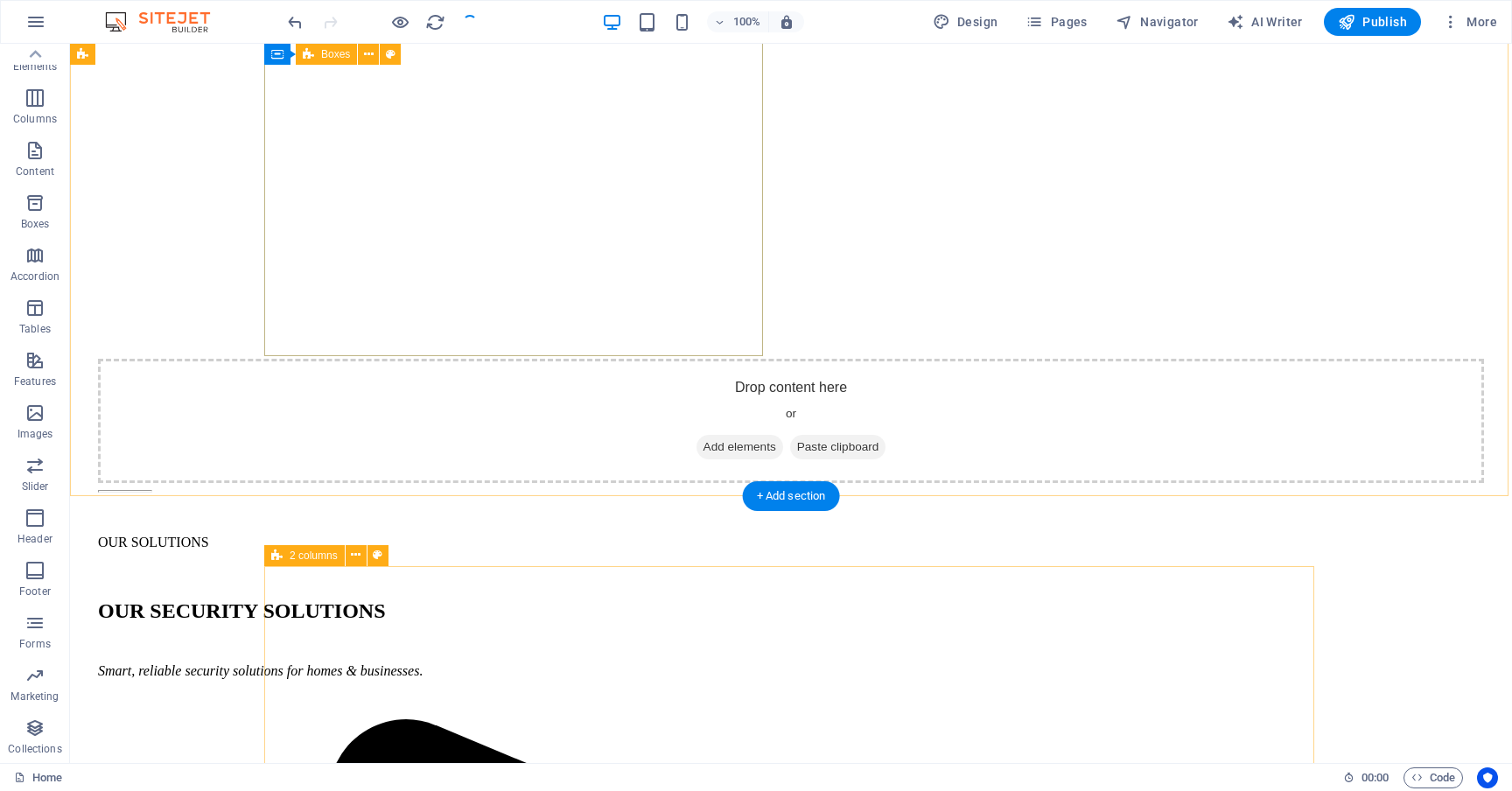
scroll to position [1836, 0]
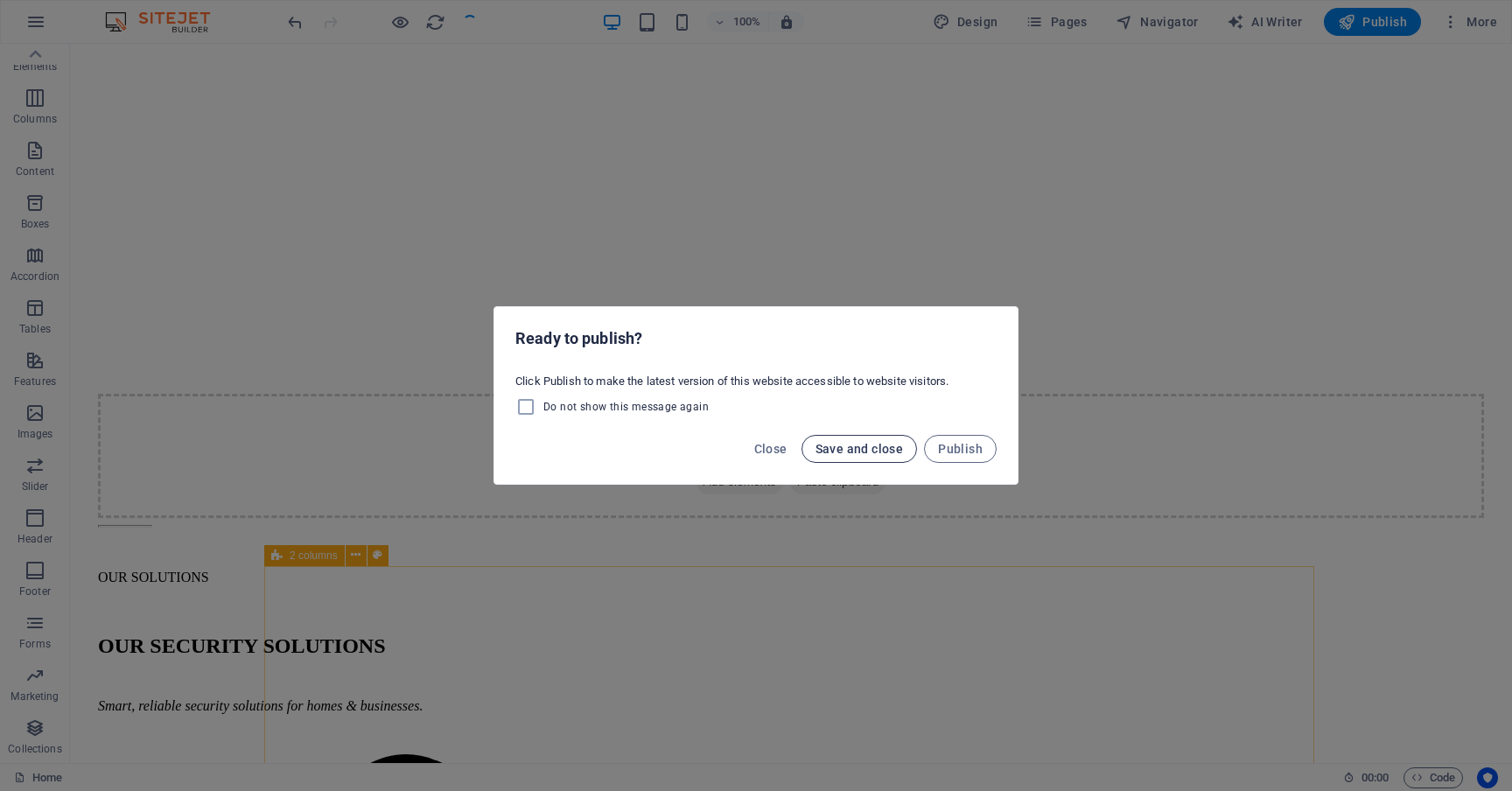
click at [851, 442] on span "Save and close" at bounding box center [859, 449] width 88 height 14
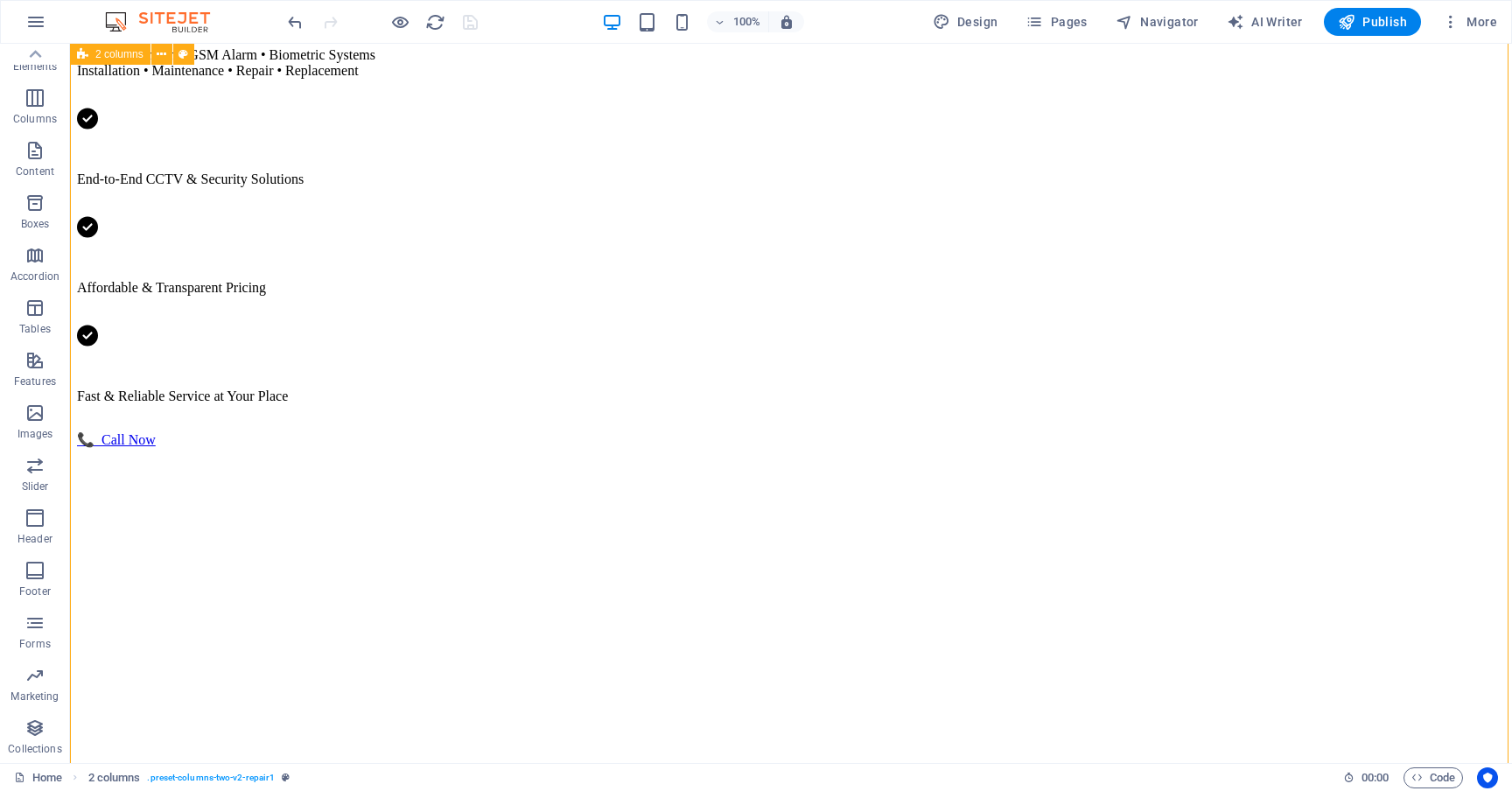
scroll to position [889, 0]
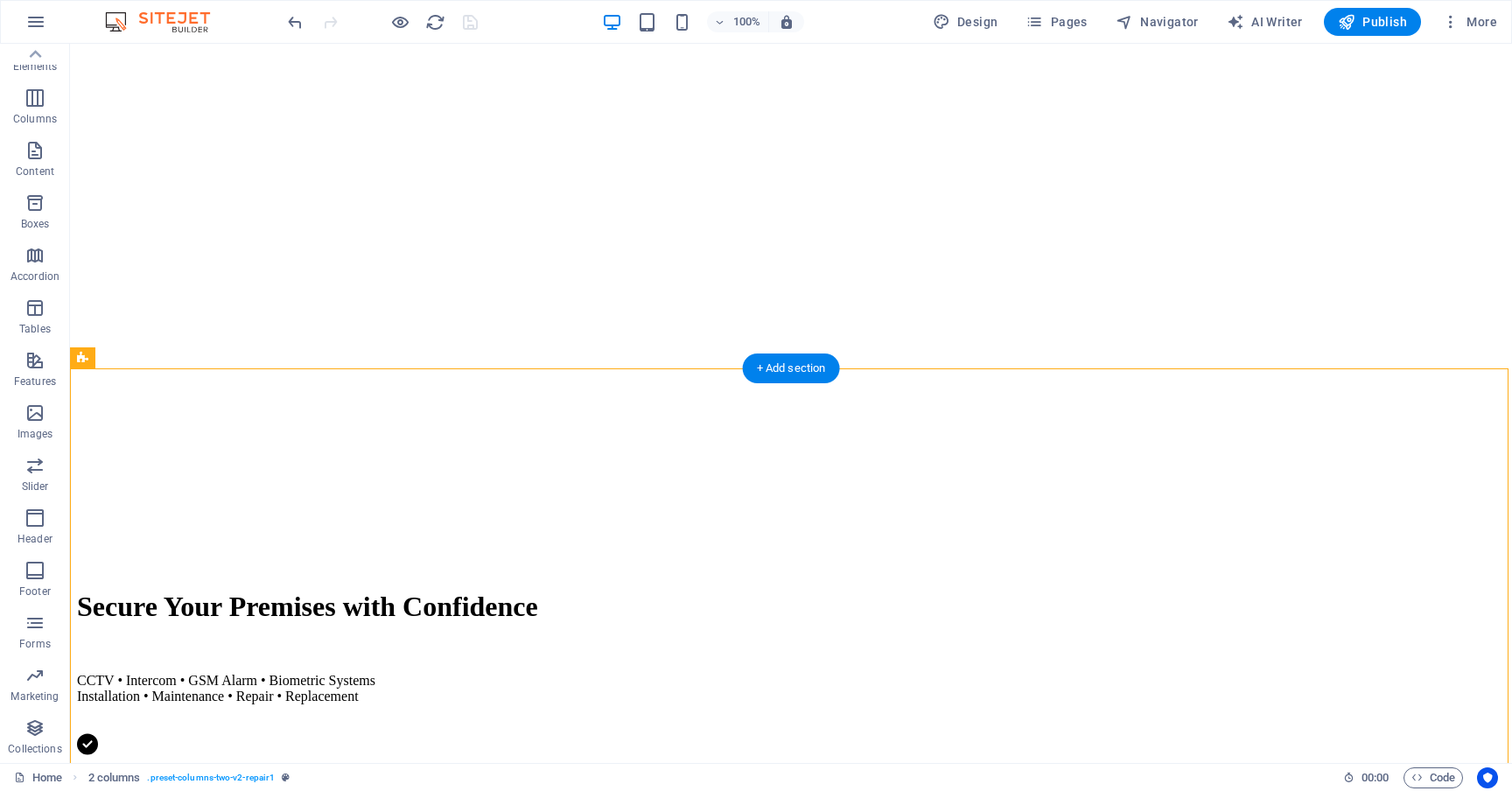
scroll to position [386, 0]
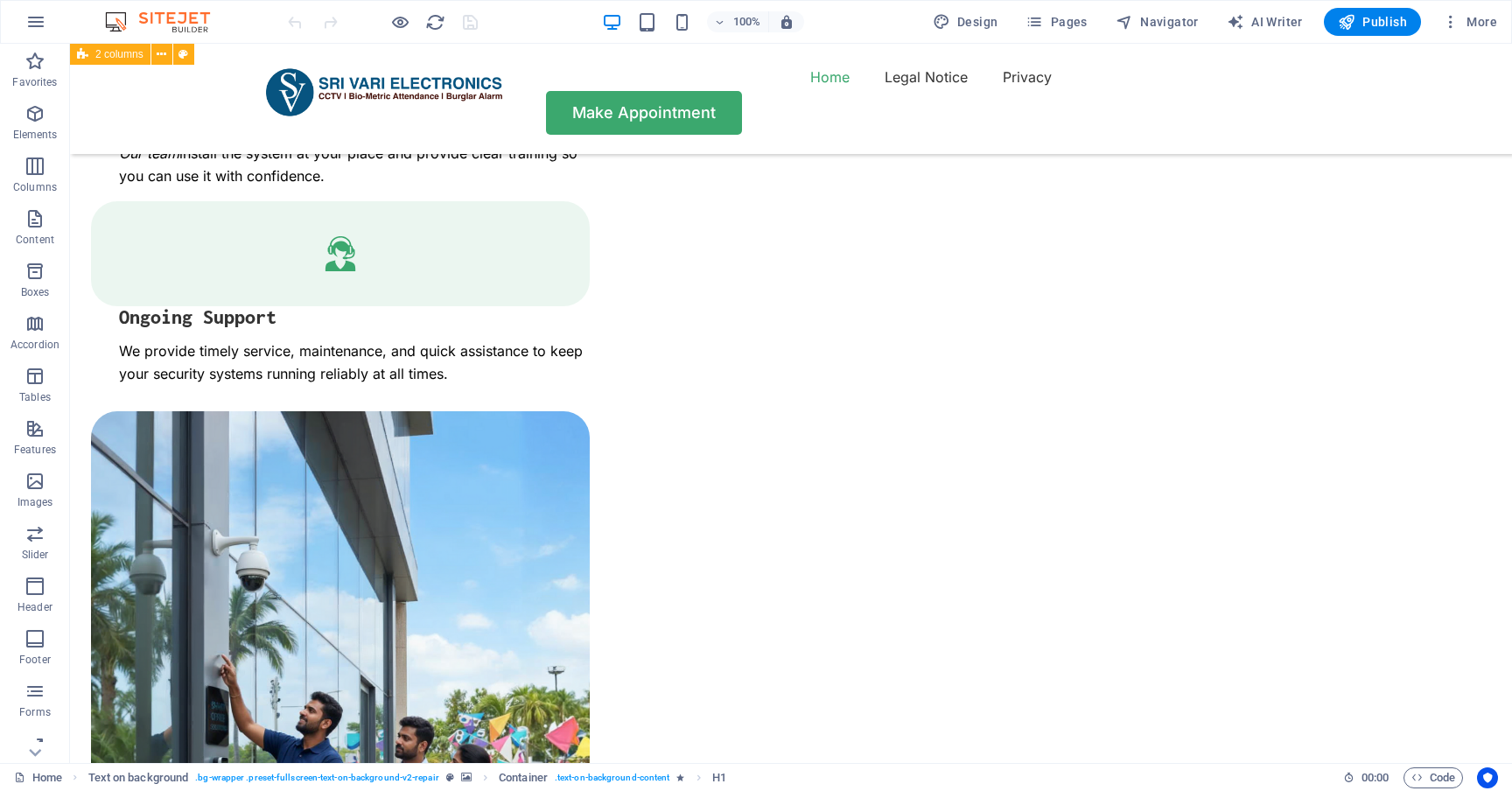
scroll to position [3821, 0]
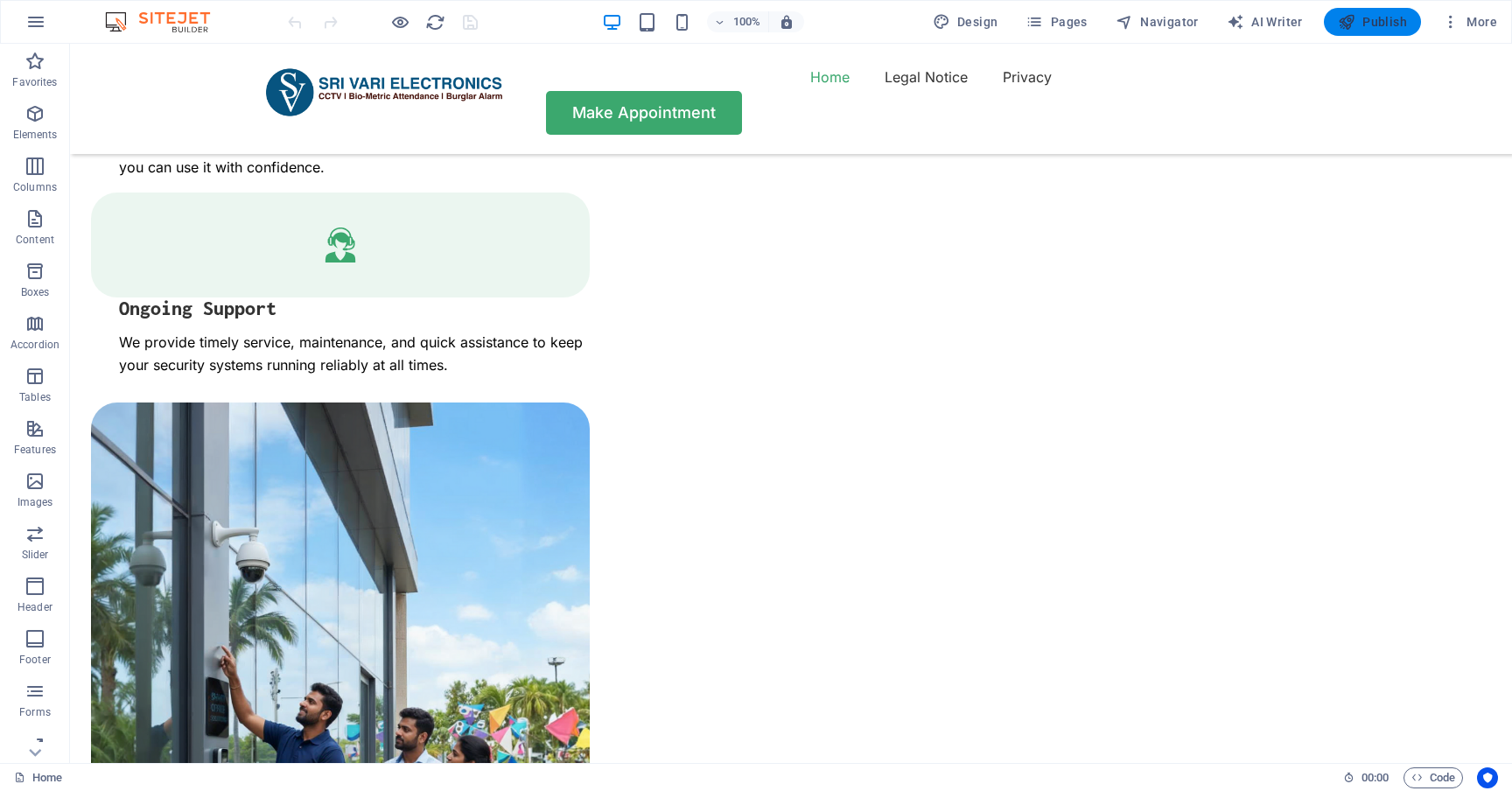
click at [1371, 22] on span "Publish" at bounding box center [1372, 22] width 69 height 18
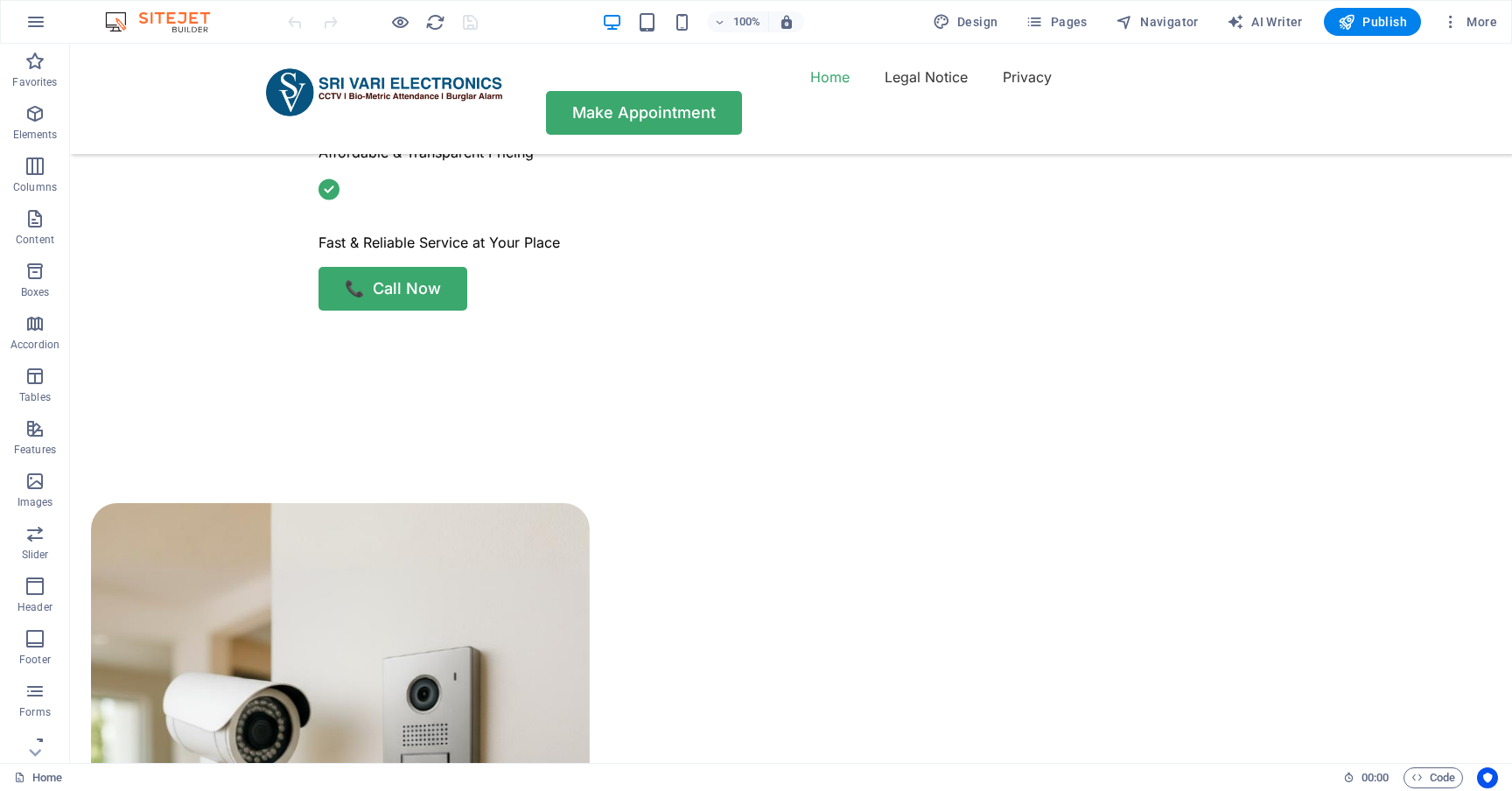
scroll to position [676, 0]
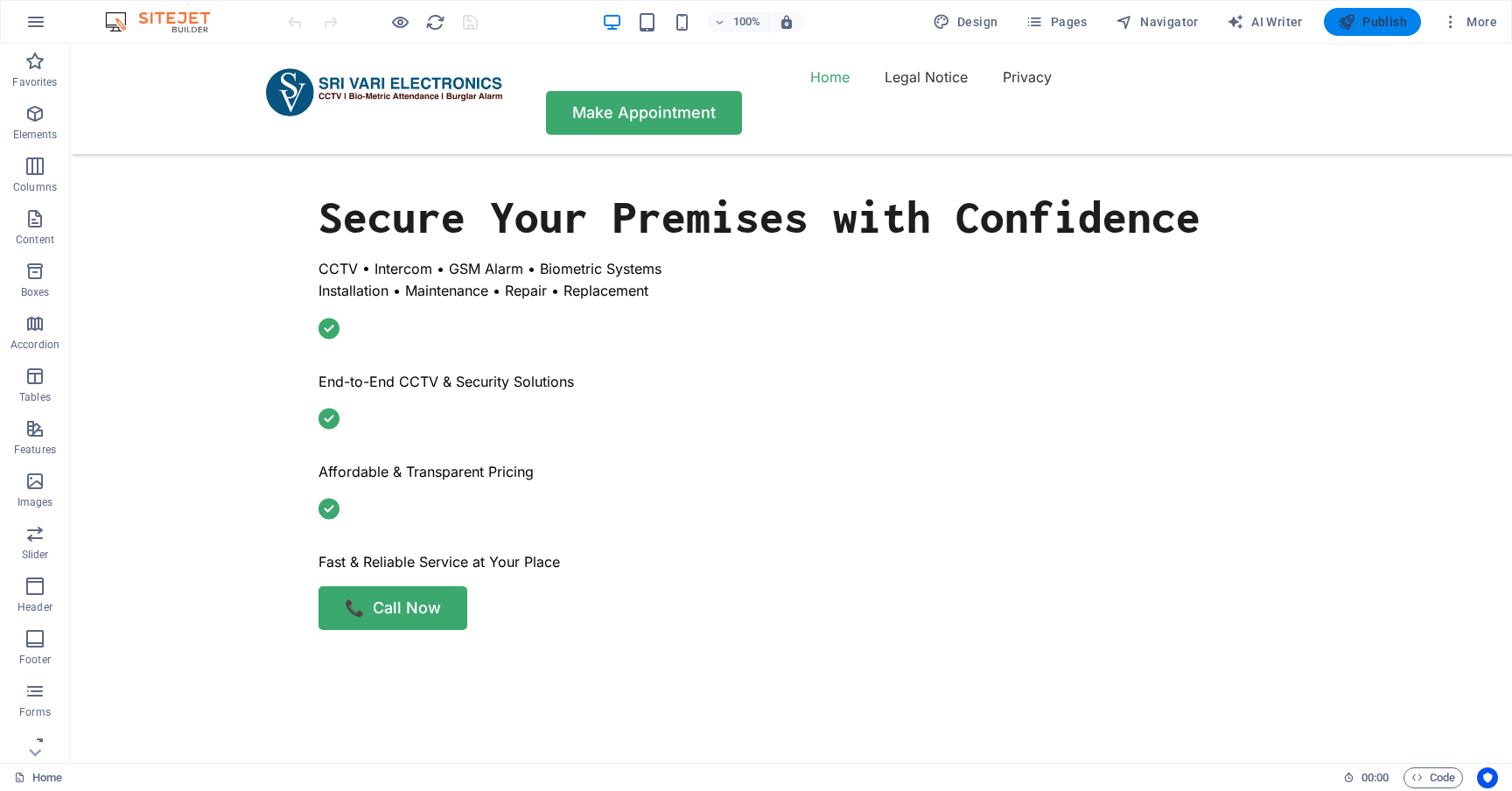
click at [1380, 17] on span "Publish" at bounding box center [1372, 22] width 69 height 18
